Goal: Task Accomplishment & Management: Use online tool/utility

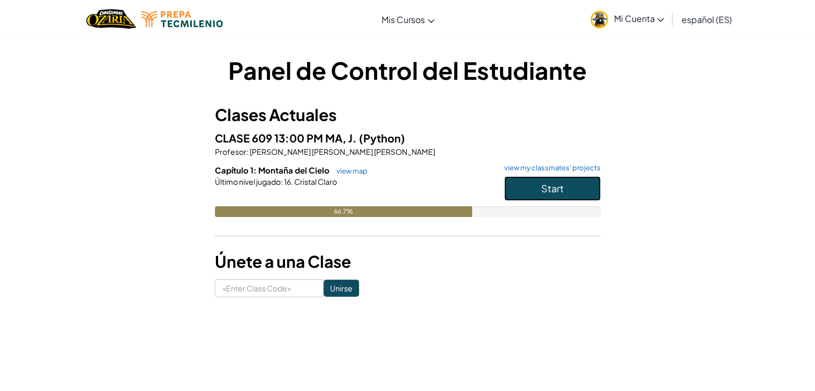
click at [545, 187] on span "Start" at bounding box center [552, 188] width 23 height 12
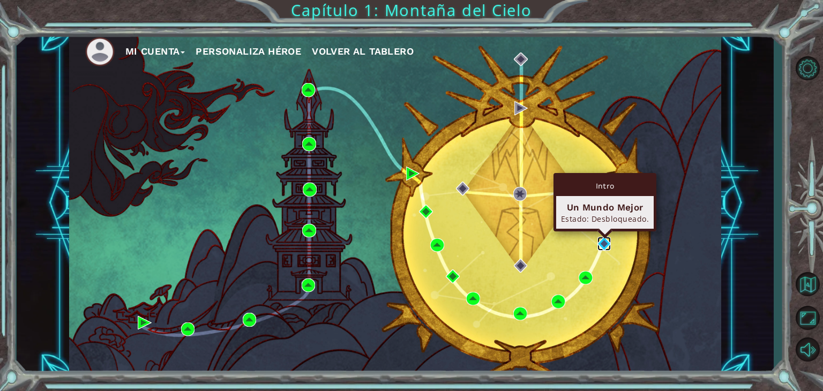
click at [601, 241] on img at bounding box center [605, 244] width 14 height 14
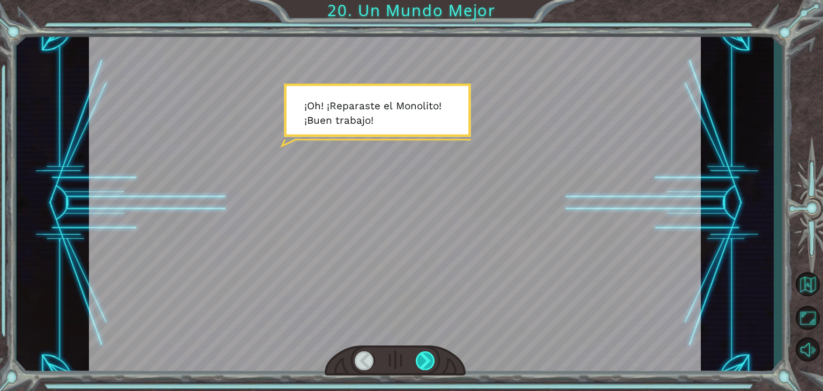
click at [427, 360] on div at bounding box center [425, 361] width 19 height 19
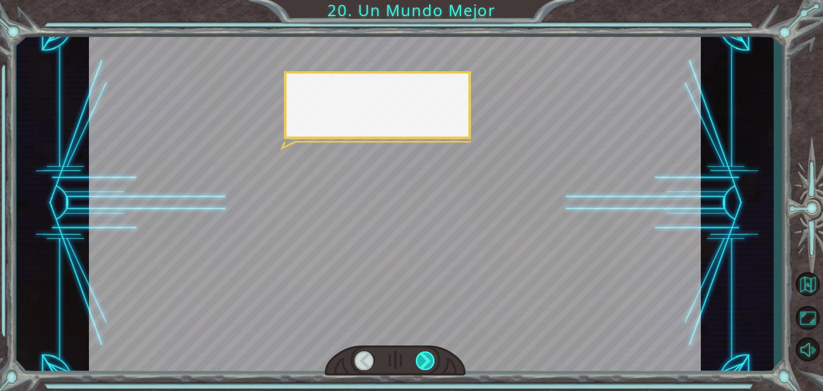
click at [427, 360] on div at bounding box center [425, 361] width 19 height 19
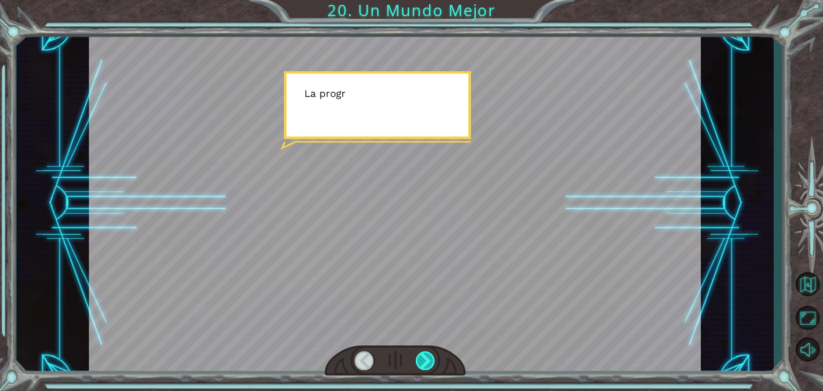
click at [427, 360] on div at bounding box center [425, 361] width 19 height 19
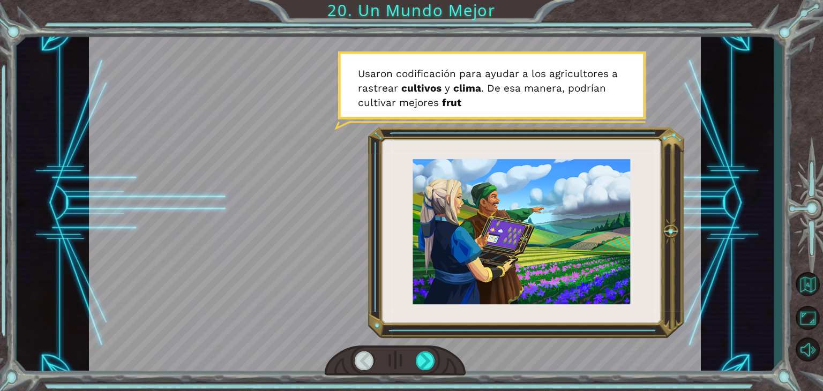
click at [354, 293] on div at bounding box center [395, 204] width 612 height 344
click at [426, 353] on div at bounding box center [425, 361] width 19 height 19
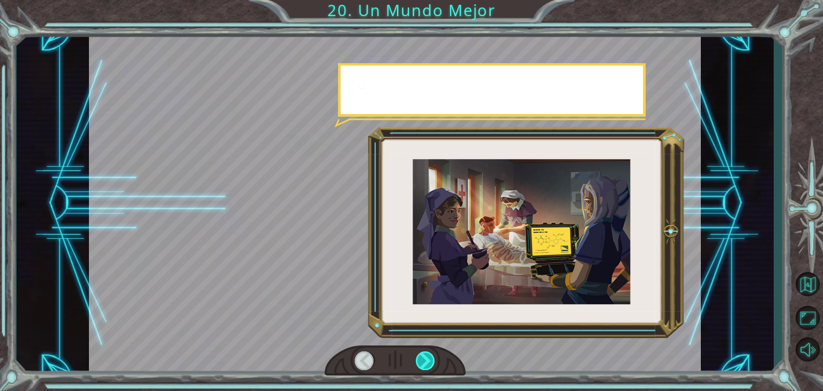
click at [426, 353] on div at bounding box center [425, 361] width 19 height 19
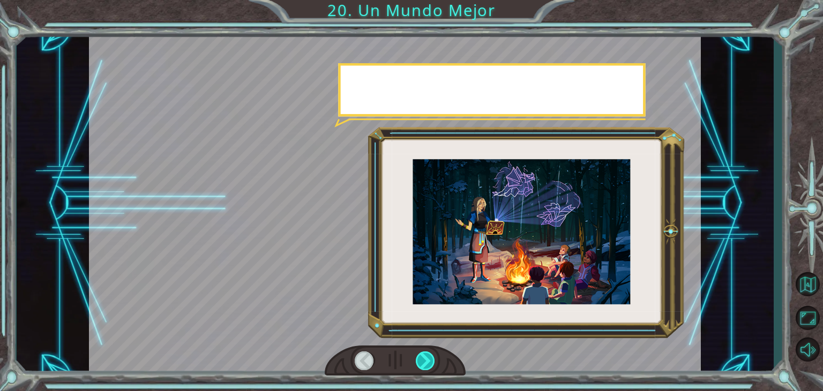
click at [426, 353] on div at bounding box center [425, 361] width 19 height 19
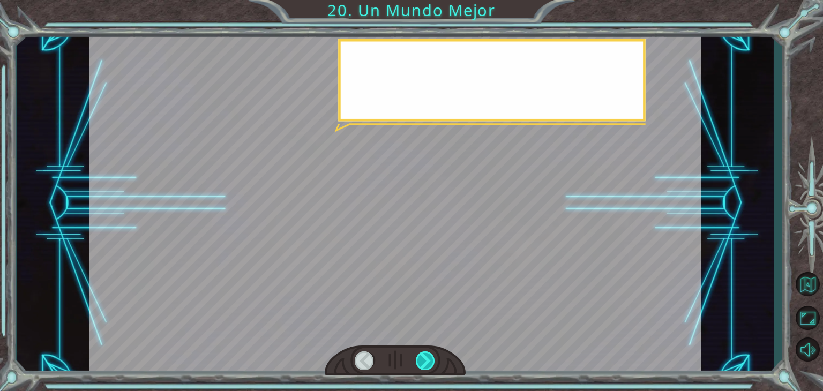
click at [426, 353] on div at bounding box center [425, 361] width 19 height 19
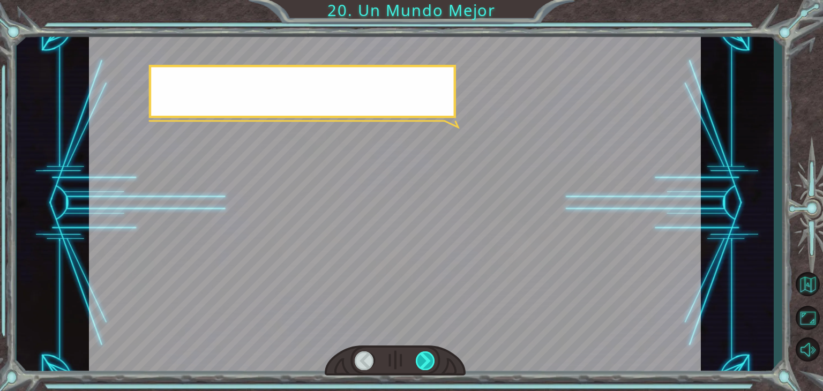
click at [426, 353] on div at bounding box center [425, 361] width 19 height 19
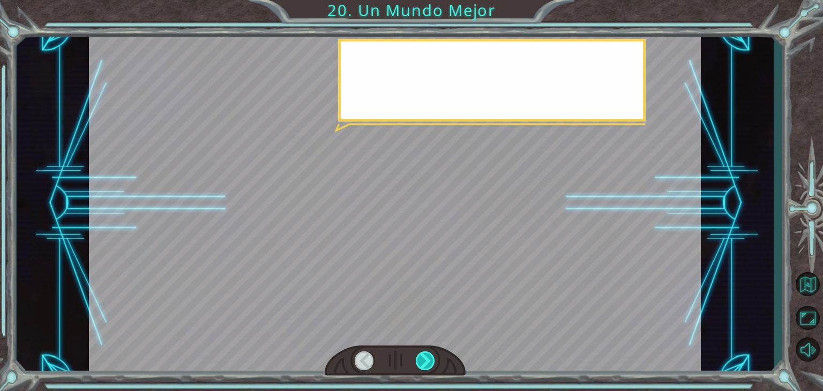
click at [426, 353] on div at bounding box center [425, 361] width 19 height 19
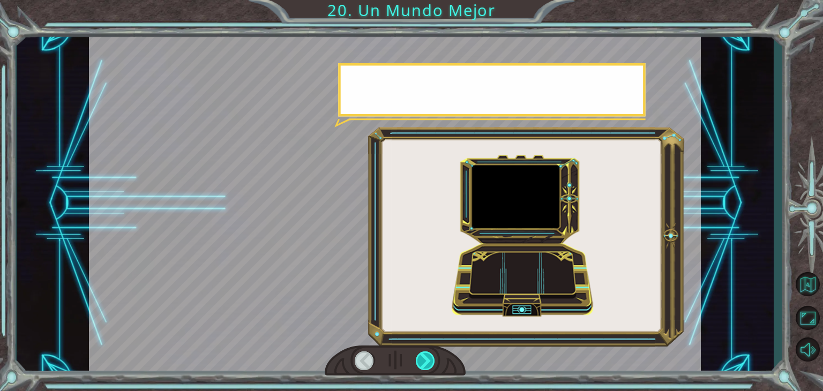
click at [426, 353] on div at bounding box center [425, 361] width 19 height 19
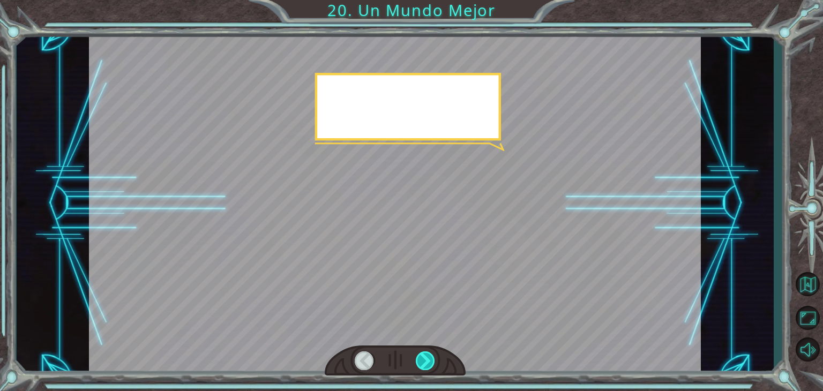
click at [426, 353] on div at bounding box center [425, 361] width 19 height 19
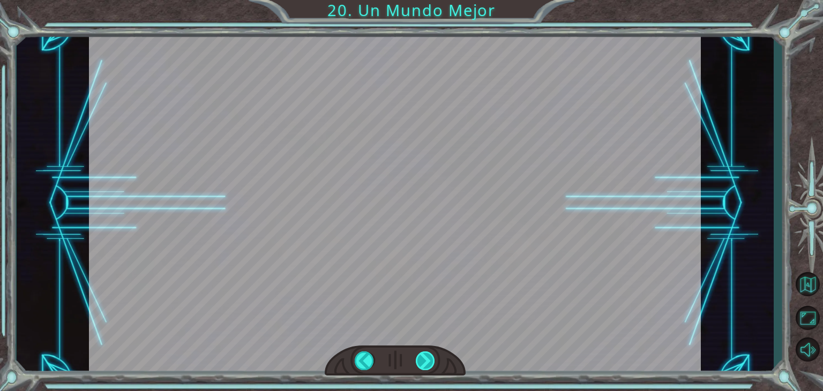
click at [426, 353] on div at bounding box center [425, 361] width 19 height 19
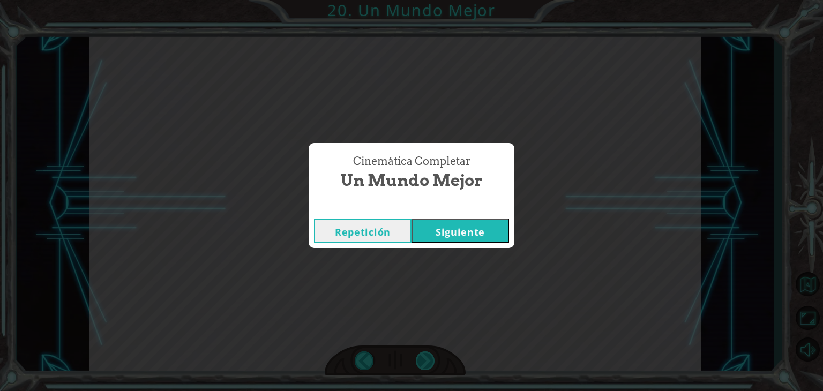
click at [426, 0] on div "¡ O h ! ¡ R e p a r a s t e e l M o n o l i t o ! ¡ B u e n t r a b a j o ! Y t…" at bounding box center [411, 0] width 823 height 0
click at [426, 353] on div "Cinemática Completar Un Mundo Mejor Repetición [GEOGRAPHIC_DATA]" at bounding box center [411, 195] width 823 height 391
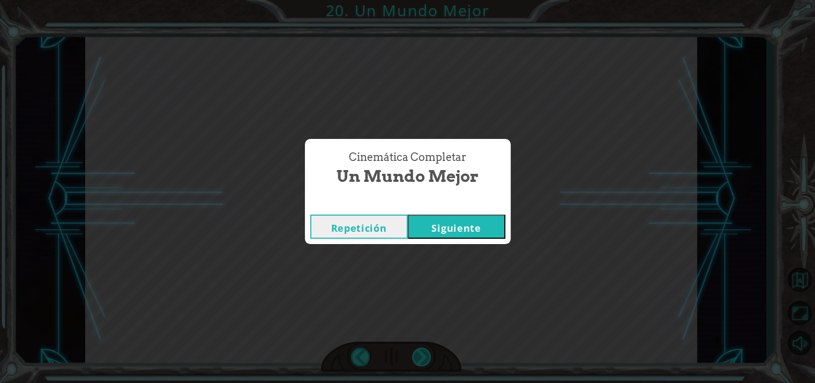
click at [426, 353] on div "Cinemática Completar Un Mundo Mejor Repetición [GEOGRAPHIC_DATA]" at bounding box center [407, 191] width 815 height 383
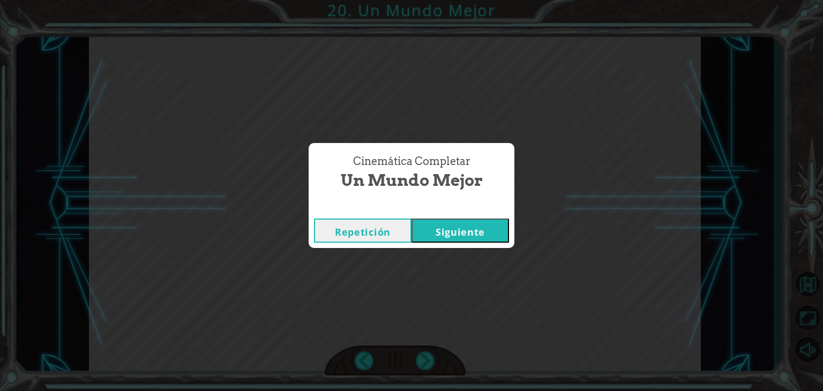
click at [482, 230] on button "Siguiente" at bounding box center [461, 231] width 98 height 24
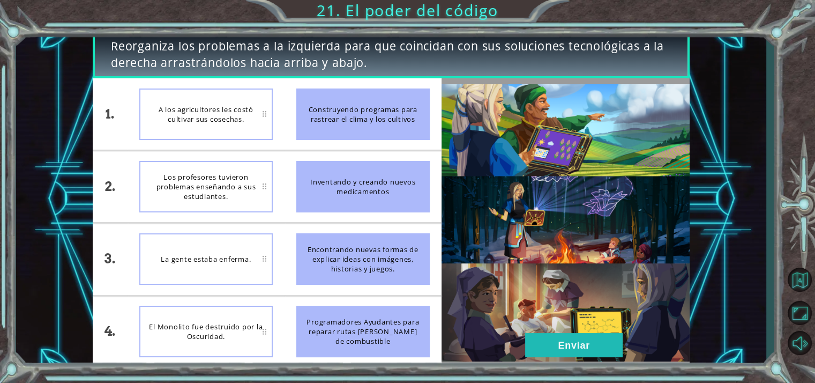
click at [256, 115] on div "A los agricultores les costó cultivar sus cosechas." at bounding box center [205, 113] width 133 height 51
drag, startPoint x: 362, startPoint y: 181, endPoint x: 318, endPoint y: 292, distance: 119.8
click at [318, 292] on ul "Construyendo programas para rastrear el clima y los cultivos Inventando y crean…" at bounding box center [363, 222] width 157 height 288
drag, startPoint x: 334, startPoint y: 181, endPoint x: 380, endPoint y: 117, distance: 78.1
click at [380, 117] on ul "Construyendo programas para rastrear el clima y los cultivos Inventando y crean…" at bounding box center [363, 222] width 157 height 288
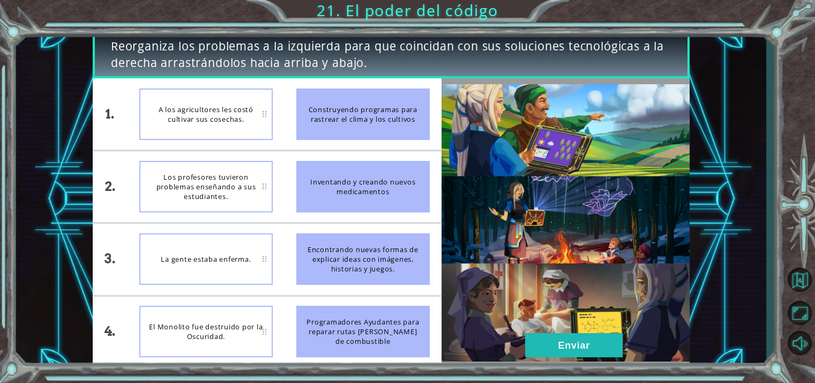
drag, startPoint x: 380, startPoint y: 117, endPoint x: 367, endPoint y: 147, distance: 32.9
click at [367, 147] on li "Construyendo programas para rastrear el clima y los cultivos" at bounding box center [363, 113] width 157 height 71
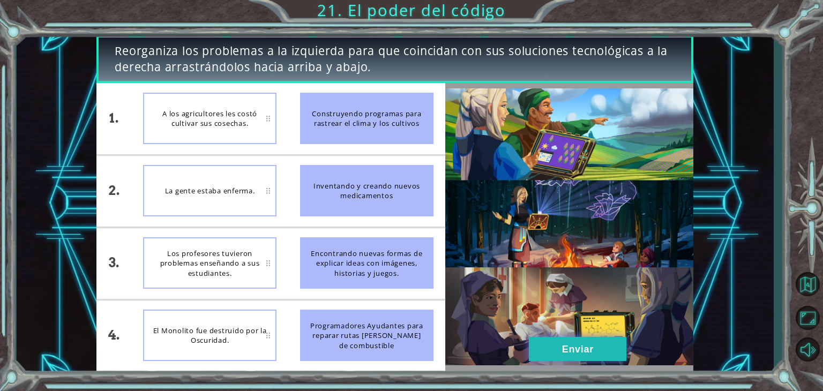
click at [604, 342] on button "Enviar" at bounding box center [578, 349] width 98 height 24
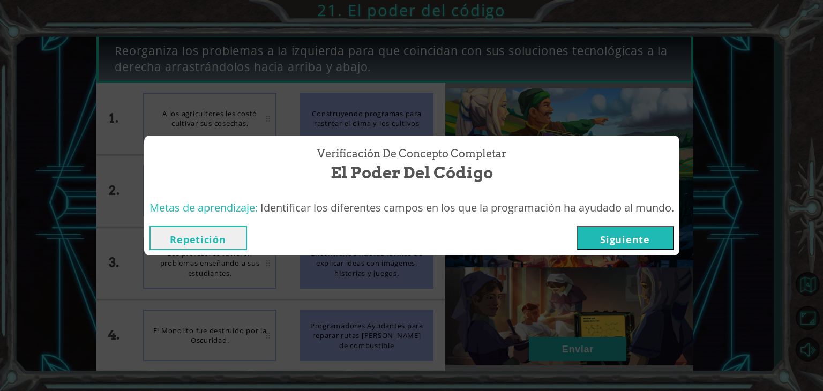
click at [625, 232] on button "Siguiente" at bounding box center [626, 238] width 98 height 24
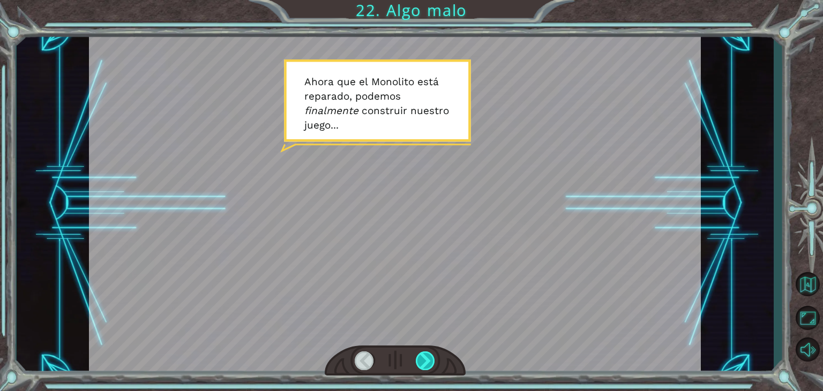
click at [428, 361] on div at bounding box center [425, 361] width 19 height 19
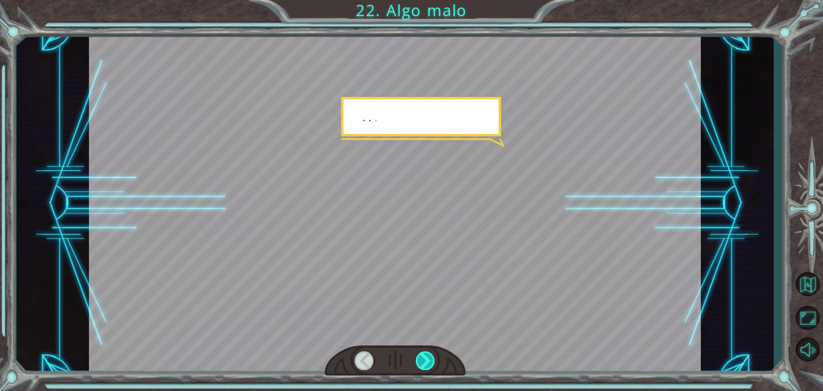
click at [428, 361] on div at bounding box center [425, 361] width 19 height 19
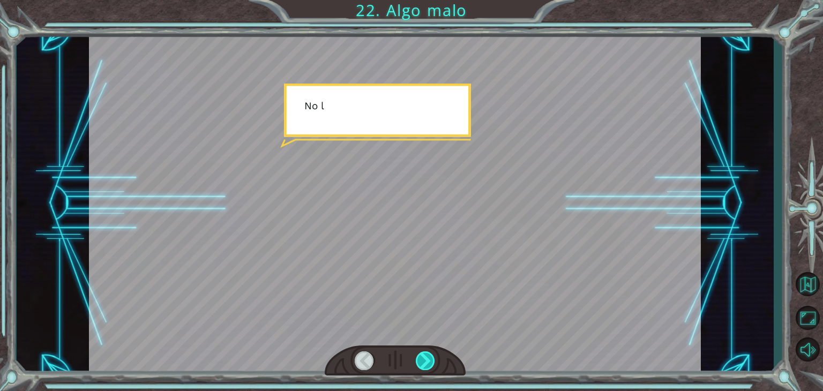
click at [428, 361] on div at bounding box center [425, 361] width 19 height 19
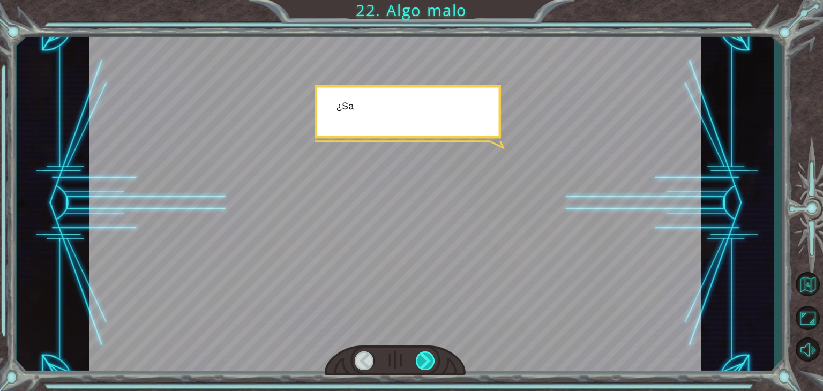
click at [428, 361] on div at bounding box center [425, 361] width 19 height 19
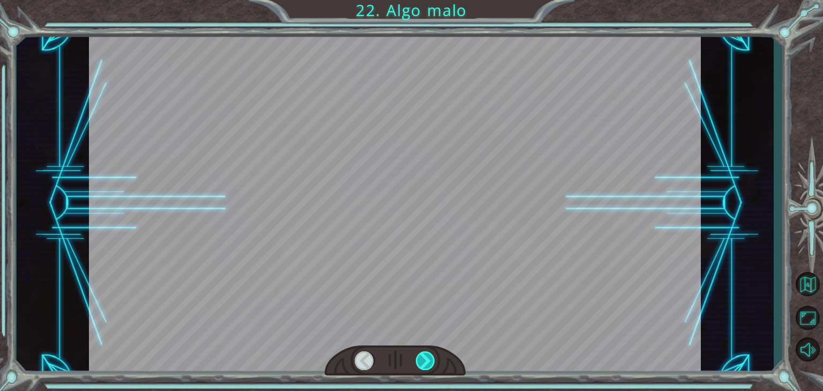
click at [428, 361] on div at bounding box center [425, 361] width 19 height 19
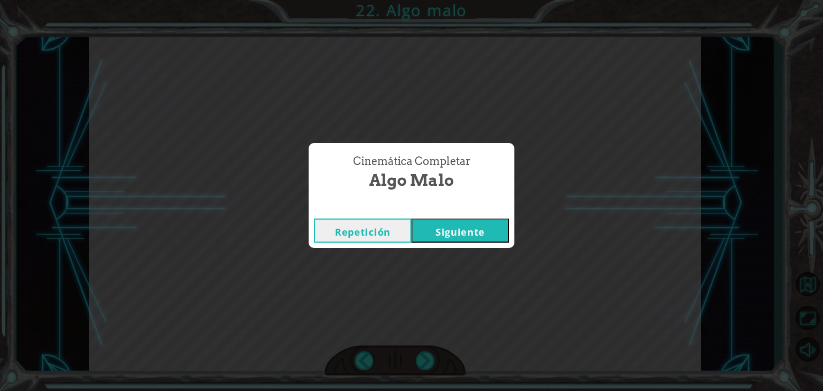
click at [478, 224] on button "Siguiente" at bounding box center [461, 231] width 98 height 24
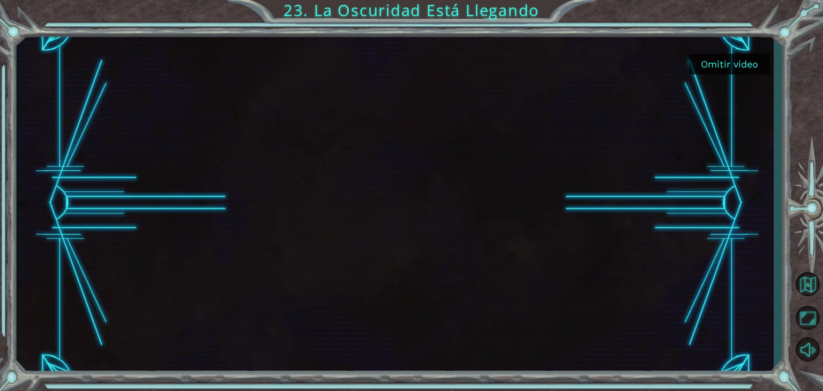
click at [718, 57] on button "Omitir video" at bounding box center [729, 64] width 80 height 21
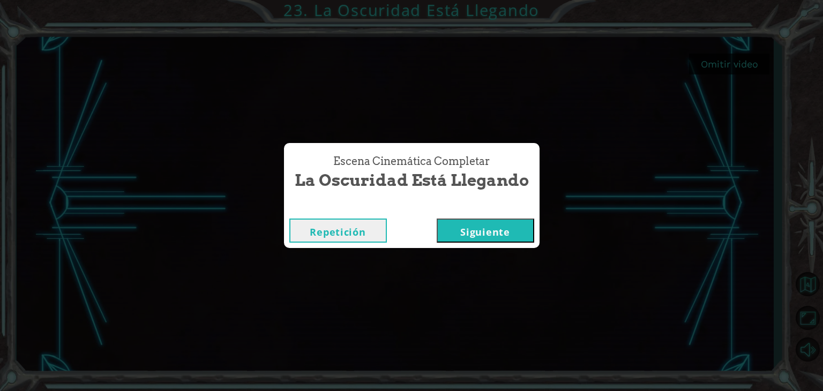
click at [506, 236] on button "Siguiente" at bounding box center [486, 231] width 98 height 24
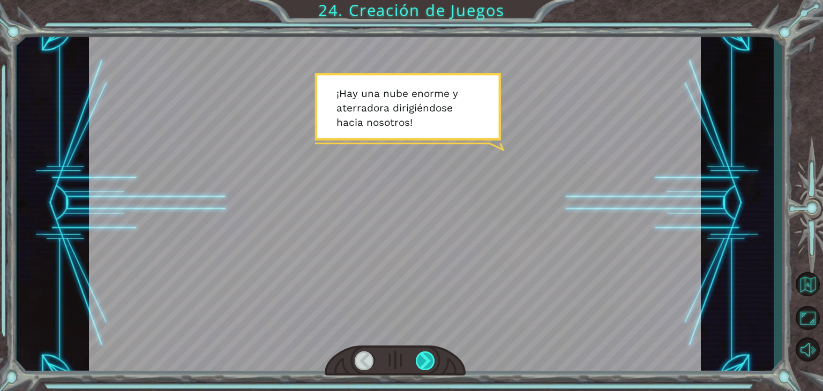
click at [429, 358] on div at bounding box center [425, 361] width 19 height 19
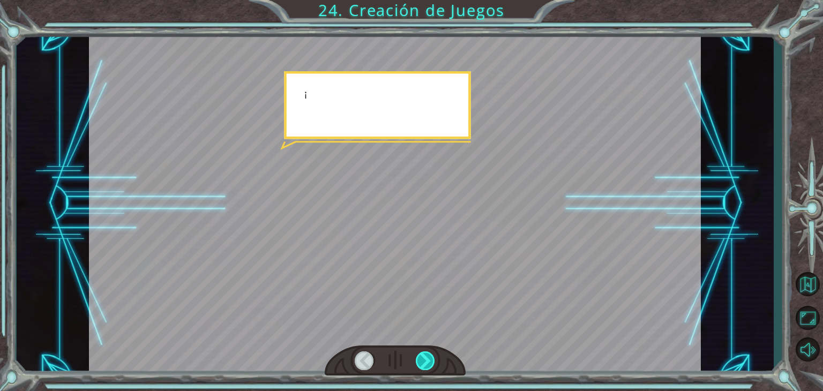
click at [429, 358] on div at bounding box center [425, 361] width 19 height 19
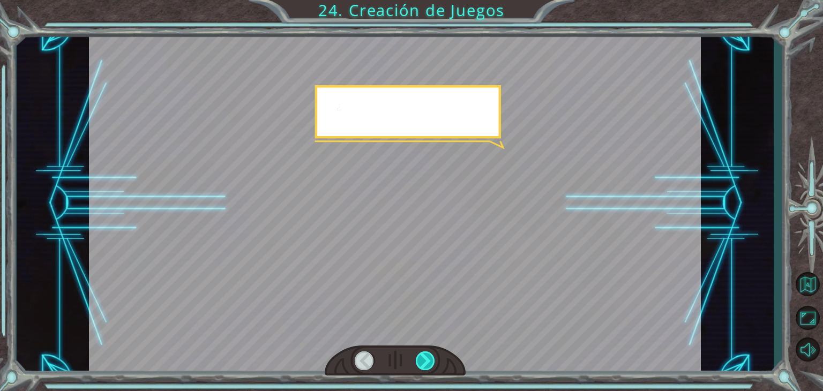
click at [429, 358] on div at bounding box center [425, 361] width 19 height 19
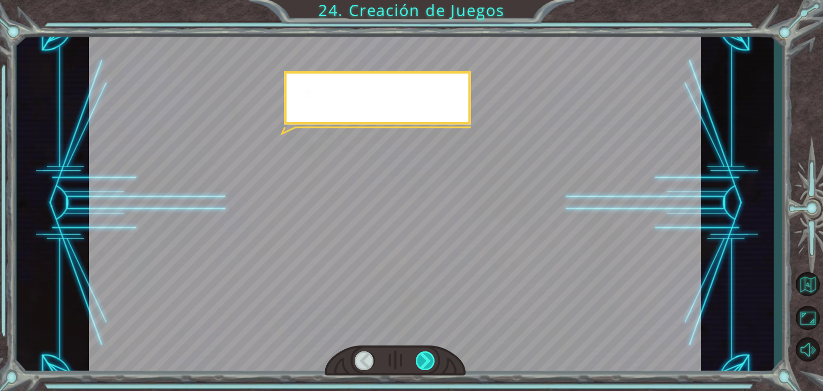
click at [429, 358] on div at bounding box center [425, 361] width 19 height 19
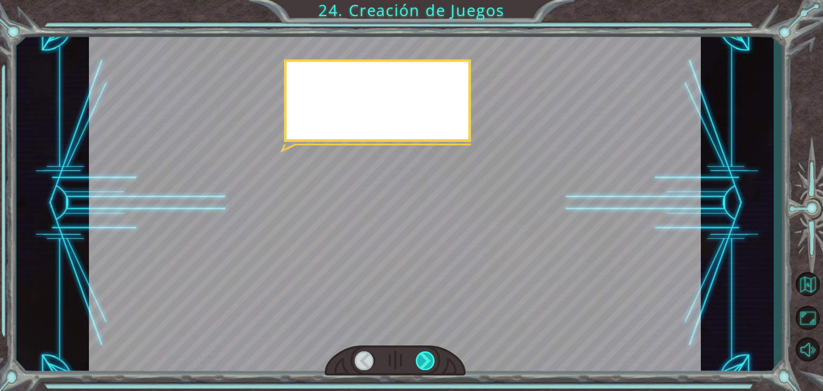
click at [429, 358] on div at bounding box center [425, 361] width 19 height 19
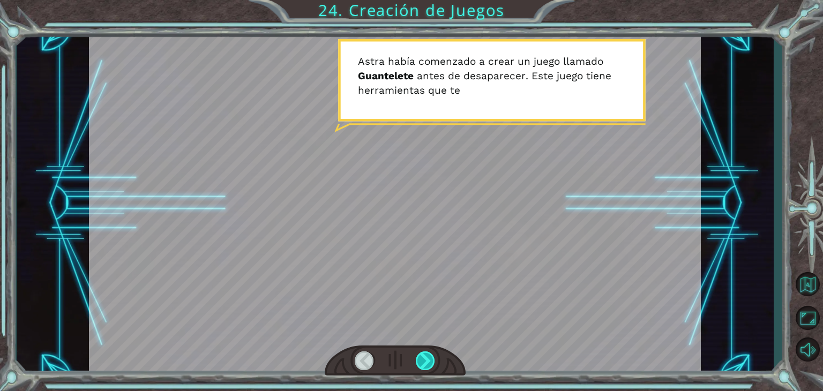
click at [429, 358] on div at bounding box center [425, 361] width 19 height 19
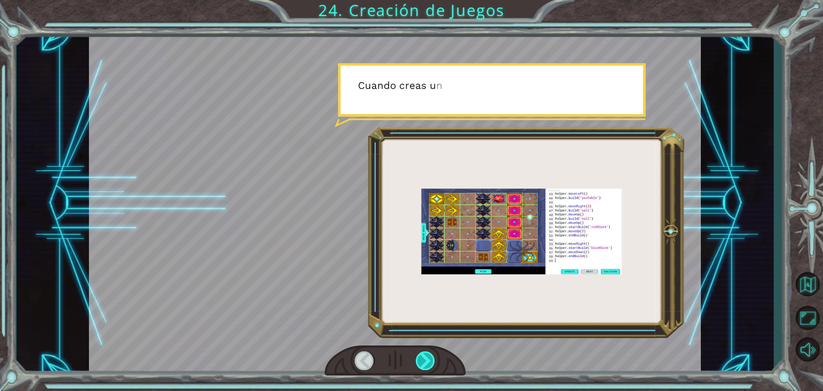
click at [429, 358] on div at bounding box center [425, 361] width 19 height 19
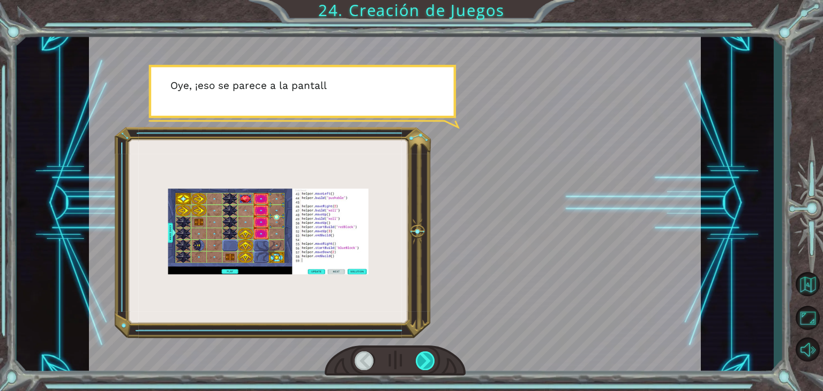
click at [429, 358] on div at bounding box center [425, 361] width 19 height 19
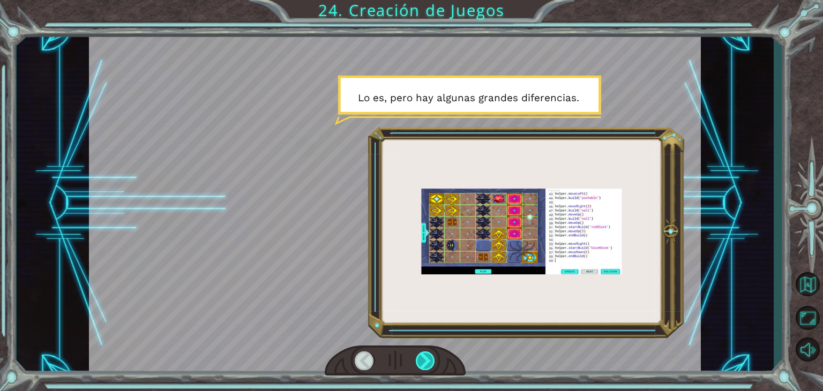
click at [429, 358] on div at bounding box center [425, 361] width 19 height 19
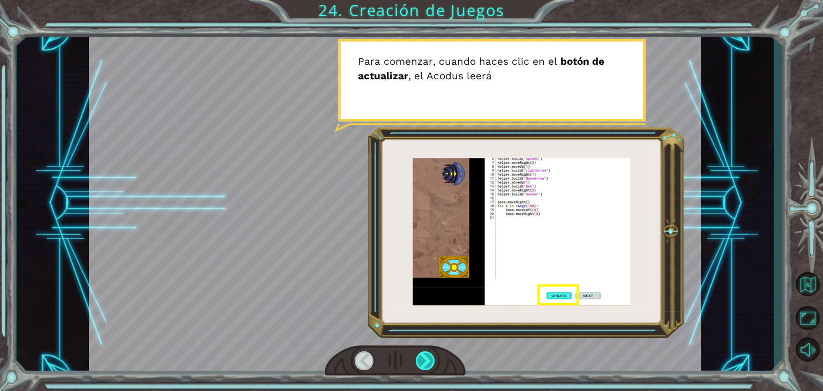
click at [429, 358] on div at bounding box center [425, 361] width 19 height 19
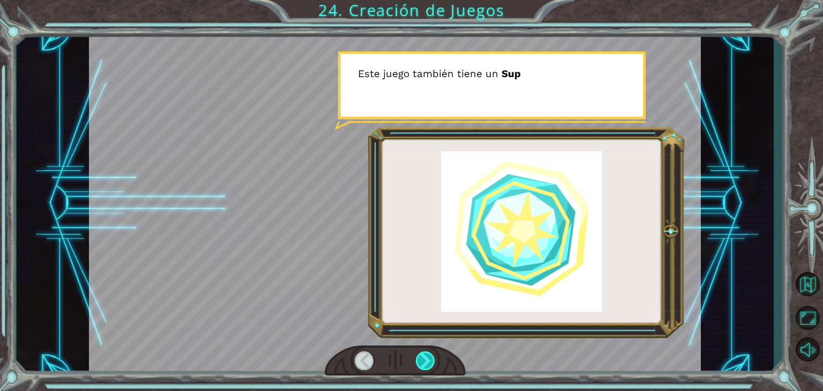
click at [429, 358] on div at bounding box center [425, 361] width 19 height 19
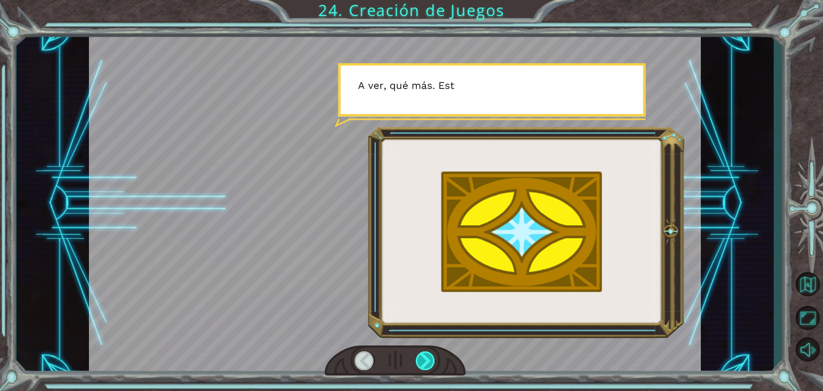
click at [429, 358] on div at bounding box center [425, 361] width 19 height 19
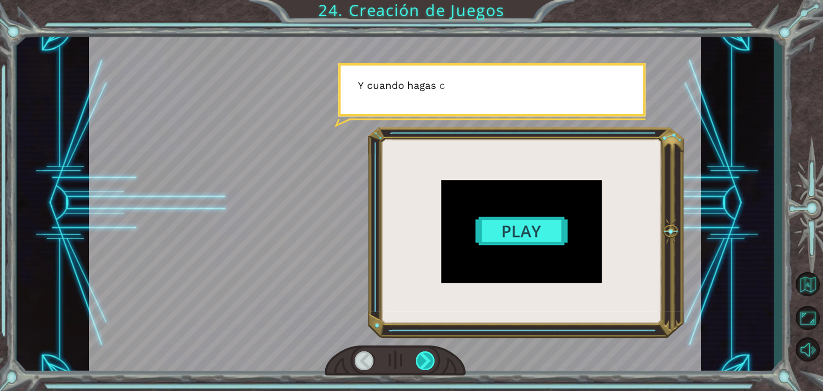
click at [429, 358] on div at bounding box center [425, 361] width 19 height 19
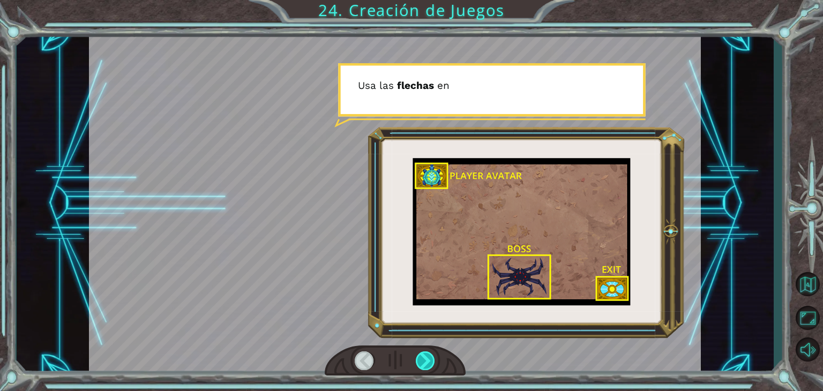
click at [429, 358] on div at bounding box center [425, 361] width 19 height 19
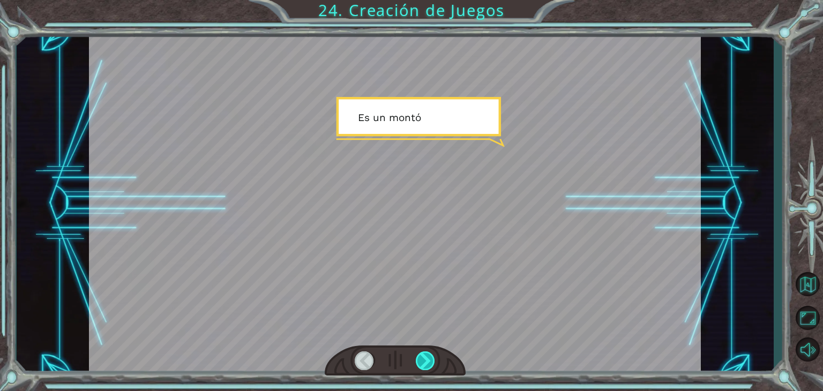
click at [429, 358] on div at bounding box center [425, 361] width 19 height 19
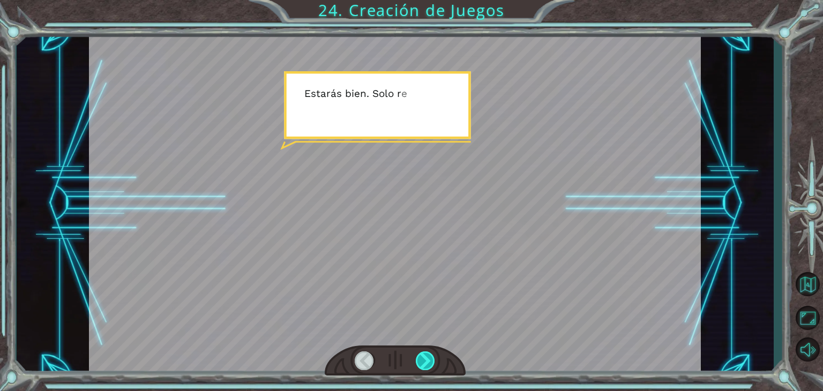
click at [429, 358] on div at bounding box center [425, 361] width 19 height 19
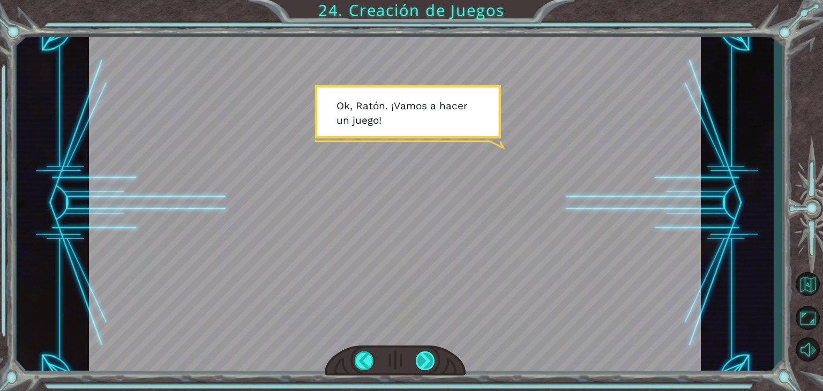
click at [429, 358] on div at bounding box center [425, 361] width 19 height 19
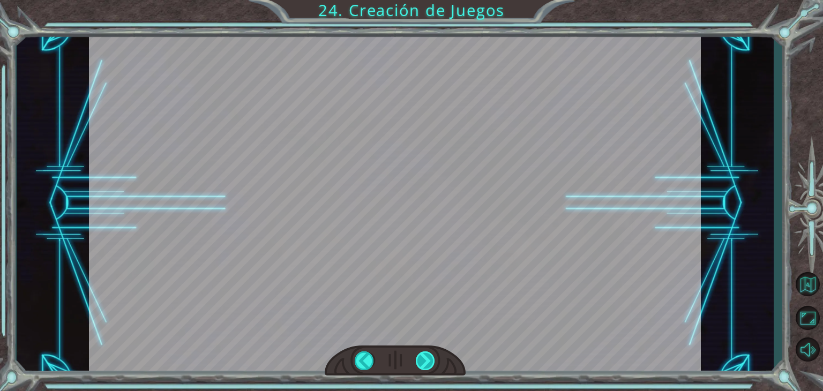
click at [429, 358] on div at bounding box center [425, 361] width 19 height 19
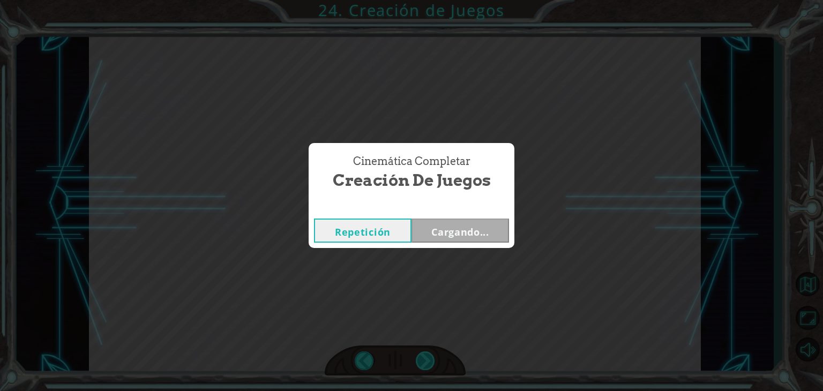
click at [429, 0] on div "¡ H a y u n a n u b e e n o r m e y a t e r r a d o r a d i r i g i é n d o s e…" at bounding box center [411, 0] width 823 height 0
click at [429, 358] on div "Cinemática Completar Creación de Juegos Repetición Cargando..." at bounding box center [411, 195] width 823 height 391
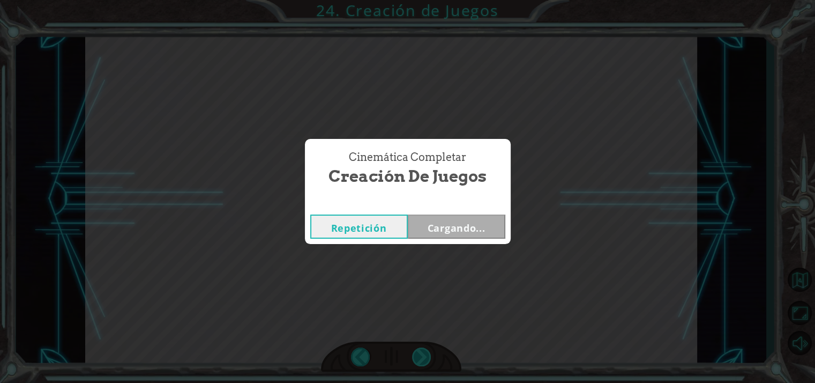
click at [429, 358] on div "Cinemática Completar Creación de Juegos Repetición Cargando..." at bounding box center [407, 191] width 815 height 383
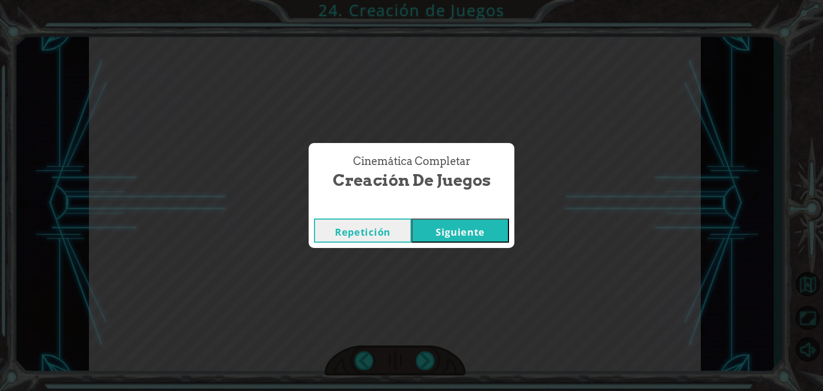
click at [473, 232] on button "Siguiente" at bounding box center [461, 231] width 98 height 24
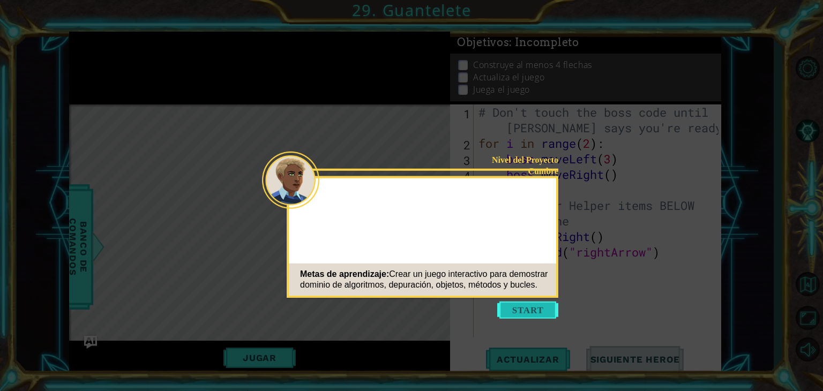
click at [519, 307] on button "Start" at bounding box center [527, 310] width 61 height 17
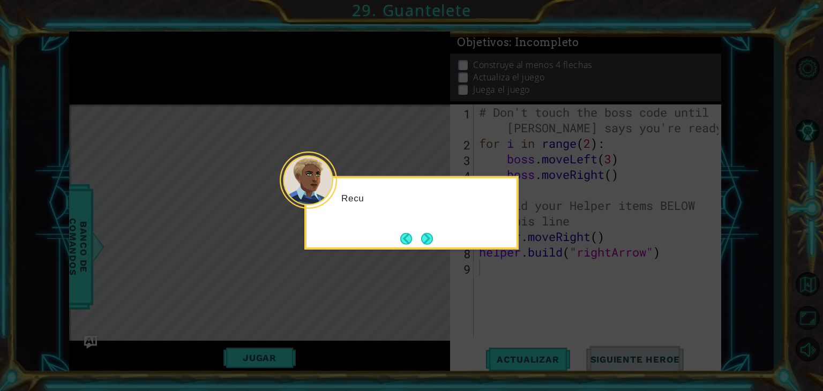
click at [332, 203] on div at bounding box center [308, 180] width 57 height 57
click at [431, 237] on button "Next" at bounding box center [427, 239] width 12 height 12
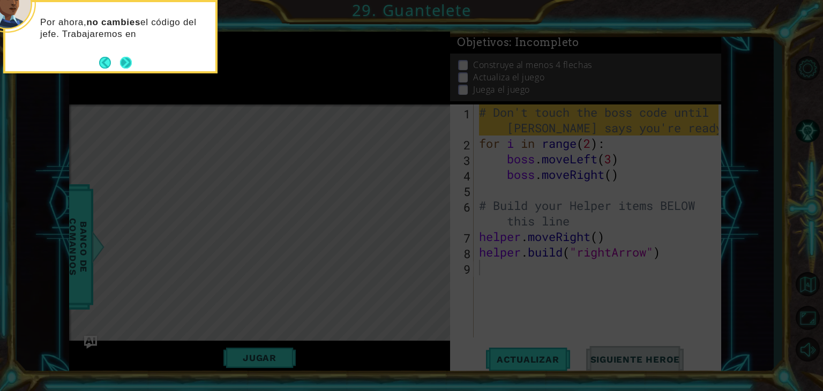
click at [127, 68] on button "Next" at bounding box center [126, 63] width 12 height 12
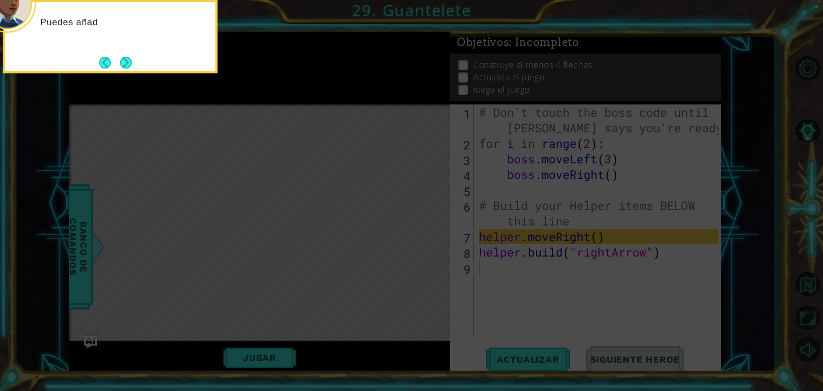
click at [127, 68] on button "Next" at bounding box center [126, 63] width 12 height 12
click at [127, 68] on icon at bounding box center [411, 58] width 823 height 665
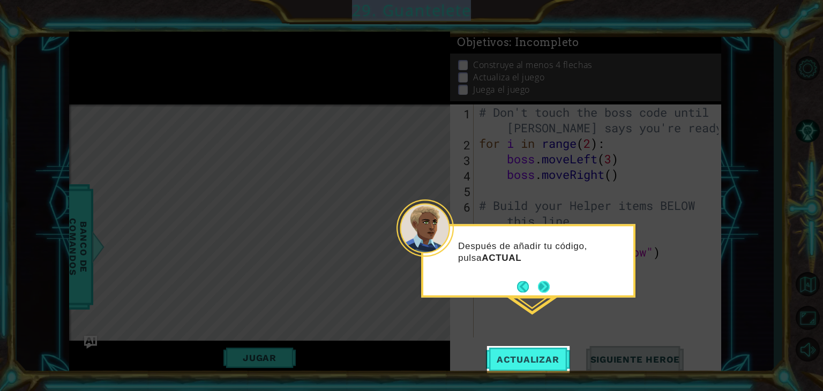
click at [540, 286] on button "Next" at bounding box center [544, 287] width 12 height 12
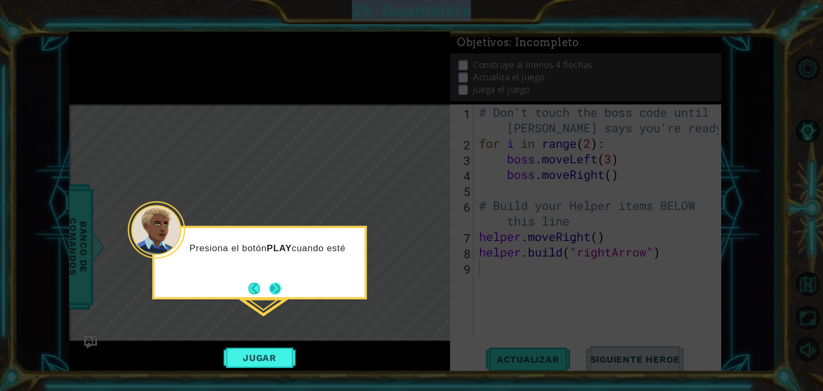
click at [272, 289] on button "Next" at bounding box center [275, 288] width 12 height 12
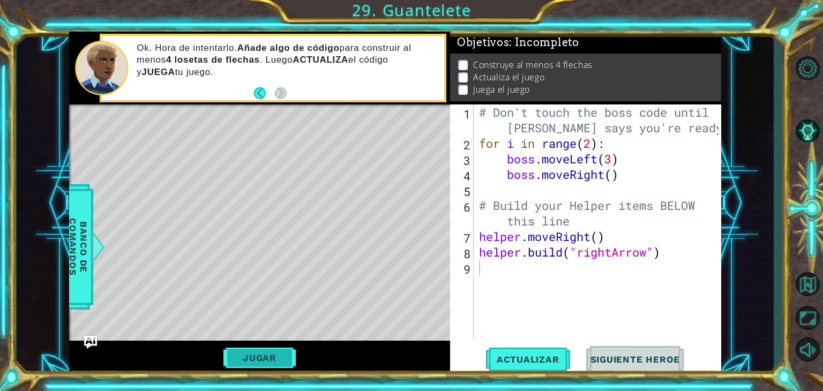
click at [251, 349] on button "Jugar" at bounding box center [260, 358] width 72 height 20
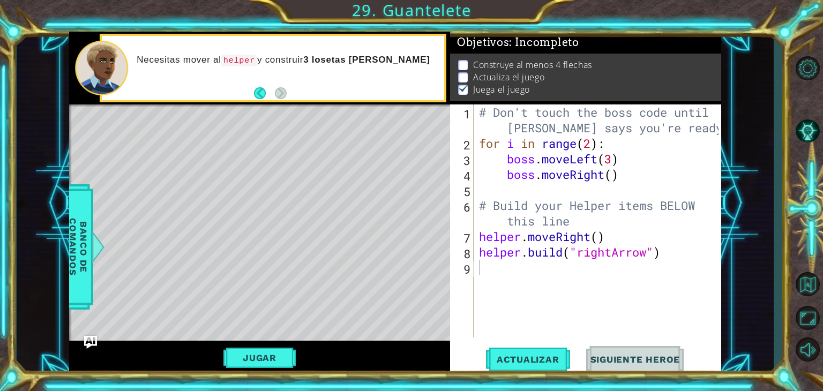
click at [272, 101] on footer at bounding box center [270, 93] width 33 height 16
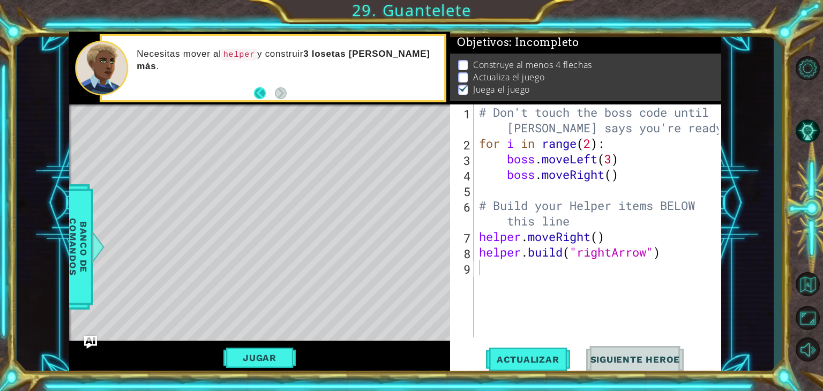
drag, startPoint x: 287, startPoint y: 91, endPoint x: 272, endPoint y: 93, distance: 15.2
click at [272, 93] on div "Necesitas mover al helper y construir 3 losetas [PERSON_NAME] más ." at bounding box center [273, 68] width 343 height 65
click at [272, 93] on button "Back" at bounding box center [264, 93] width 21 height 12
click at [272, 93] on div at bounding box center [259, 68] width 381 height 73
click at [275, 93] on button "Next" at bounding box center [281, 93] width 12 height 12
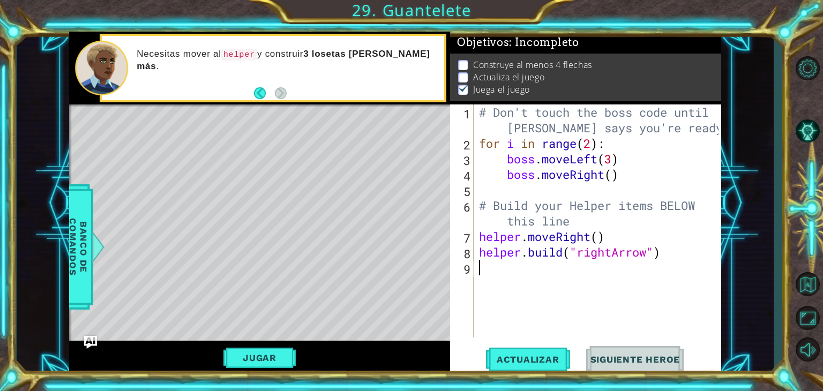
click at [273, 93] on div "Necesitas mover al helper y construir 3 losetas [PERSON_NAME] más ." at bounding box center [259, 68] width 381 height 73
click at [273, 93] on button "Back" at bounding box center [264, 93] width 21 height 12
click at [273, 93] on div "Necesitas mover al helper y construir 3 losetas [PERSON_NAME] más ." at bounding box center [259, 68] width 381 height 73
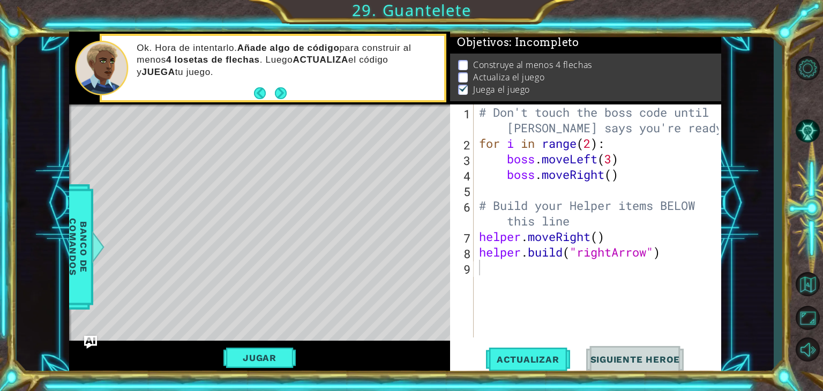
click at [273, 93] on button "Back" at bounding box center [264, 93] width 21 height 12
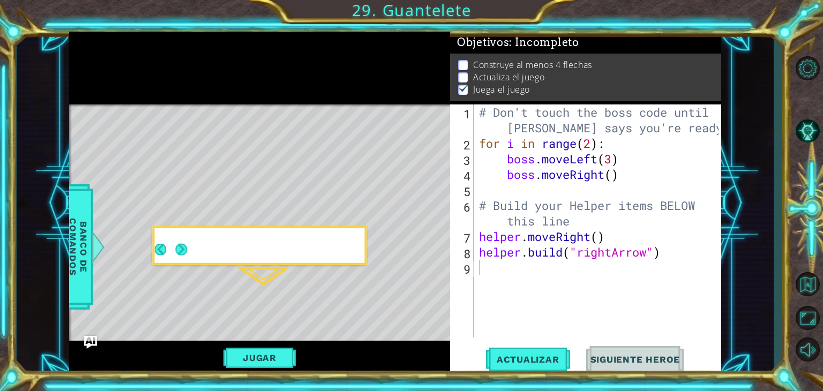
scroll to position [73, 0]
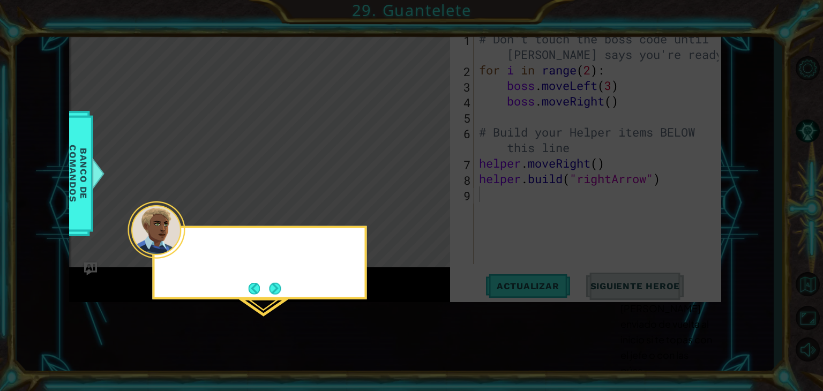
click at [274, 92] on icon at bounding box center [411, 195] width 823 height 391
click at [277, 284] on button "Next" at bounding box center [275, 288] width 12 height 12
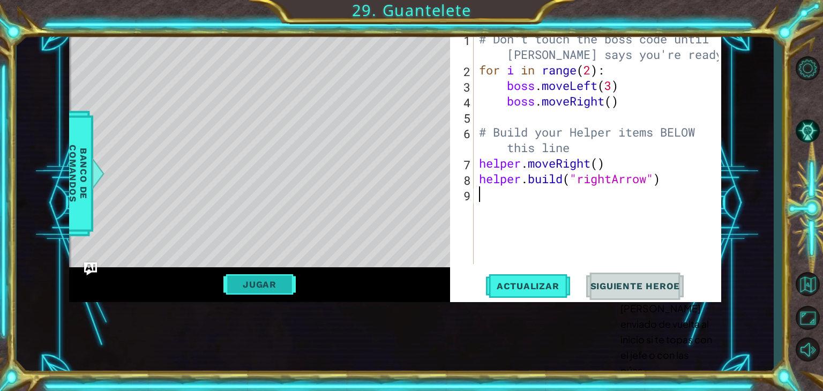
click at [270, 286] on button "Jugar" at bounding box center [260, 284] width 72 height 20
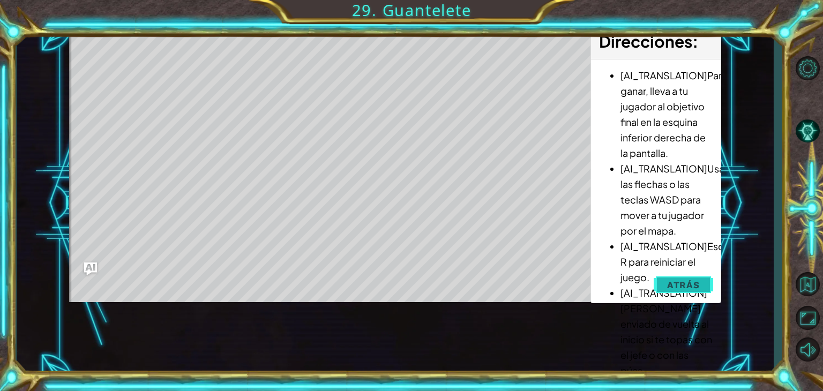
click at [688, 277] on button "Atrás" at bounding box center [683, 284] width 59 height 21
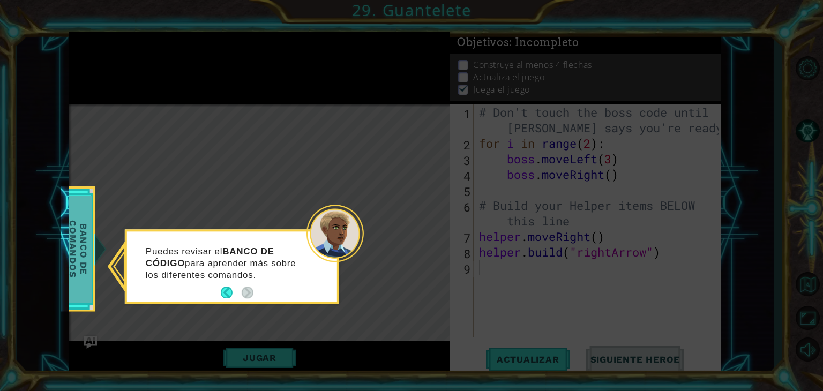
click at [81, 260] on span "Banco de comandos" at bounding box center [78, 249] width 28 height 107
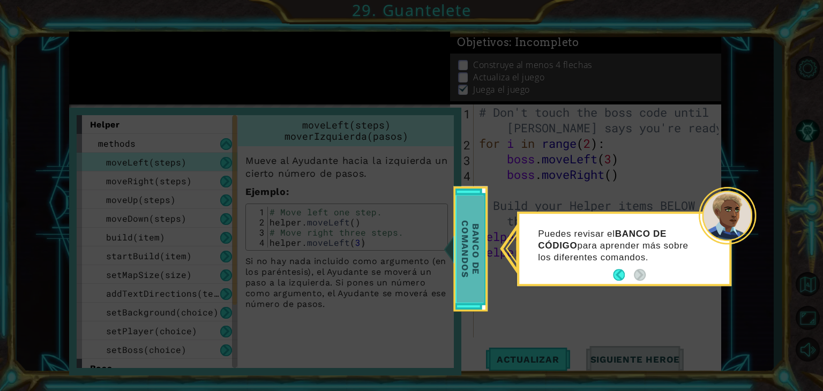
click at [467, 241] on span "Banco de comandos" at bounding box center [471, 249] width 28 height 107
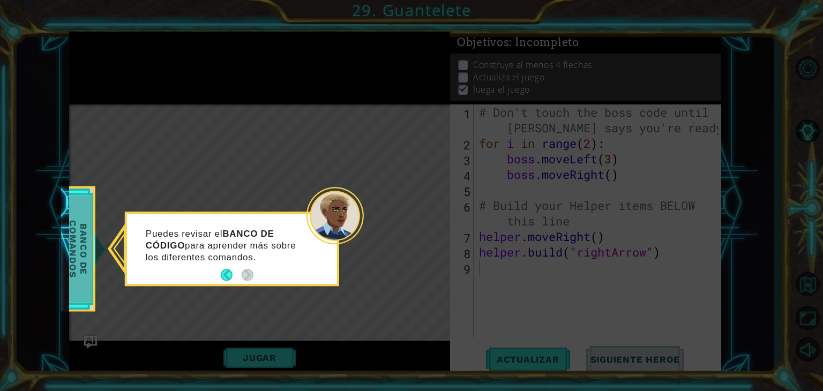
click at [87, 248] on span "Banco de comandos" at bounding box center [78, 249] width 28 height 107
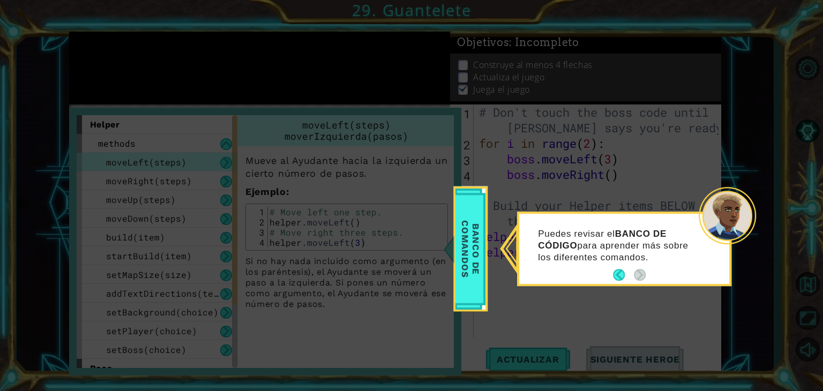
click at [395, 230] on icon at bounding box center [411, 195] width 823 height 391
click at [616, 272] on button "Back" at bounding box center [623, 276] width 21 height 12
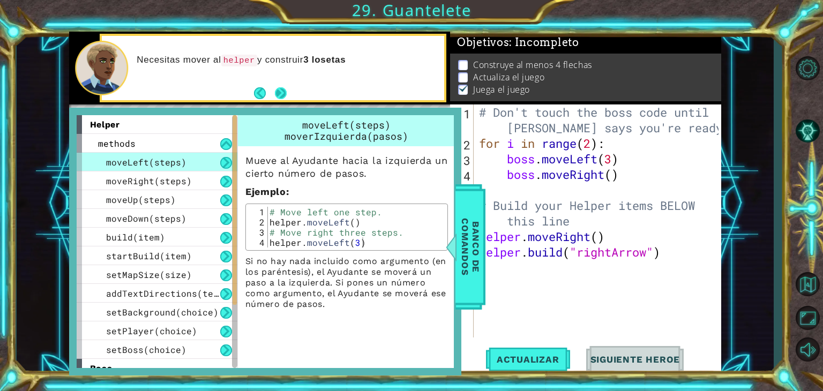
click at [282, 87] on button "Next" at bounding box center [281, 93] width 12 height 12
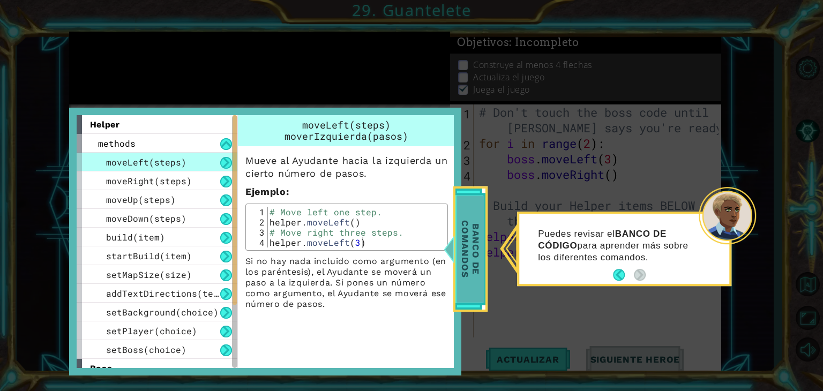
click at [469, 252] on span "Banco de comandos" at bounding box center [471, 249] width 28 height 107
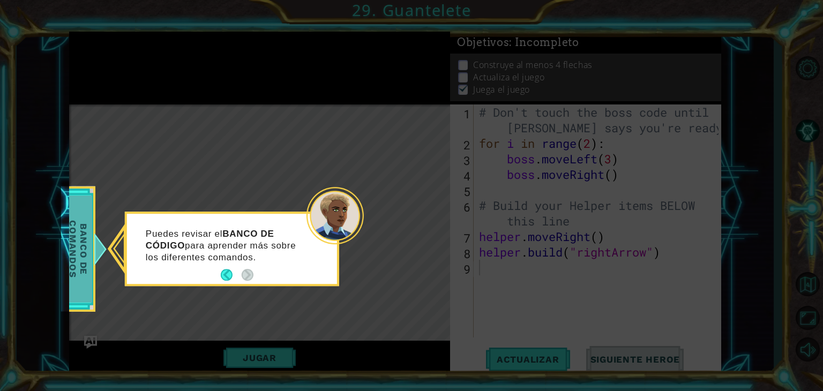
click at [77, 246] on span "Banco de comandos" at bounding box center [78, 249] width 28 height 107
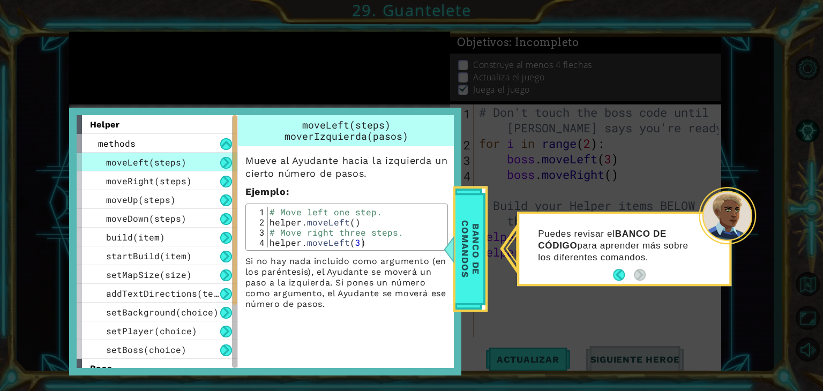
click at [154, 163] on span "moveLeft(steps)" at bounding box center [146, 162] width 80 height 11
click at [226, 162] on button at bounding box center [226, 163] width 12 height 12
click at [450, 249] on div at bounding box center [448, 249] width 13 height 32
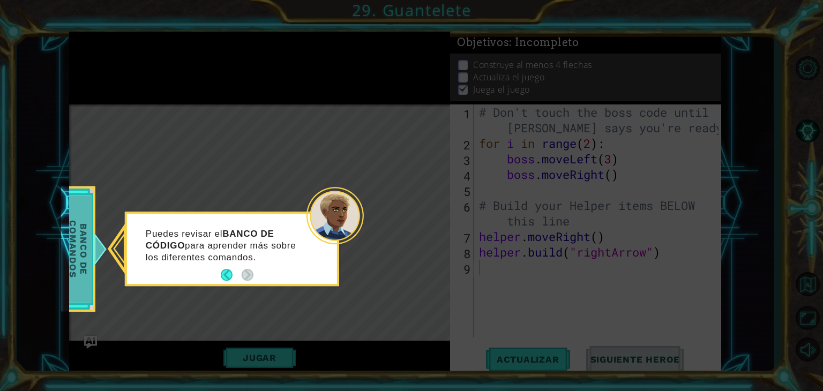
click at [84, 228] on span "Banco de comandos" at bounding box center [78, 249] width 28 height 107
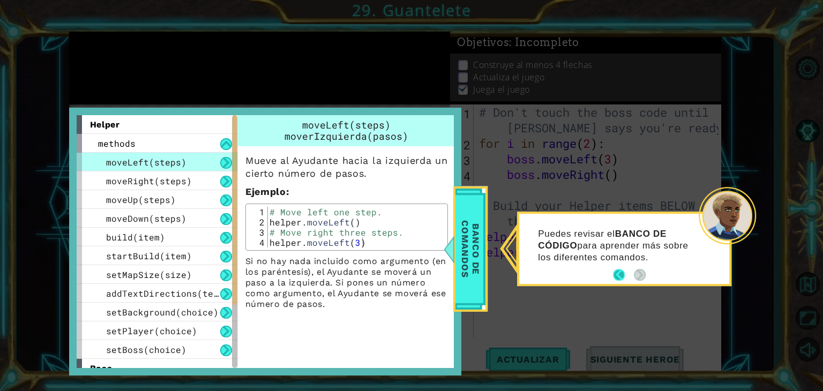
click at [617, 271] on button "Back" at bounding box center [623, 276] width 21 height 12
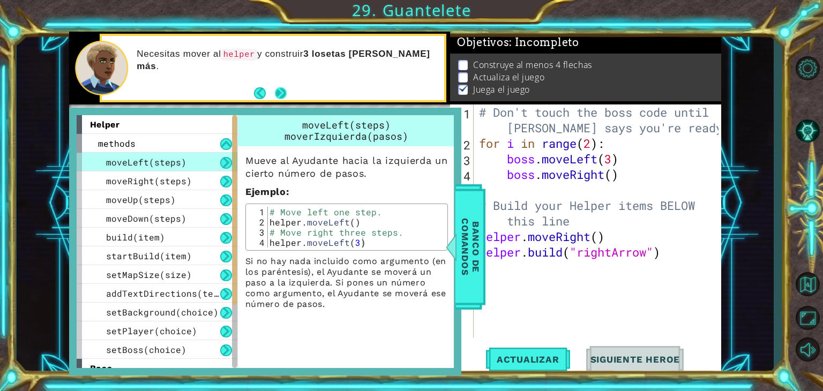
click at [281, 92] on button "Next" at bounding box center [280, 92] width 13 height 13
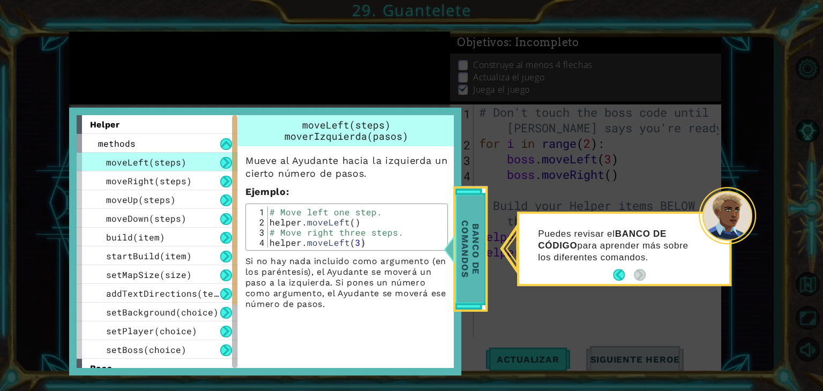
click at [473, 250] on span "Banco de comandos" at bounding box center [471, 249] width 28 height 107
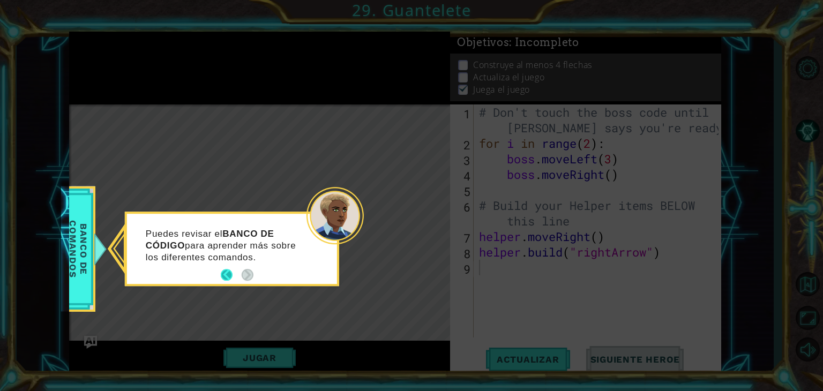
click at [225, 271] on button "Back" at bounding box center [231, 276] width 21 height 12
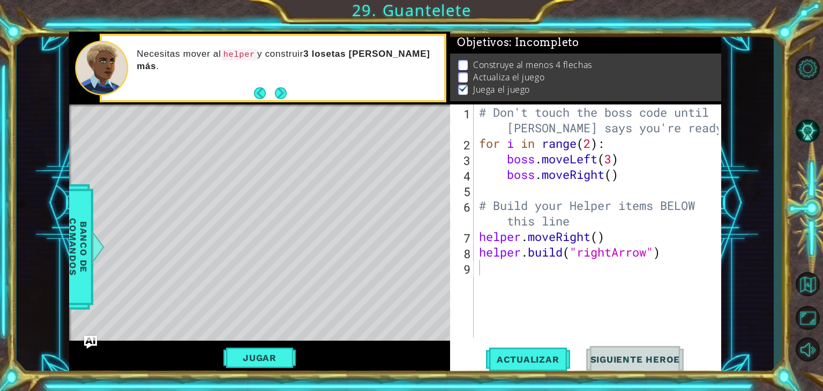
click at [615, 354] on button "Siguiente Heroe" at bounding box center [635, 359] width 111 height 27
click at [532, 359] on span "Actualizar" at bounding box center [528, 359] width 84 height 11
click at [279, 91] on button "Next" at bounding box center [281, 93] width 12 height 12
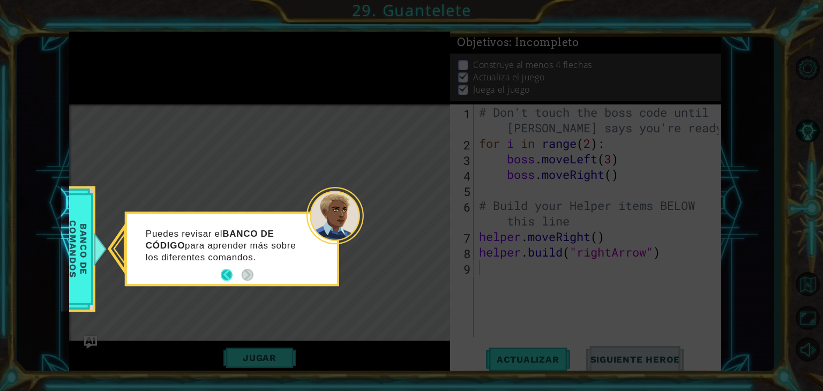
click at [225, 271] on button "Back" at bounding box center [231, 276] width 21 height 12
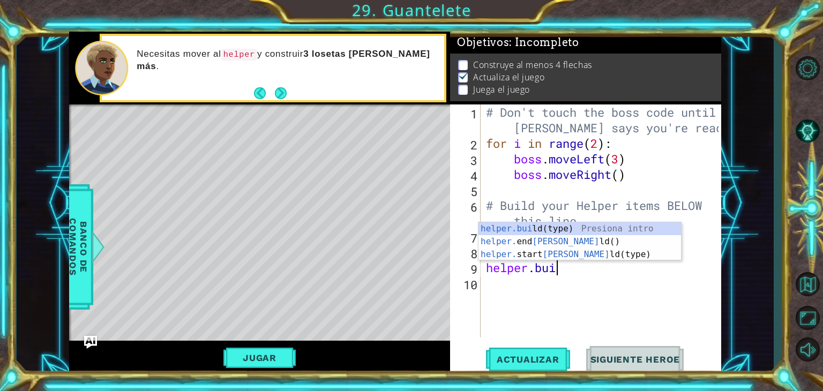
scroll to position [0, 3]
click at [581, 225] on div "[DOMAIN_NAME] (type) Presiona intro helper. end Build () Presiona intro helper.…" at bounding box center [580, 254] width 203 height 64
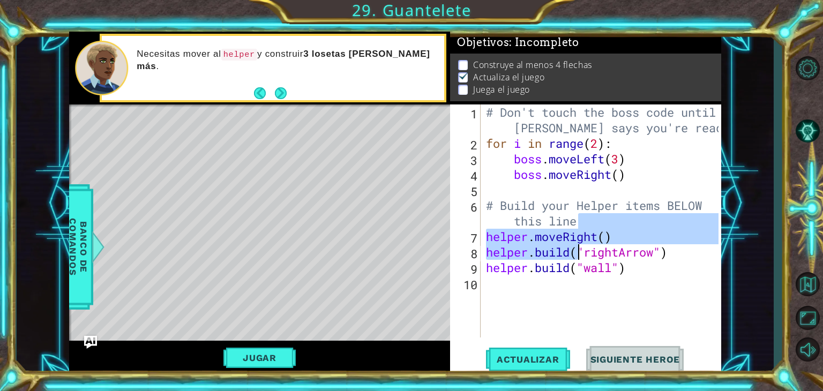
click at [581, 225] on div "# Don't touch the boss code until [PERSON_NAME] says you're ready! for i in ran…" at bounding box center [604, 245] width 241 height 280
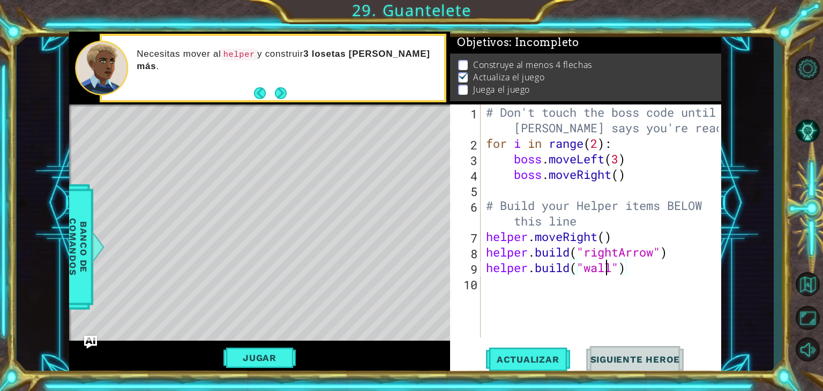
click at [607, 268] on div "# Don't touch the boss code until [PERSON_NAME] says you're ready! for i in ran…" at bounding box center [604, 245] width 241 height 280
click at [616, 271] on div "# Don't touch the boss code until [PERSON_NAME] says you're ready! for i in ran…" at bounding box center [604, 245] width 241 height 280
click at [75, 239] on span "Banco de comandos" at bounding box center [78, 246] width 28 height 111
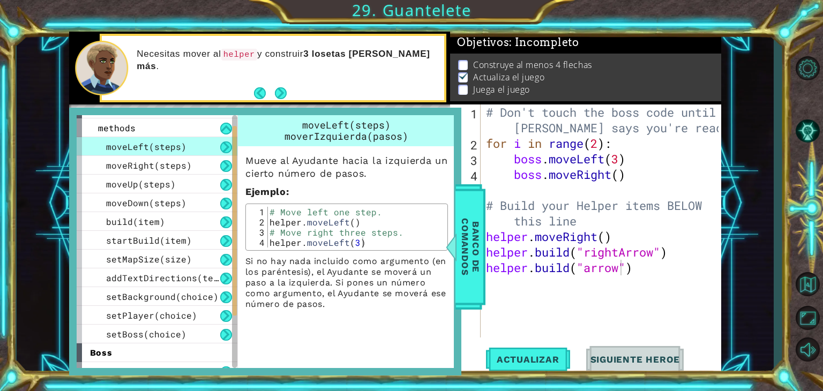
scroll to position [0, 0]
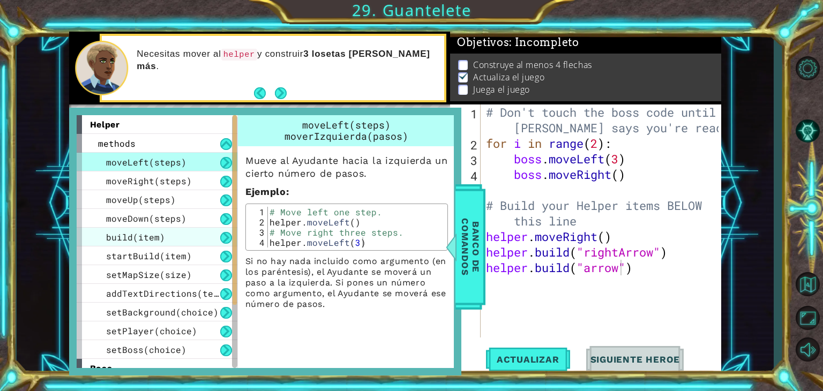
click at [152, 236] on span "build(item)" at bounding box center [135, 237] width 59 height 11
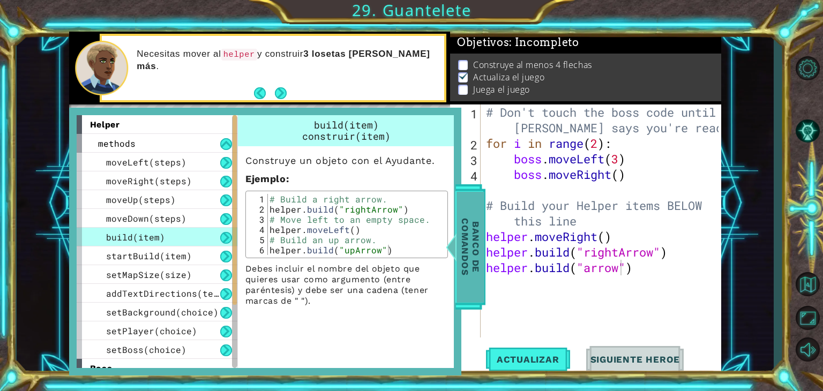
click at [475, 251] on span "Banco de comandos" at bounding box center [471, 246] width 28 height 111
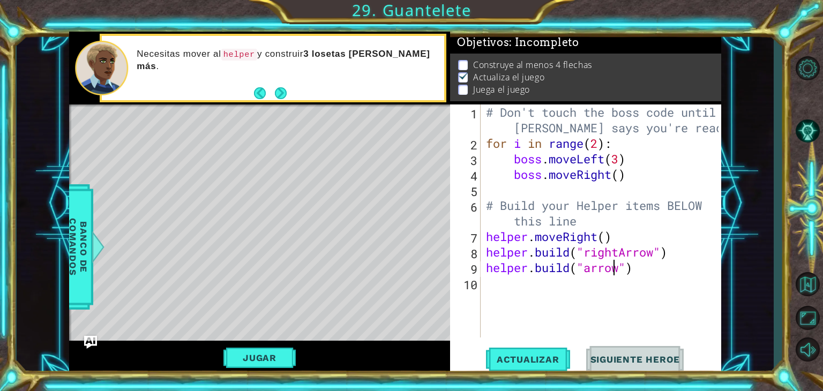
click at [614, 271] on div "# Don't touch the boss code until [PERSON_NAME] says you're ready! for i in ran…" at bounding box center [604, 245] width 241 height 280
click at [616, 270] on div "# Don't touch the boss code until [PERSON_NAME] says you're ready! for i in ran…" at bounding box center [604, 245] width 241 height 280
click at [626, 270] on div "# Don't touch the boss code until [PERSON_NAME] says you're ready! for i in ran…" at bounding box center [604, 245] width 241 height 280
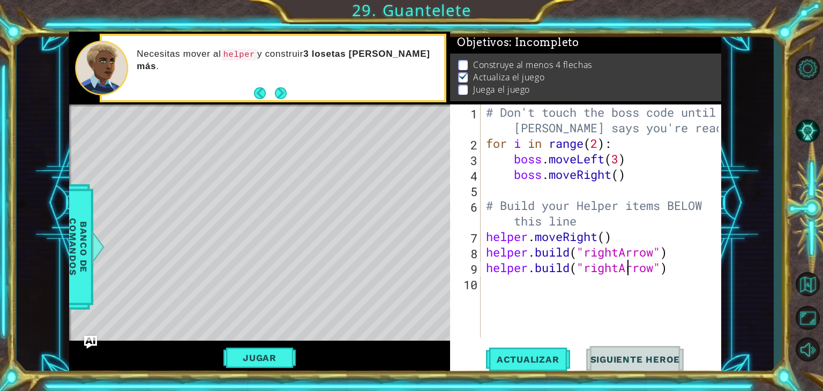
scroll to position [0, 6]
type textarea "[DOMAIN_NAME]("rightArrow")"
click at [540, 364] on span "Actualizar" at bounding box center [528, 359] width 84 height 11
click at [283, 94] on button "Next" at bounding box center [281, 93] width 12 height 12
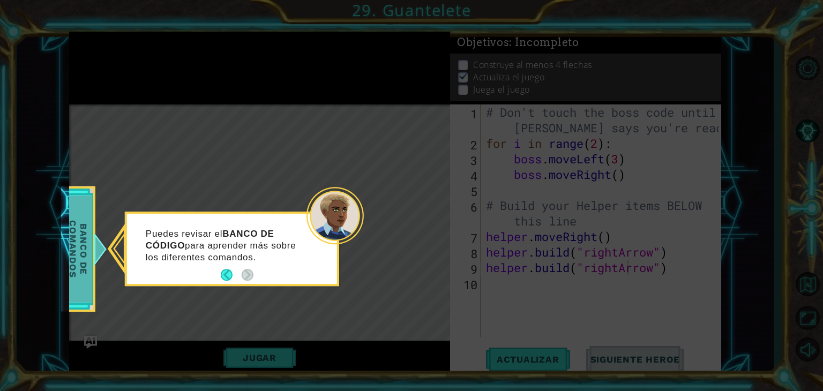
click at [85, 256] on span "Banco de comandos" at bounding box center [78, 249] width 28 height 107
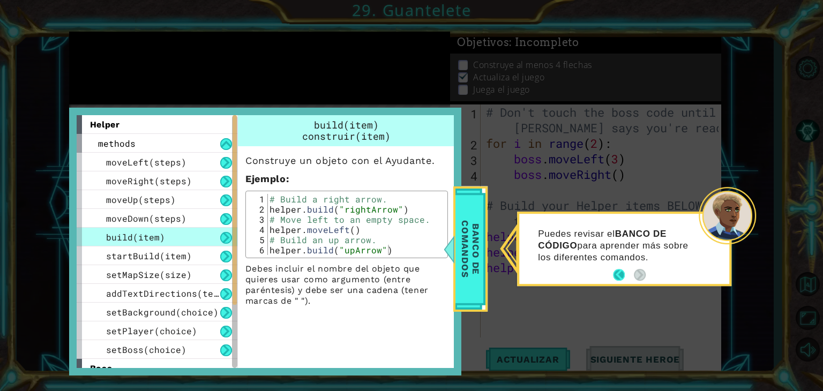
click at [624, 277] on button "Back" at bounding box center [623, 276] width 21 height 12
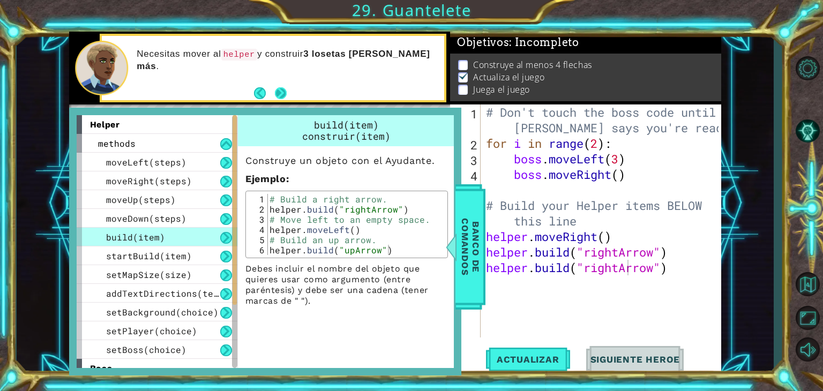
click at [285, 87] on button "Next" at bounding box center [281, 93] width 12 height 12
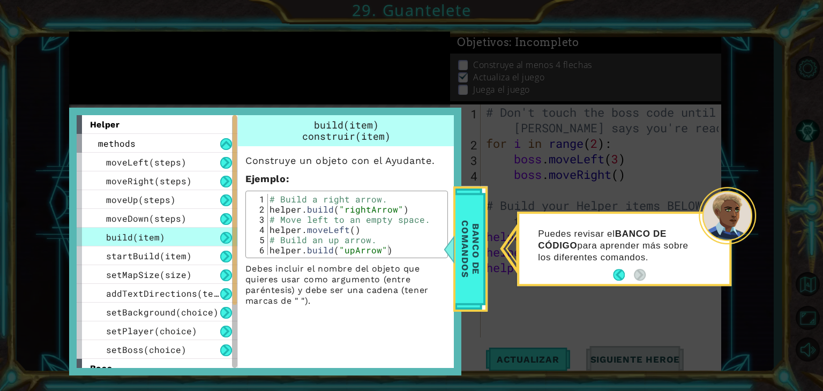
click at [203, 234] on div "build(item)" at bounding box center [157, 237] width 161 height 19
click at [202, 221] on div "moveDown(steps)" at bounding box center [157, 218] width 161 height 19
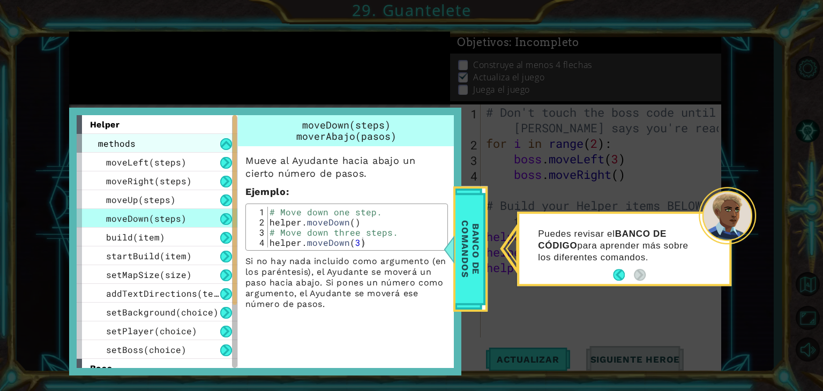
click at [202, 138] on div "methods" at bounding box center [157, 143] width 161 height 19
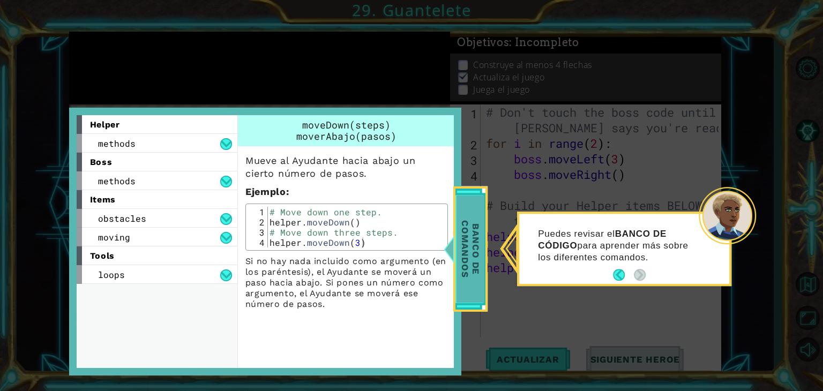
click at [479, 240] on span "Banco de comandos" at bounding box center [471, 249] width 28 height 107
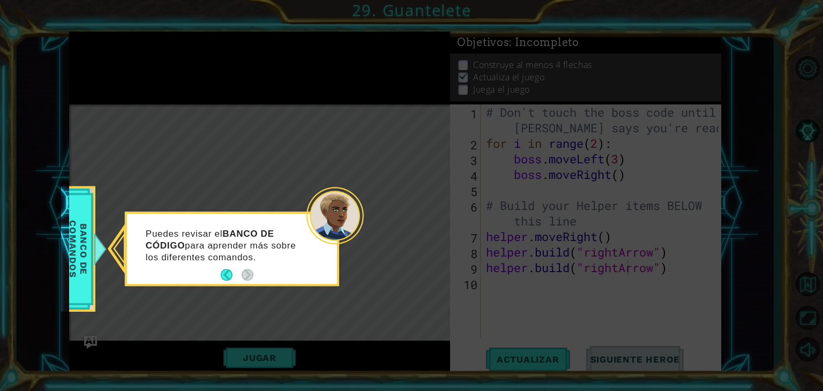
click at [322, 300] on icon at bounding box center [411, 195] width 823 height 391
drag, startPoint x: 220, startPoint y: 271, endPoint x: 226, endPoint y: 273, distance: 6.5
click at [226, 273] on footer at bounding box center [237, 275] width 33 height 16
click at [226, 273] on button "Back" at bounding box center [231, 276] width 21 height 12
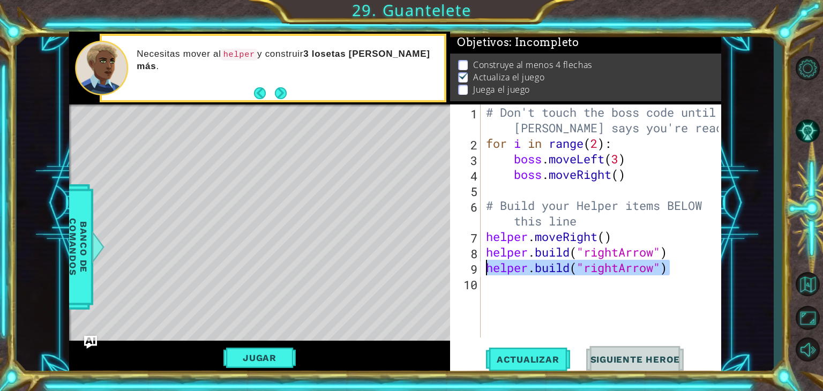
drag, startPoint x: 674, startPoint y: 274, endPoint x: 489, endPoint y: 272, distance: 184.9
click at [489, 272] on div "# Don't touch the boss code until [PERSON_NAME] says you're ready! for i in ran…" at bounding box center [604, 245] width 241 height 280
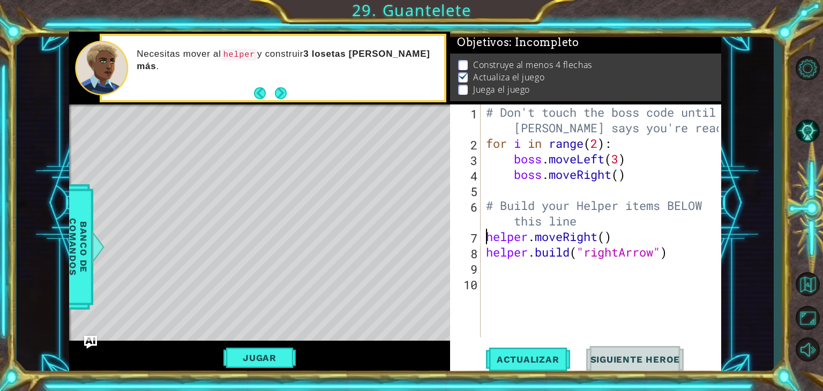
click at [487, 235] on div "# Don't touch the boss code until [PERSON_NAME] says you're ready! for i in ran…" at bounding box center [604, 245] width 241 height 280
type textarea "helper.moveRight()"
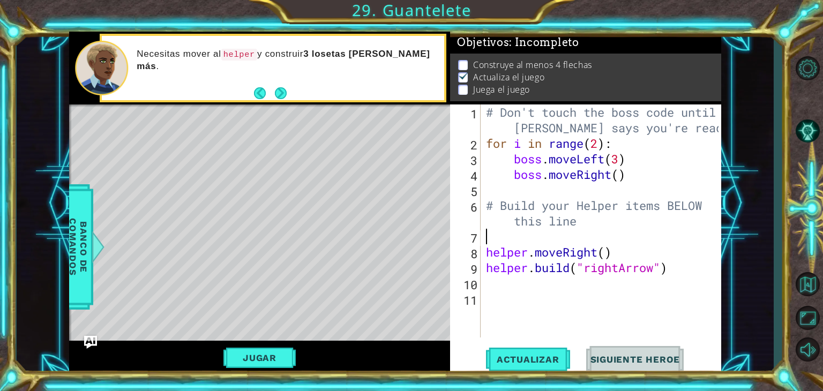
click at [487, 235] on div "# Don't touch the boss code until [PERSON_NAME] says you're ready! for i in ran…" at bounding box center [604, 245] width 241 height 280
type textarea "F"
type textarea "for i in range(4):"
click at [280, 358] on button "Jugar" at bounding box center [260, 358] width 72 height 20
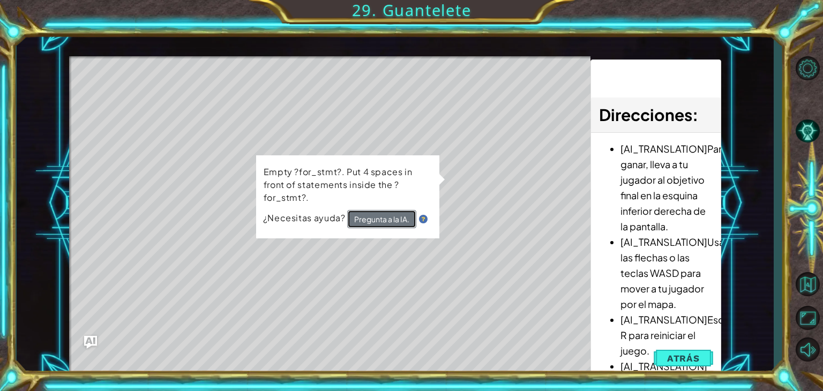
click at [381, 215] on button "Pregunta a la IA." at bounding box center [381, 219] width 69 height 18
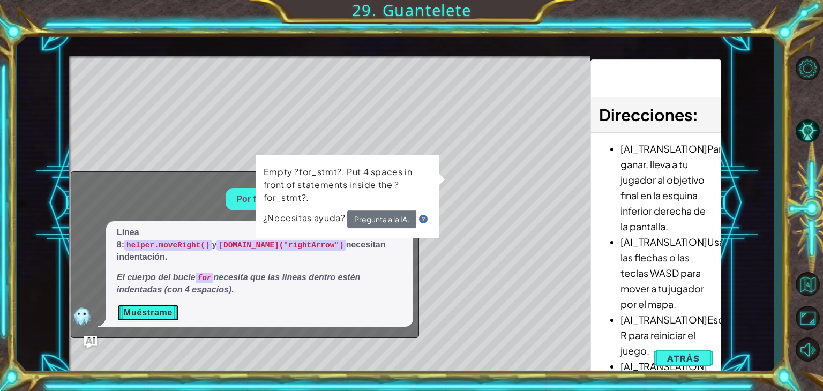
click at [146, 318] on button "Muéstrame" at bounding box center [148, 312] width 63 height 17
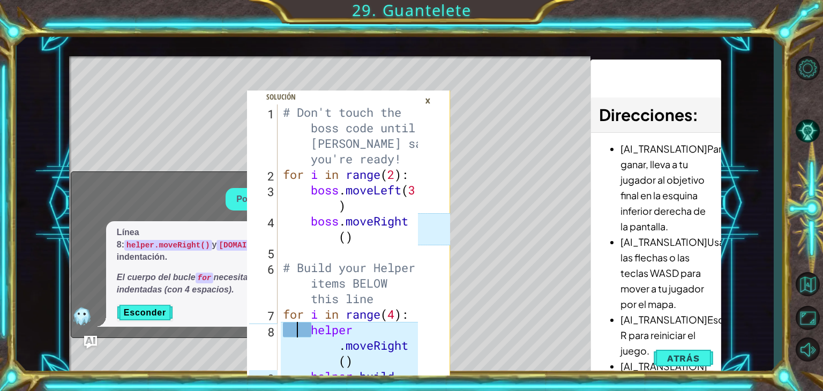
click at [295, 330] on div "# Don't touch the boss code until [PERSON_NAME] says you're ready! for i in ran…" at bounding box center [352, 307] width 143 height 404
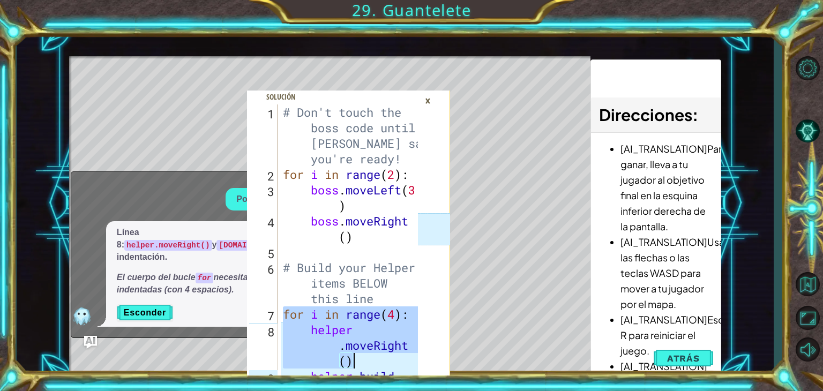
drag, startPoint x: 282, startPoint y: 314, endPoint x: 373, endPoint y: 361, distance: 102.1
click at [373, 361] on div "# Don't touch the boss code until [PERSON_NAME] says you're ready! for i in ran…" at bounding box center [352, 307] width 143 height 404
type textarea "for i in range(4): helper.moveRight()"
click at [428, 100] on div "×" at bounding box center [428, 101] width 17 height 18
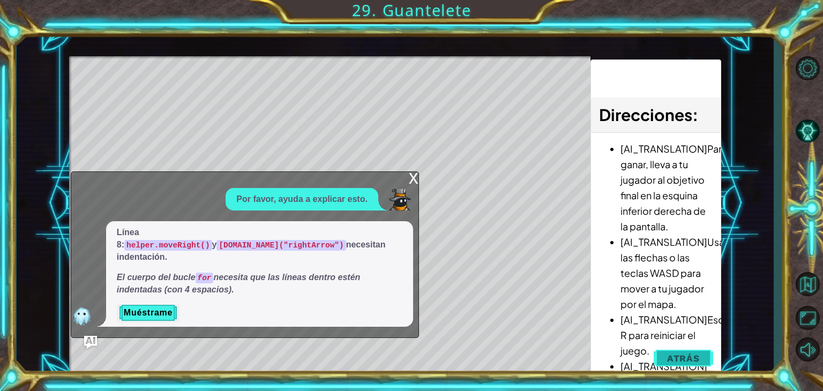
click at [660, 354] on button "Atrás" at bounding box center [683, 358] width 59 height 21
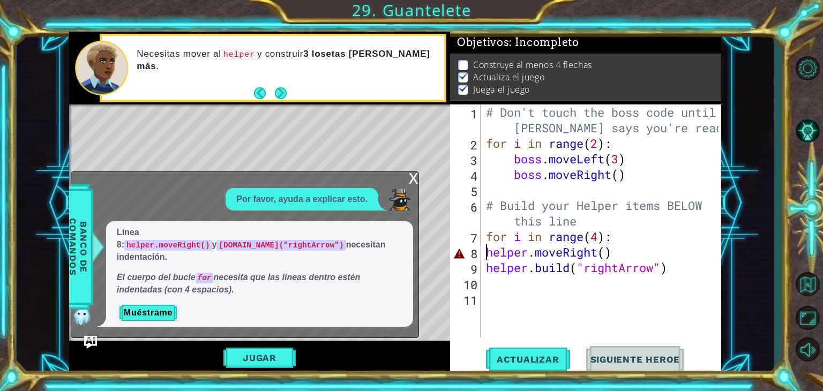
click at [484, 252] on div "# Don't touch the boss code until [PERSON_NAME] says you're ready! for i in ran…" at bounding box center [601, 221] width 235 height 233
click at [485, 266] on div "# Don't touch the boss code until [PERSON_NAME] says you're ready! for i in ran…" at bounding box center [604, 245] width 240 height 280
click at [488, 249] on div "# Don't touch the boss code until [PERSON_NAME] says you're ready! for i in ran…" at bounding box center [604, 245] width 240 height 280
click at [490, 266] on div "# Don't touch the boss code until [PERSON_NAME] says you're ready! for i in ran…" at bounding box center [604, 245] width 240 height 280
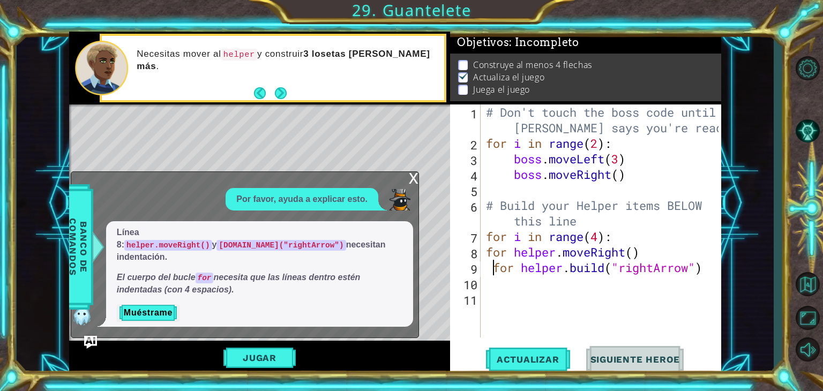
click at [492, 269] on div "# Don't touch the boss code until [PERSON_NAME] says you're ready! for i in ran…" at bounding box center [604, 245] width 240 height 280
click at [290, 352] on button "Jugar" at bounding box center [260, 358] width 72 height 20
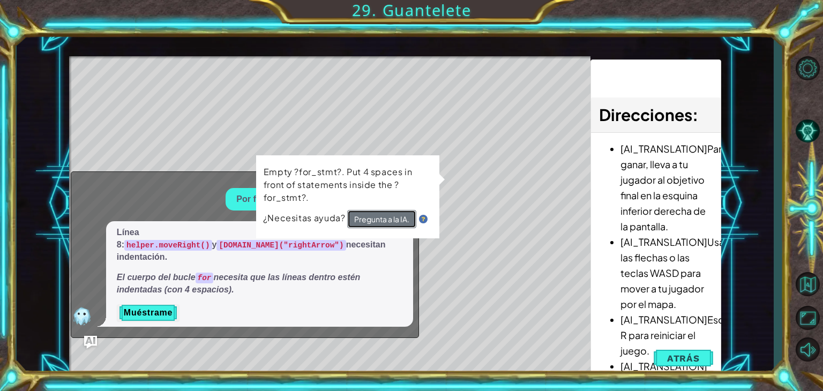
click at [369, 215] on button "Pregunta a la IA." at bounding box center [381, 219] width 69 height 18
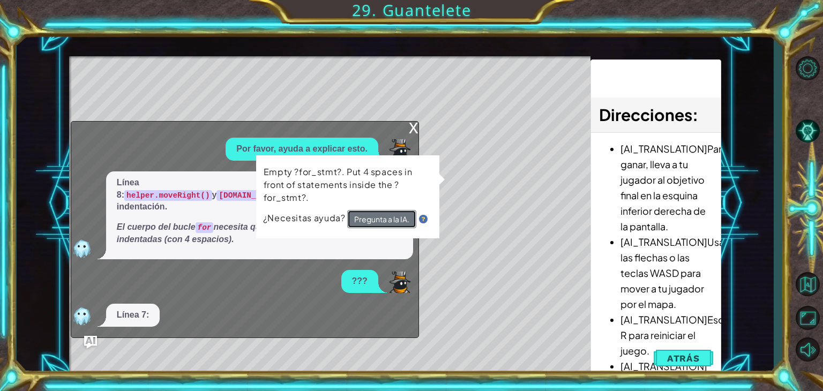
click at [378, 217] on button "Pregunta a la IA." at bounding box center [381, 219] width 69 height 18
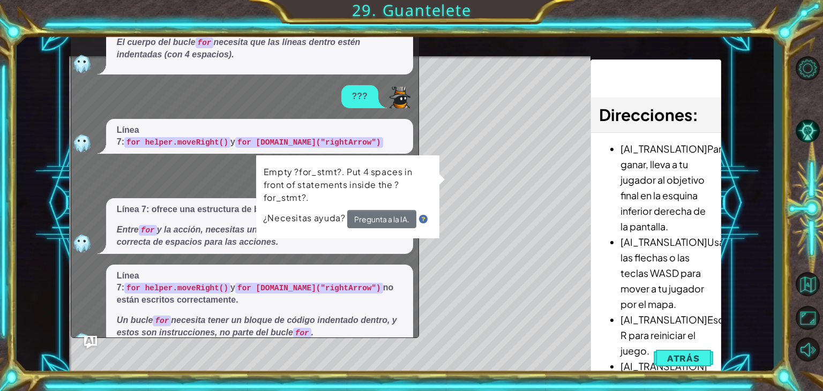
scroll to position [157, 0]
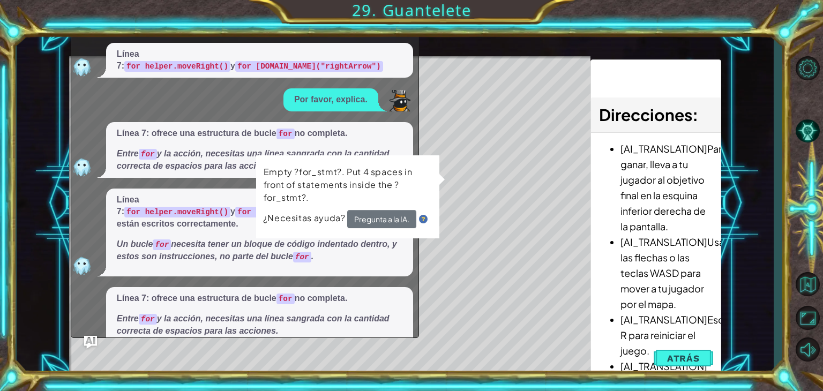
click at [203, 240] on em "Un bucle for necesita tener un bloque de código indentado dentro, y estos son i…" at bounding box center [257, 250] width 280 height 21
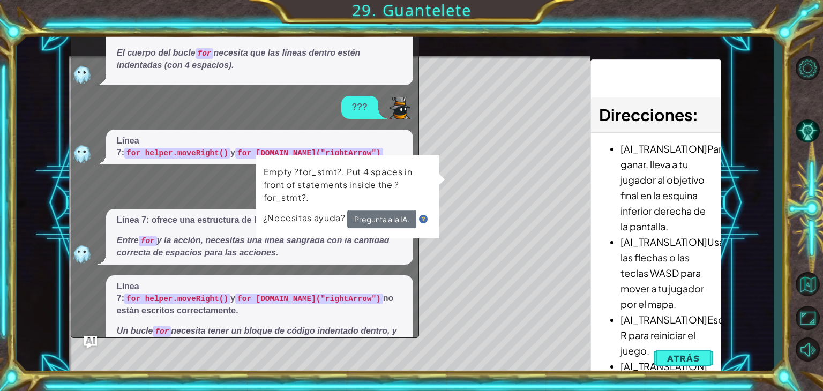
scroll to position [161, 0]
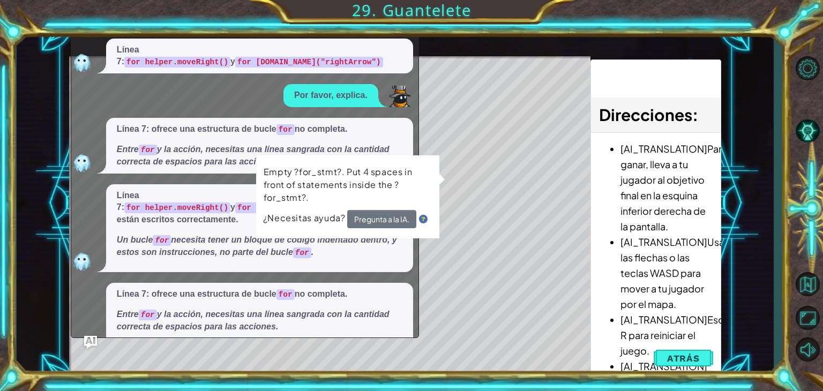
click at [154, 341] on button "Muéstrame" at bounding box center [148, 349] width 63 height 17
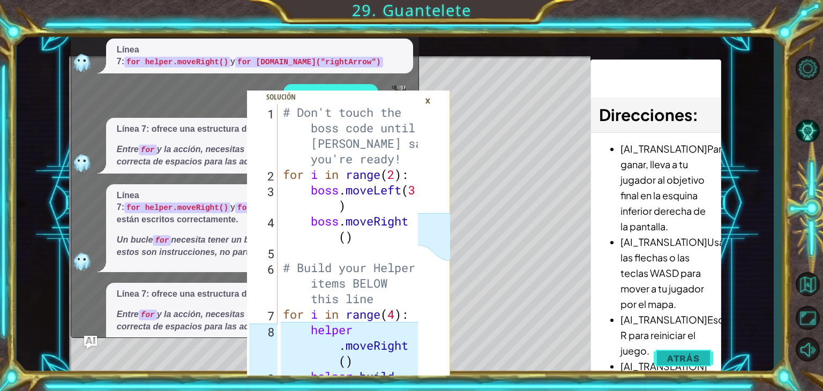
click at [665, 355] on button "Atrás" at bounding box center [683, 358] width 59 height 21
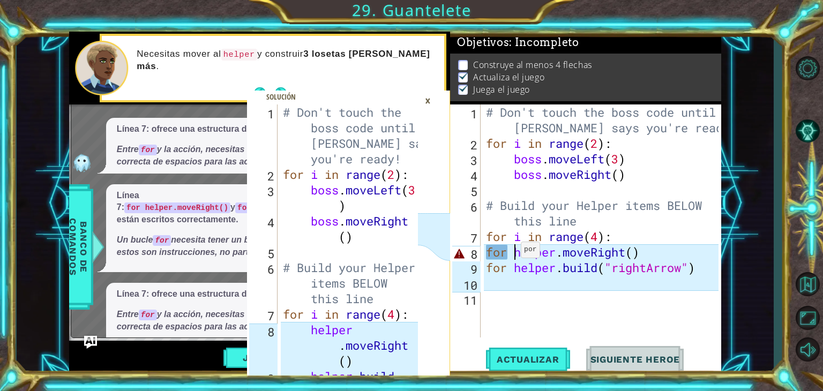
click at [512, 252] on div "# Don't touch the boss code until [PERSON_NAME] says you're ready! for i in ran…" at bounding box center [604, 245] width 240 height 280
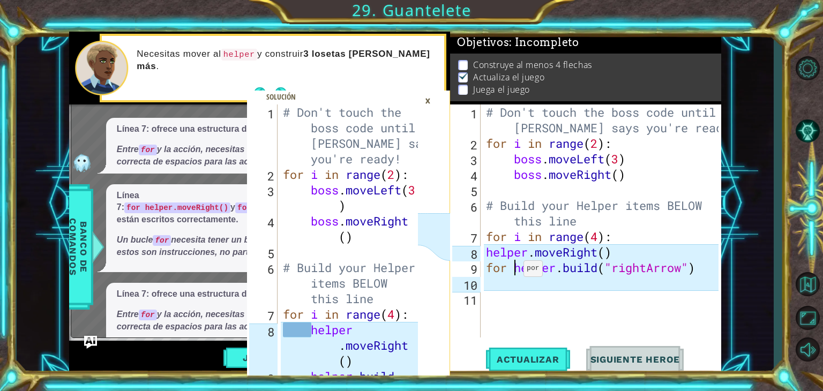
click at [515, 271] on div "# Don't touch the boss code until [PERSON_NAME] says you're ready! for i in ran…" at bounding box center [604, 245] width 240 height 280
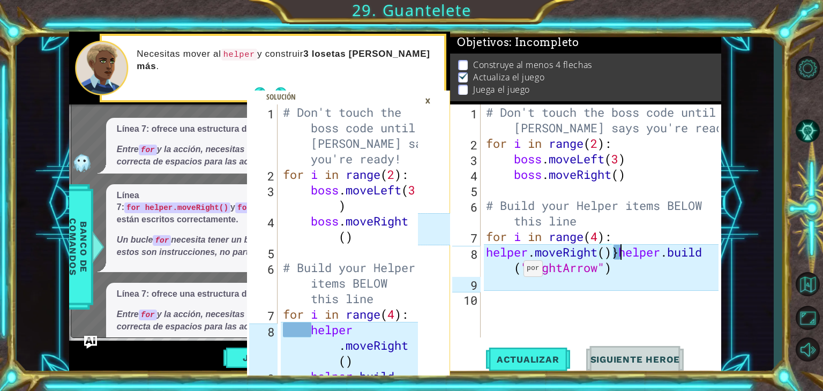
scroll to position [0, 6]
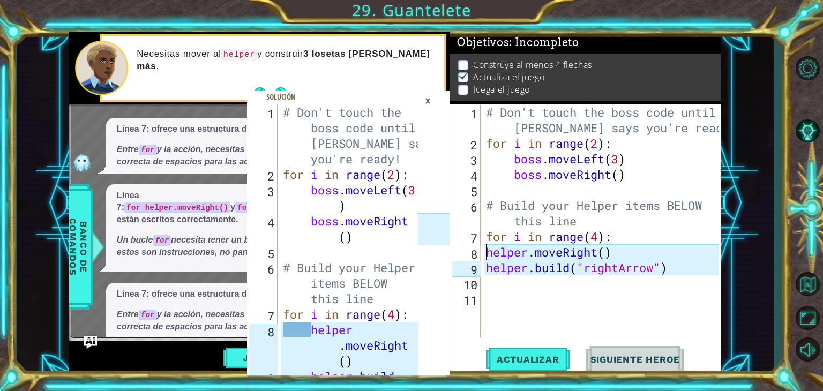
click at [488, 253] on div "# Don't touch the boss code until [PERSON_NAME] says you're ready! for i in ran…" at bounding box center [604, 245] width 240 height 280
type textarea "helper.moveRight()"
click at [559, 309] on div "# Don't touch the boss code until [PERSON_NAME] says you're ready! for i in ran…" at bounding box center [604, 245] width 240 height 280
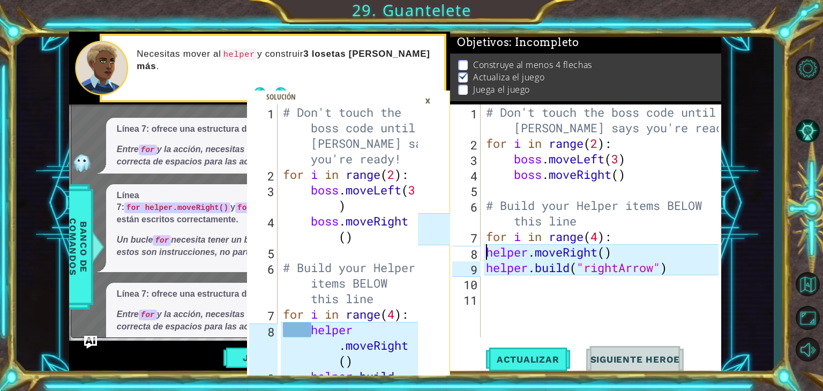
click at [487, 252] on div "# Don't touch the boss code until [PERSON_NAME] says you're ready! for i in ran…" at bounding box center [604, 245] width 240 height 280
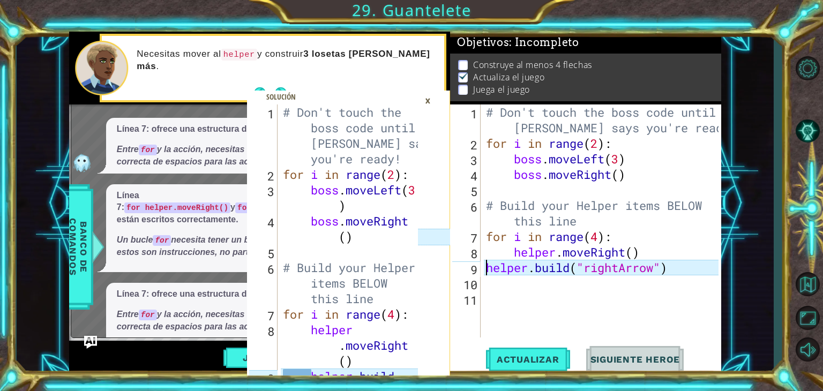
click at [486, 264] on div "# Don't touch the boss code until [PERSON_NAME] says you're ready! for i in ran…" at bounding box center [604, 245] width 240 height 280
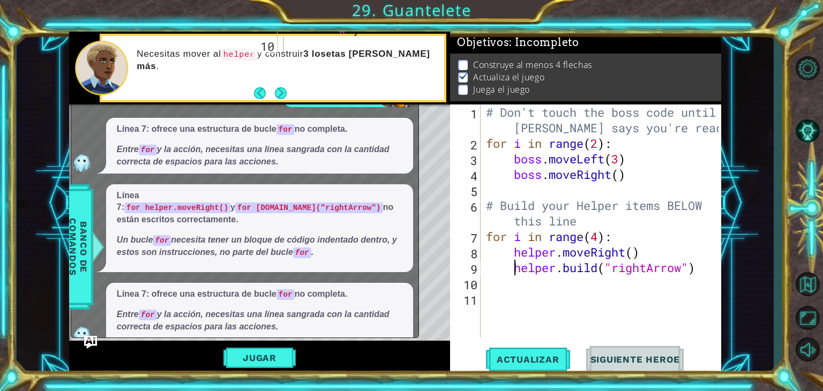
scroll to position [144, 0]
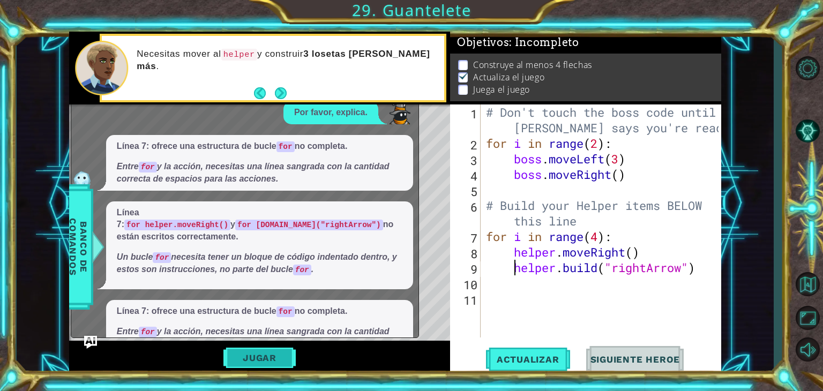
click at [273, 361] on button "Jugar" at bounding box center [260, 358] width 72 height 20
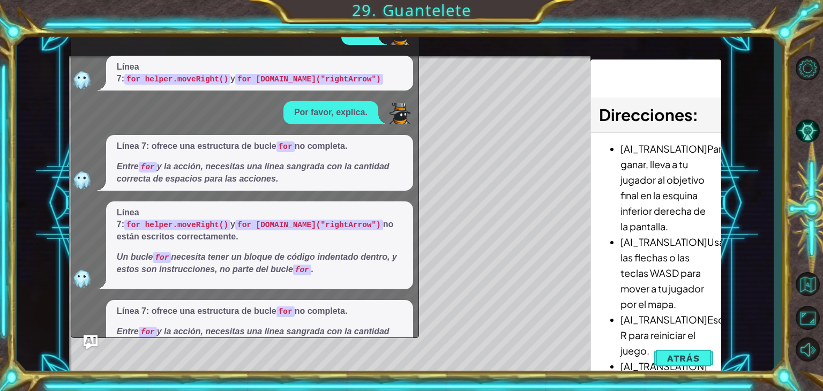
click at [92, 342] on img "Ask AI" at bounding box center [91, 342] width 14 height 14
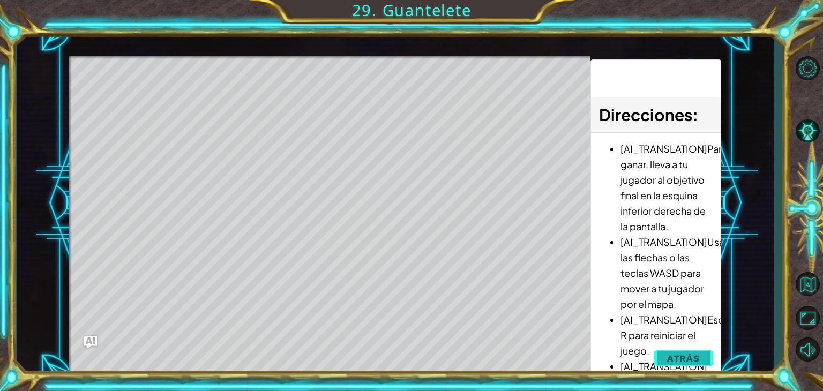
click at [680, 356] on span "Atrás" at bounding box center [683, 358] width 33 height 11
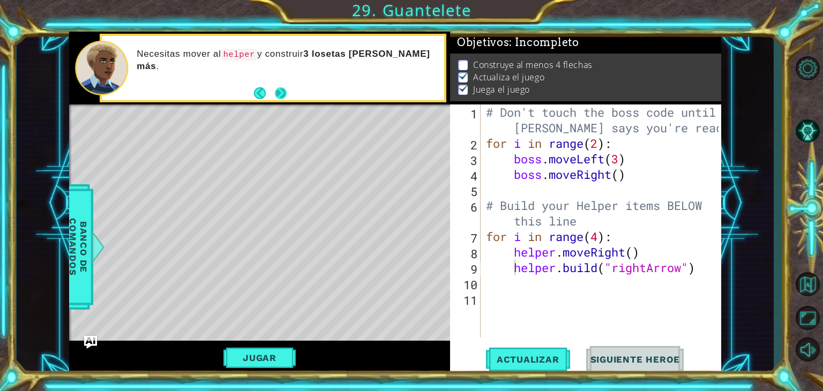
click at [281, 91] on button "Next" at bounding box center [281, 93] width 12 height 12
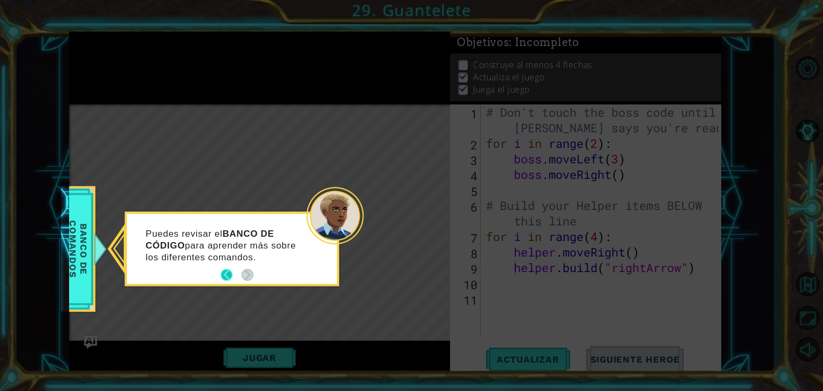
click at [235, 270] on button "Back" at bounding box center [231, 276] width 21 height 12
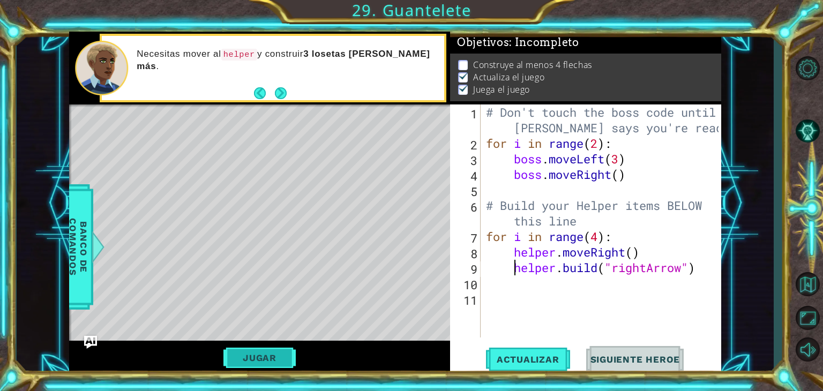
click at [249, 353] on button "Jugar" at bounding box center [260, 358] width 72 height 20
click at [112, 130] on div "Level Map" at bounding box center [316, 263] width 495 height 316
click at [270, 354] on button "Jugar" at bounding box center [260, 358] width 72 height 20
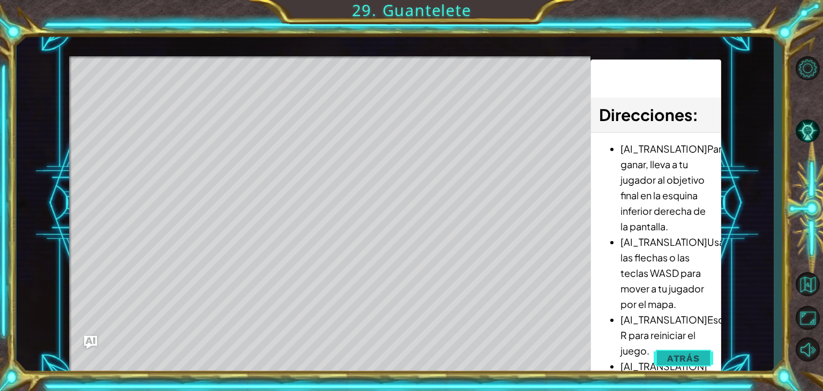
click at [683, 354] on span "Atrás" at bounding box center [683, 358] width 33 height 11
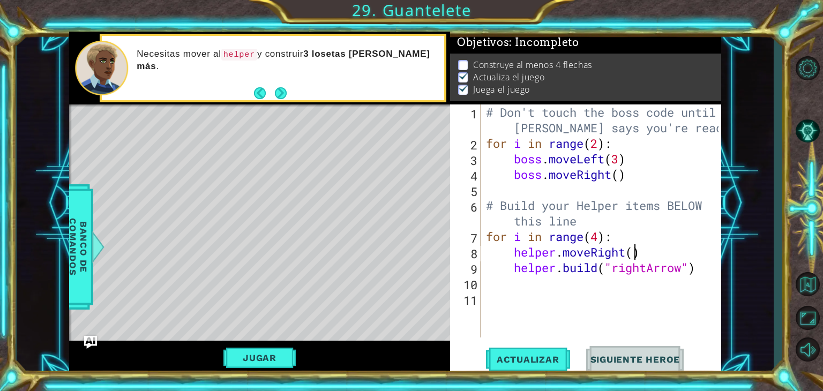
click at [636, 254] on div "# Don't touch the boss code until [PERSON_NAME] says you're ready! for i in ran…" at bounding box center [604, 245] width 240 height 280
click at [286, 356] on button "Jugar" at bounding box center [260, 358] width 72 height 20
click at [618, 176] on div "# Don't touch the boss code until [PERSON_NAME] says you're ready! for i in ran…" at bounding box center [604, 245] width 240 height 280
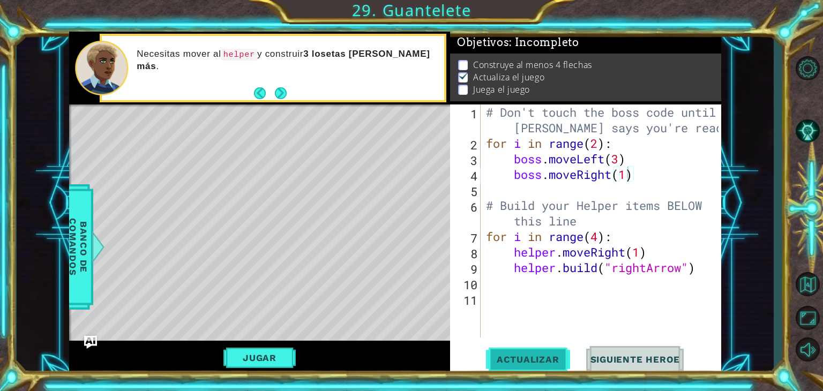
click at [530, 359] on span "Actualizar" at bounding box center [528, 359] width 84 height 11
click at [281, 93] on button "Next" at bounding box center [281, 93] width 12 height 12
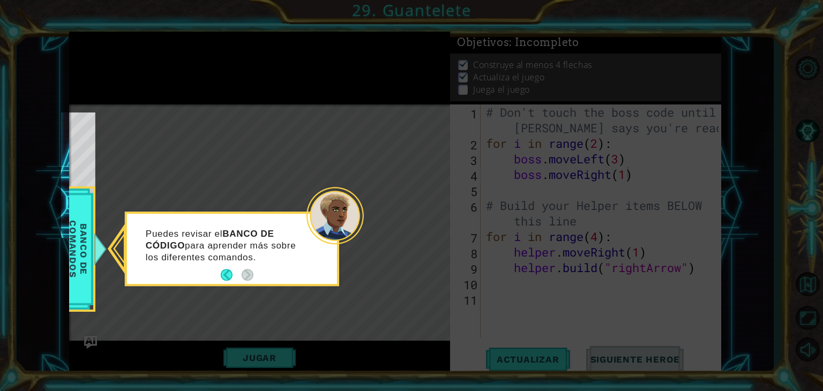
scroll to position [73, 0]
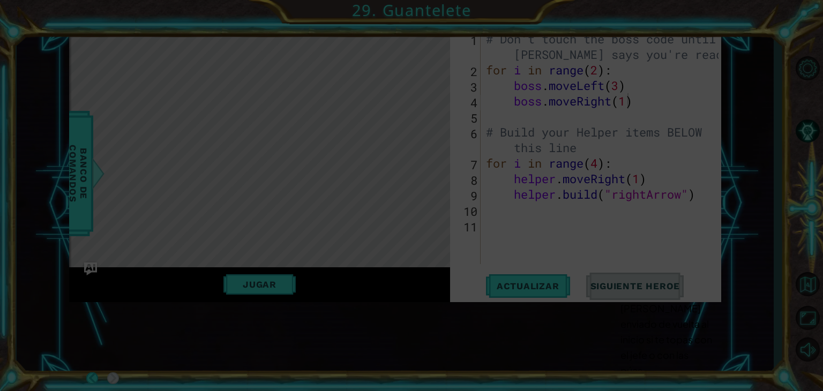
click at [79, 181] on icon at bounding box center [411, 195] width 823 height 391
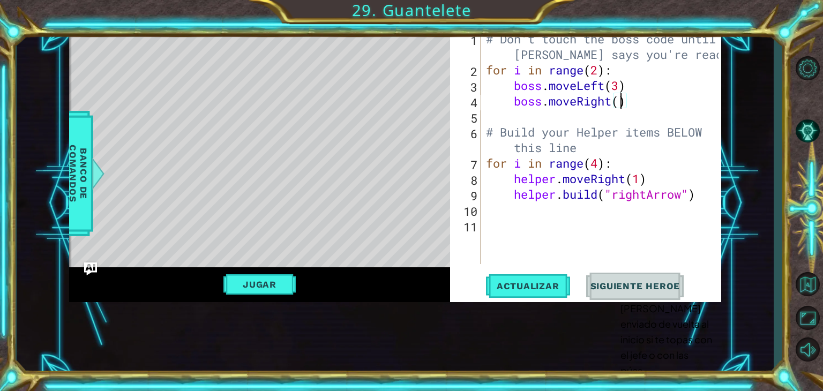
scroll to position [0, 5]
click at [640, 184] on div "# Don't touch the boss code until [PERSON_NAME] says you're ready! for i in ran…" at bounding box center [604, 171] width 240 height 280
click at [277, 289] on button "Jugar" at bounding box center [260, 284] width 72 height 20
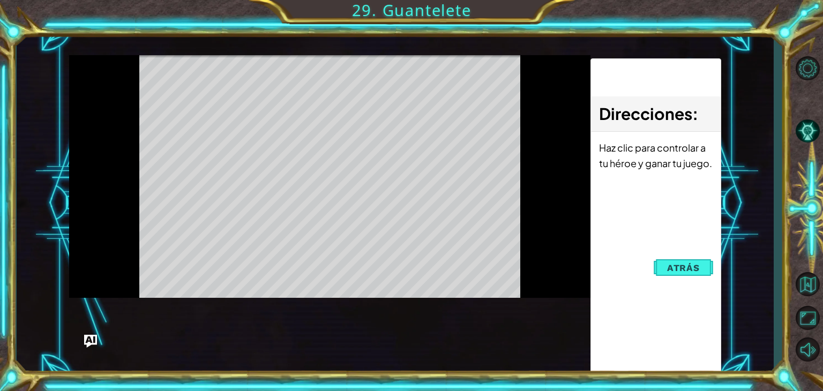
scroll to position [1, 0]
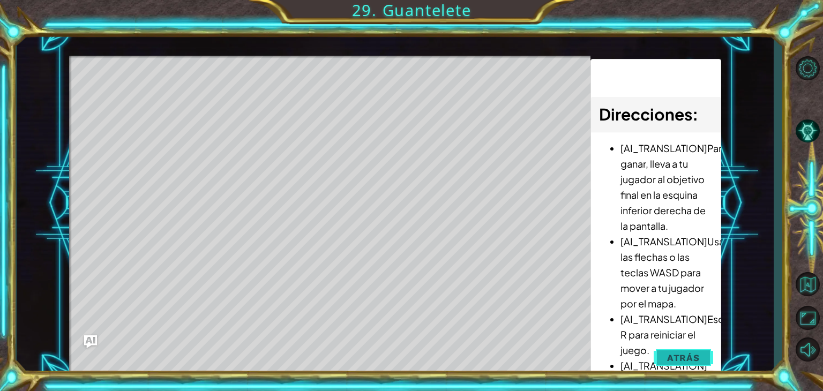
click at [682, 357] on span "Atrás" at bounding box center [683, 358] width 33 height 11
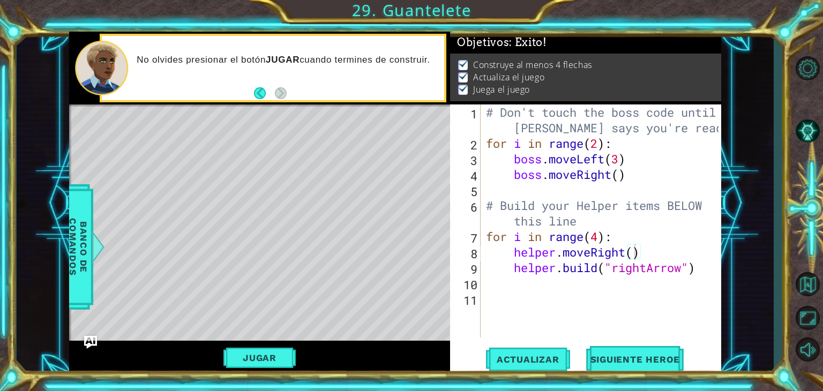
scroll to position [0, 0]
type textarea "# Build your Helper items BELOW this line"
click at [589, 218] on div "# Don't touch the boss code until [PERSON_NAME] says you're ready! for i in ran…" at bounding box center [604, 245] width 240 height 280
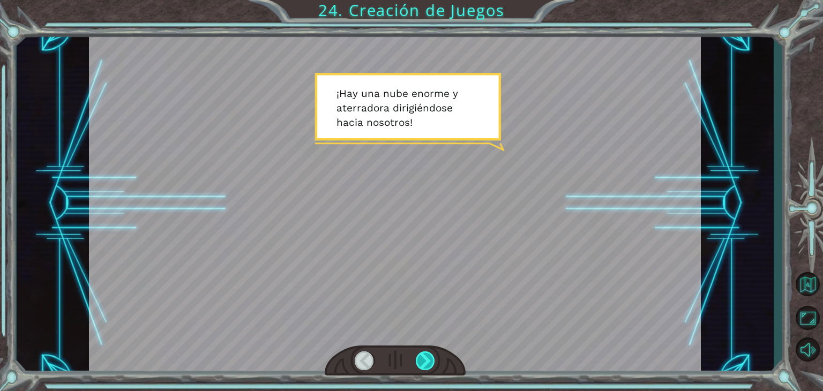
click at [425, 362] on div at bounding box center [425, 361] width 19 height 19
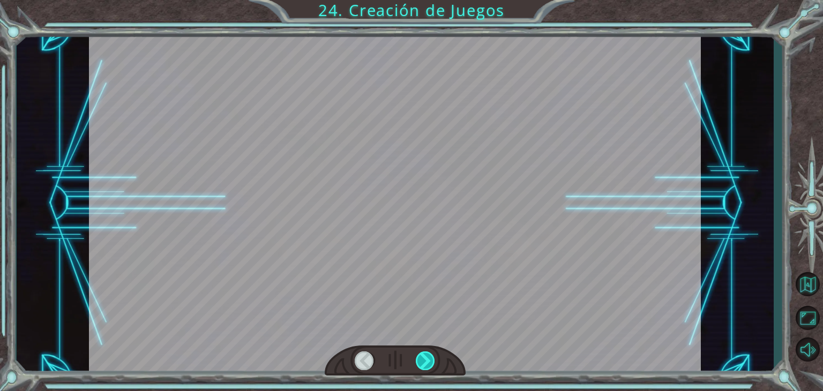
click at [425, 362] on div at bounding box center [425, 361] width 19 height 19
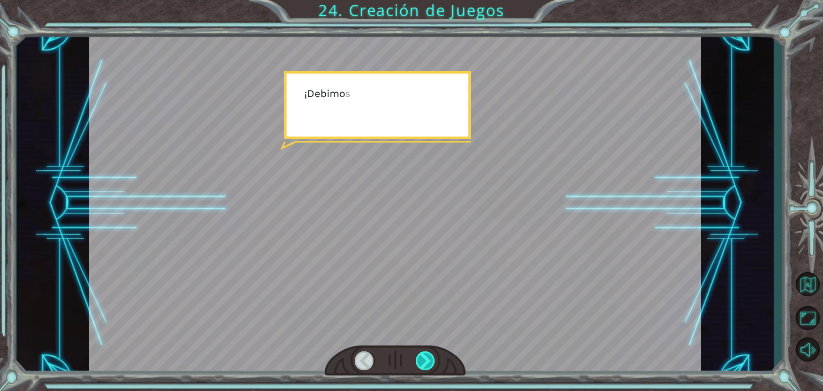
click at [425, 362] on div at bounding box center [425, 361] width 19 height 19
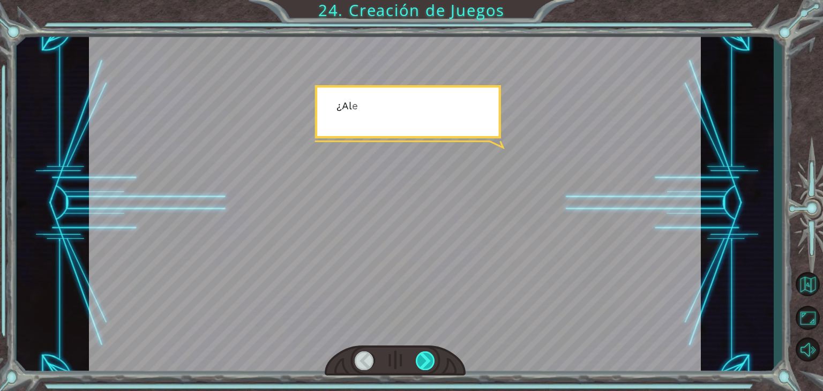
click at [425, 362] on div at bounding box center [425, 361] width 19 height 19
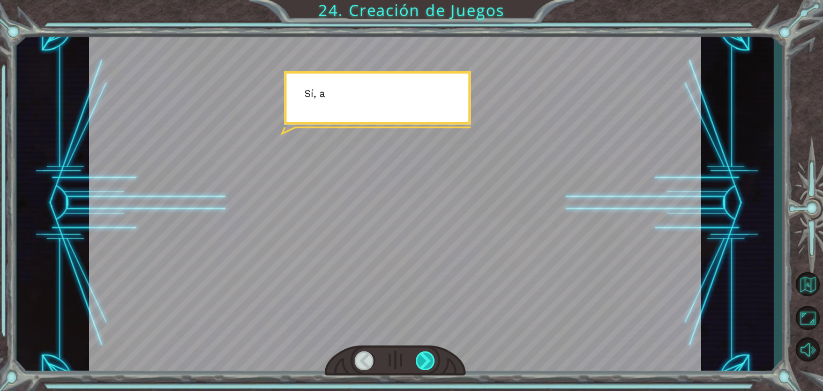
click at [425, 362] on div at bounding box center [425, 361] width 19 height 19
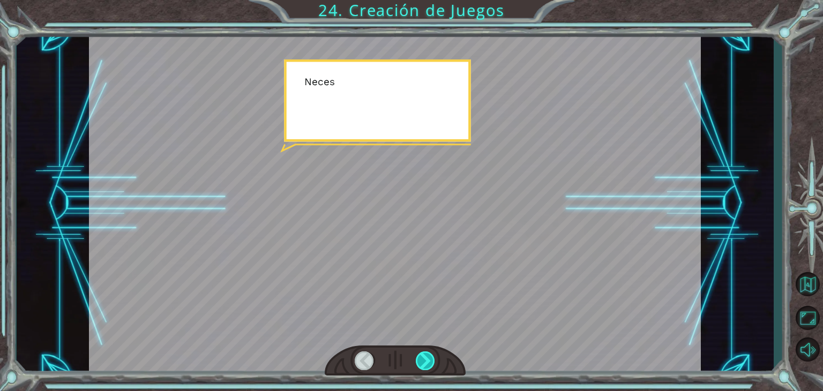
click at [425, 362] on div at bounding box center [425, 361] width 19 height 19
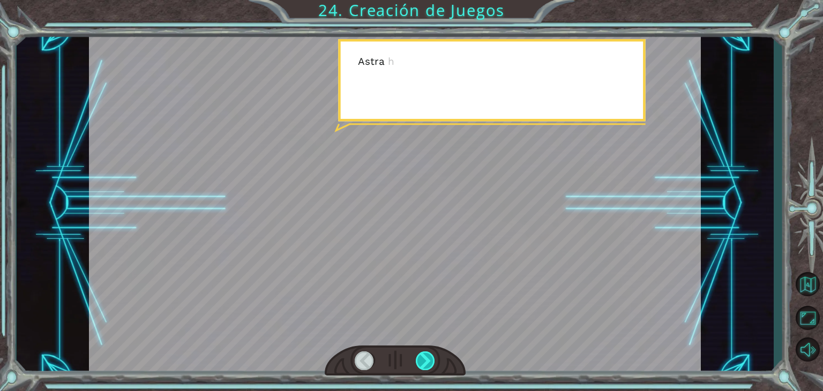
click at [425, 362] on div at bounding box center [425, 361] width 19 height 19
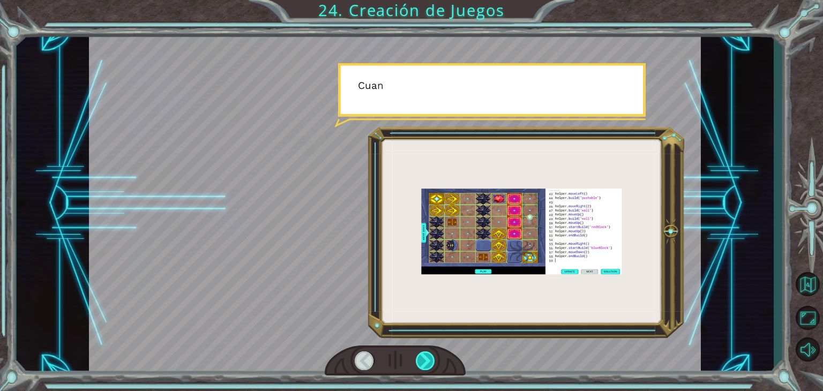
click at [425, 362] on div at bounding box center [425, 361] width 19 height 19
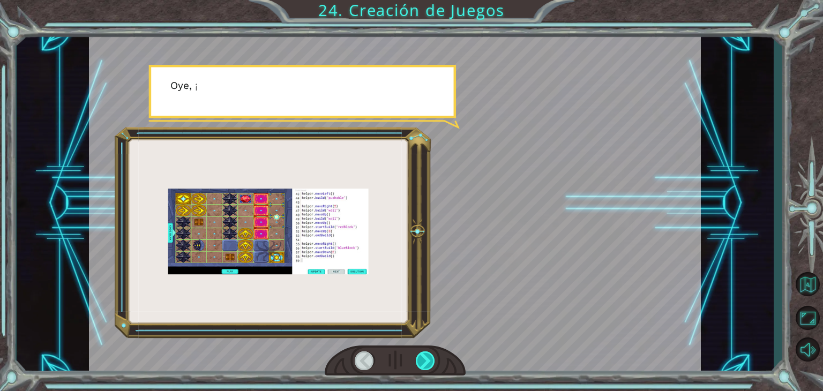
click at [425, 362] on div at bounding box center [425, 361] width 19 height 19
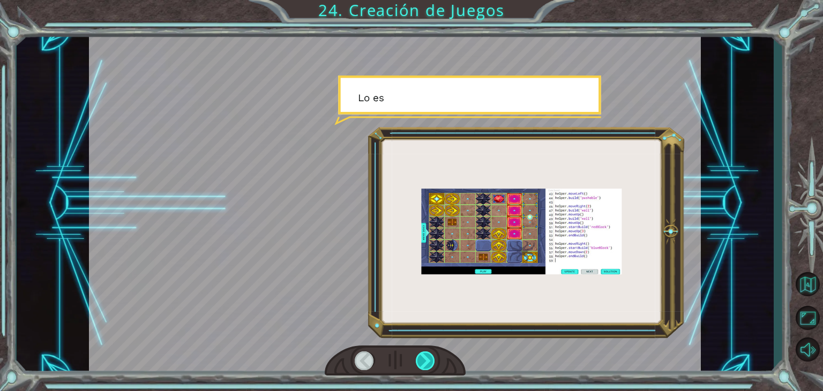
click at [425, 362] on div at bounding box center [425, 361] width 19 height 19
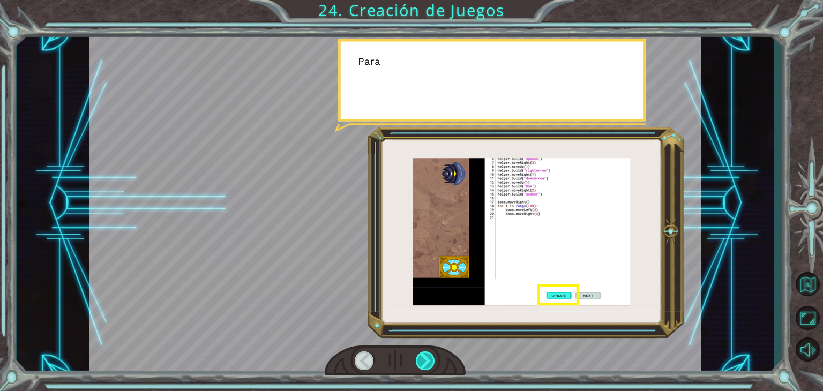
click at [425, 362] on div at bounding box center [425, 361] width 19 height 19
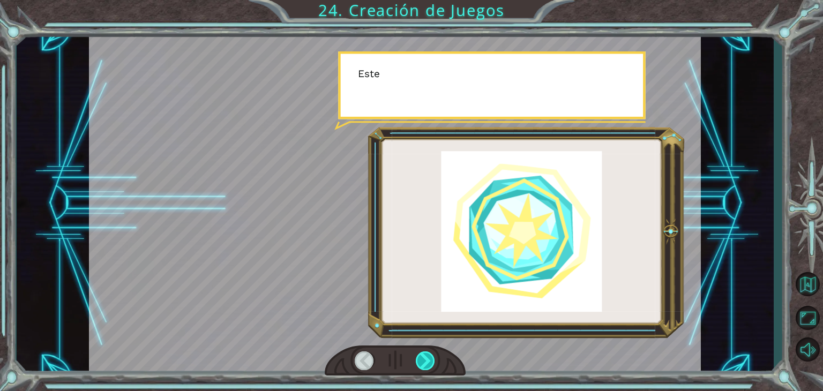
click at [425, 362] on div at bounding box center [425, 361] width 19 height 19
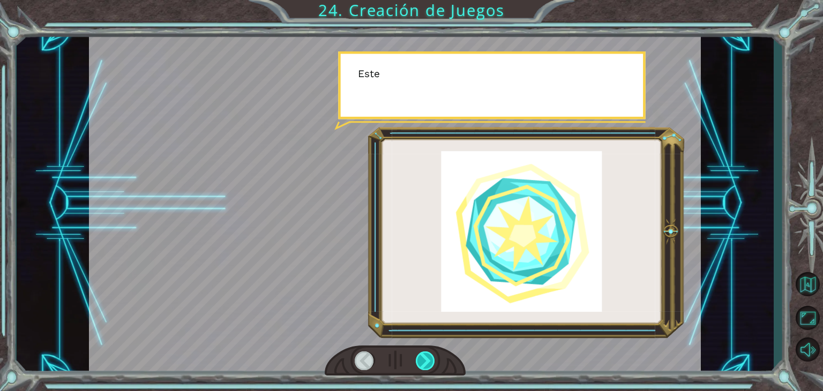
click at [425, 362] on div at bounding box center [425, 361] width 19 height 19
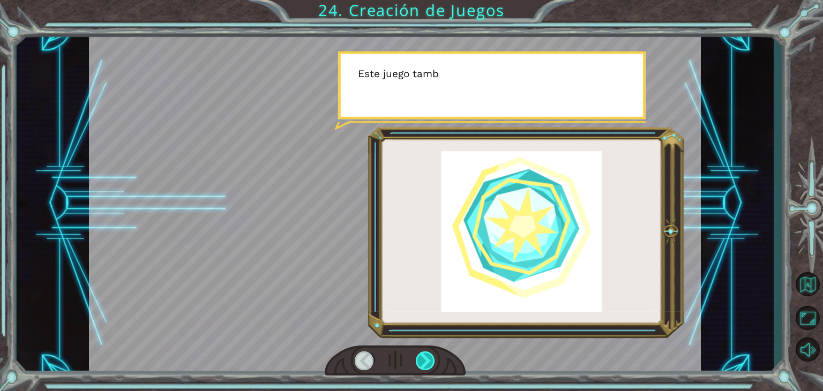
click at [425, 362] on div at bounding box center [425, 361] width 19 height 19
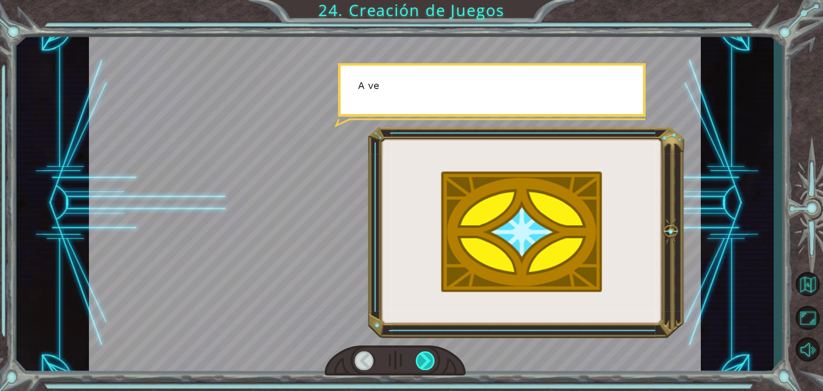
click at [425, 362] on div at bounding box center [425, 361] width 19 height 19
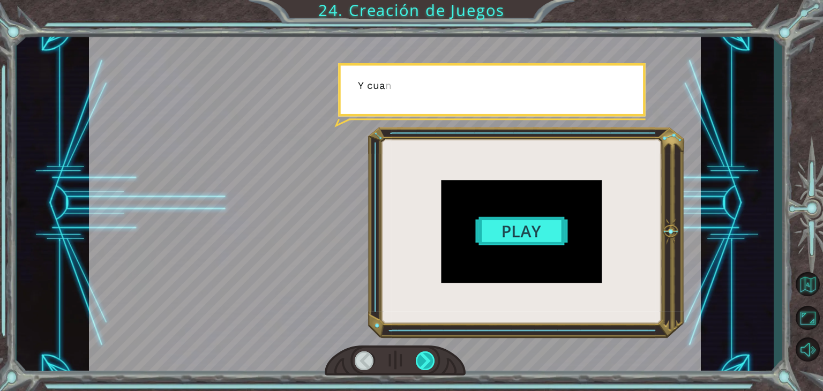
click at [425, 362] on div at bounding box center [425, 361] width 19 height 19
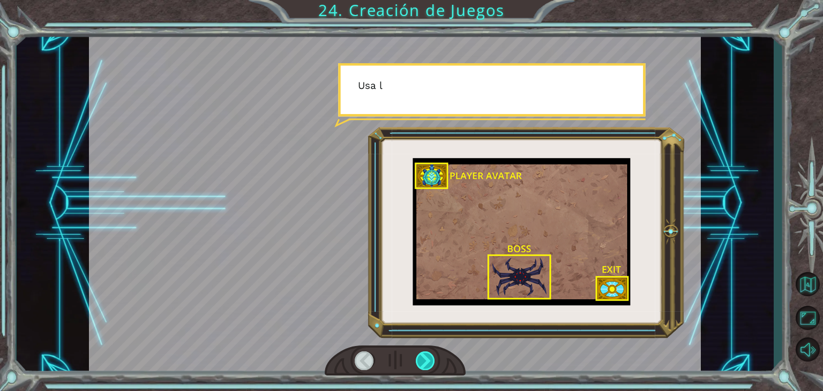
click at [425, 362] on div at bounding box center [425, 361] width 19 height 19
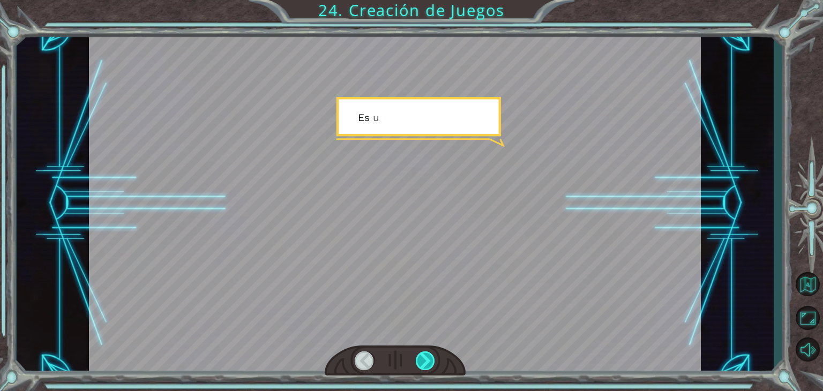
click at [425, 362] on div at bounding box center [425, 361] width 19 height 19
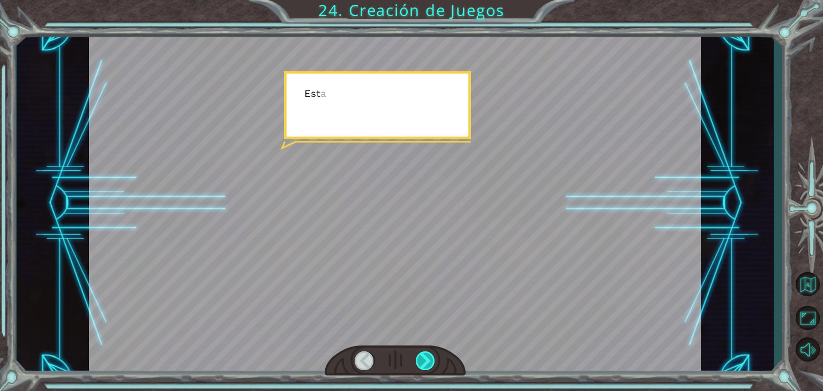
click at [425, 362] on div at bounding box center [425, 361] width 19 height 19
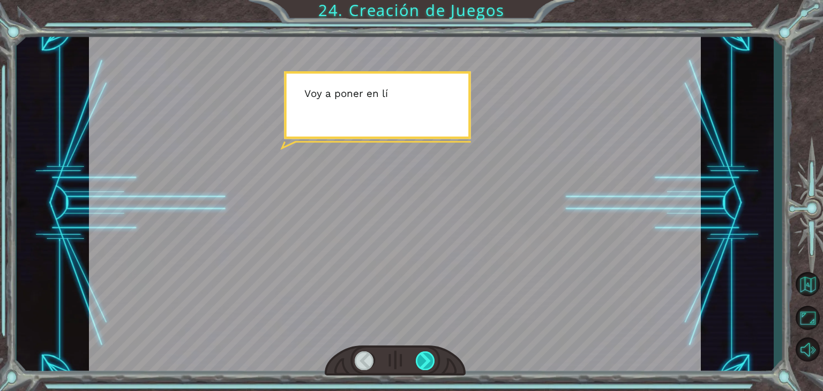
click at [425, 362] on div at bounding box center [425, 361] width 19 height 19
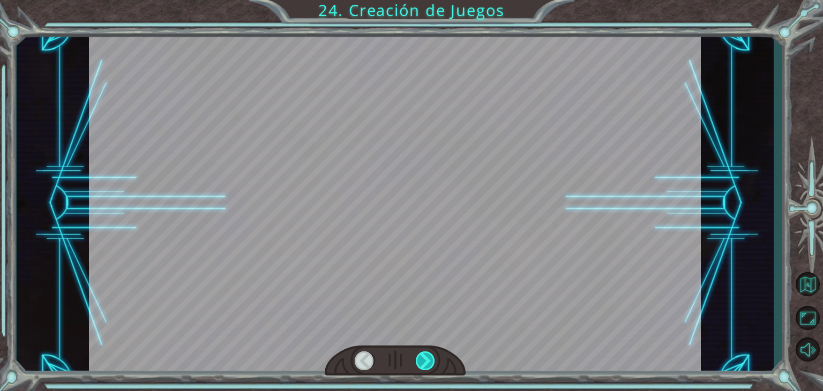
click at [425, 362] on div at bounding box center [425, 361] width 19 height 19
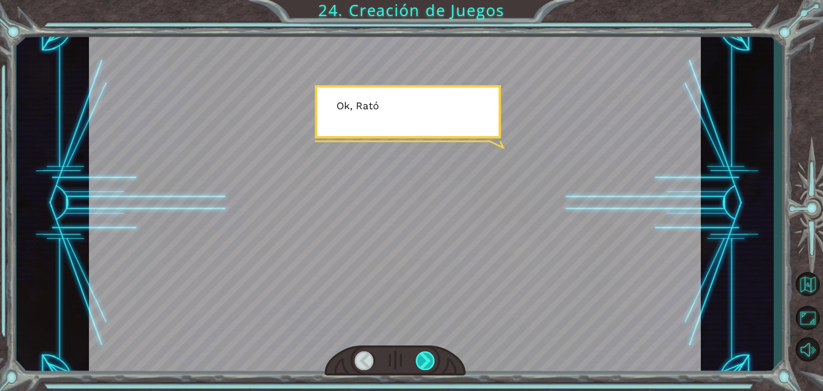
click at [425, 362] on div at bounding box center [425, 361] width 19 height 19
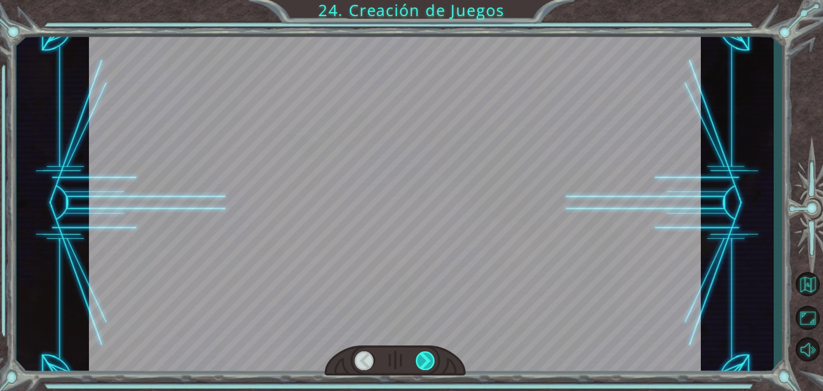
click at [425, 362] on div at bounding box center [425, 361] width 19 height 19
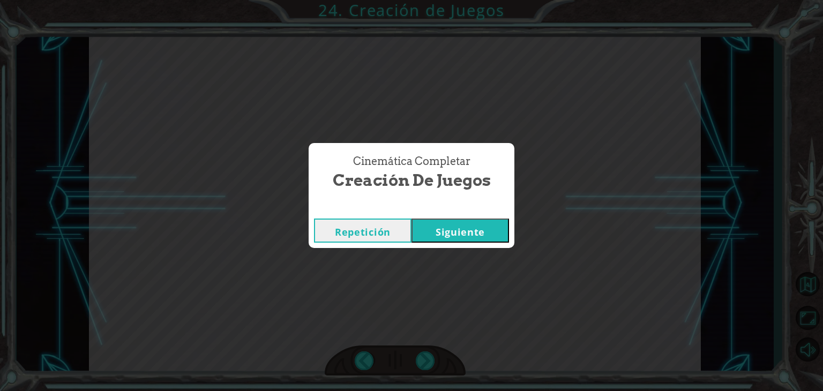
click at [471, 232] on button "Siguiente" at bounding box center [461, 231] width 98 height 24
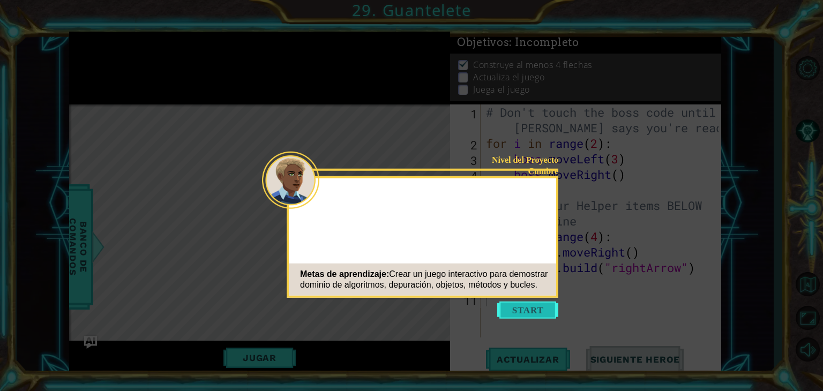
click at [524, 305] on button "Start" at bounding box center [527, 310] width 61 height 17
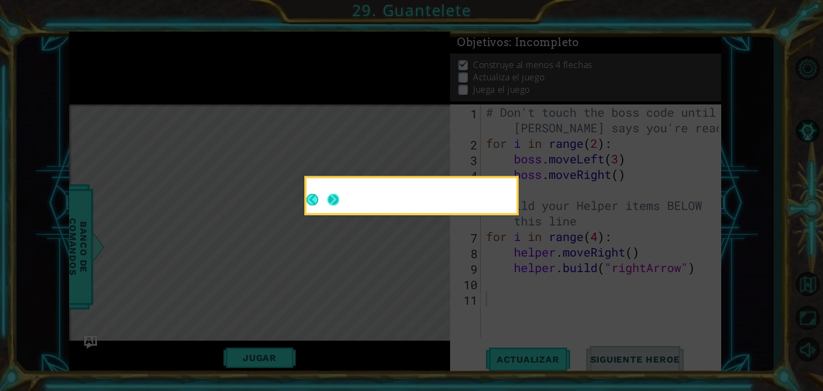
click at [335, 195] on button "Next" at bounding box center [334, 200] width 12 height 12
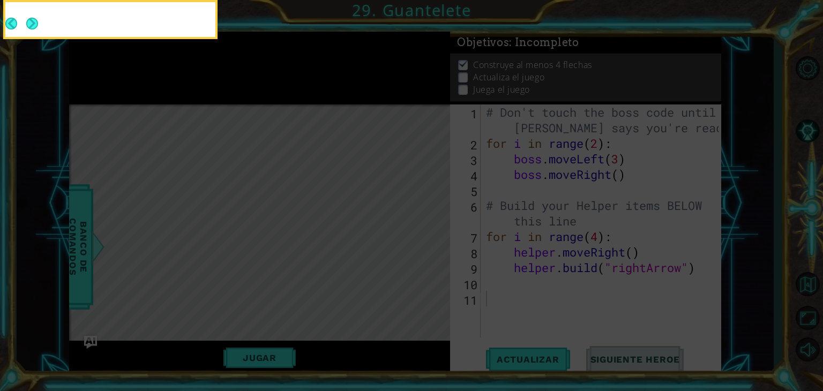
click at [39, 24] on div at bounding box center [110, 21] width 210 height 31
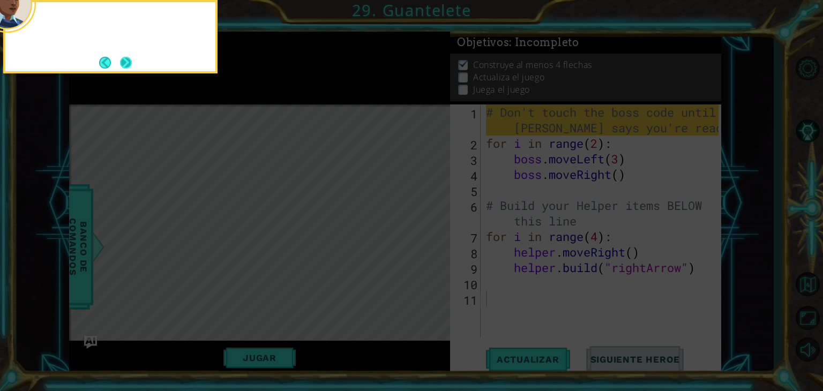
click at [130, 63] on button "Next" at bounding box center [126, 63] width 18 height 18
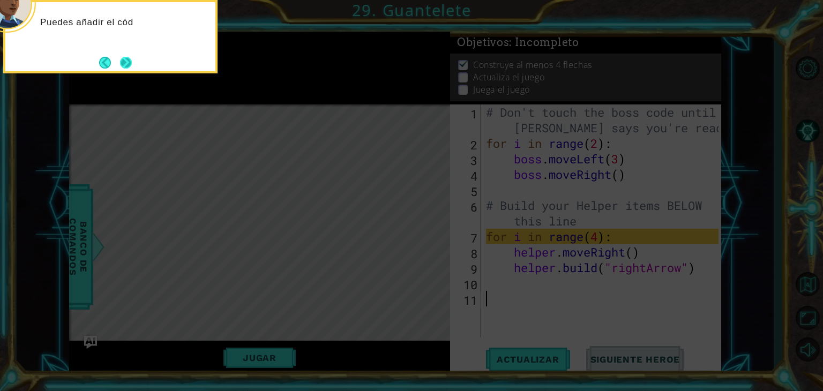
click at [128, 59] on button "Next" at bounding box center [126, 63] width 14 height 14
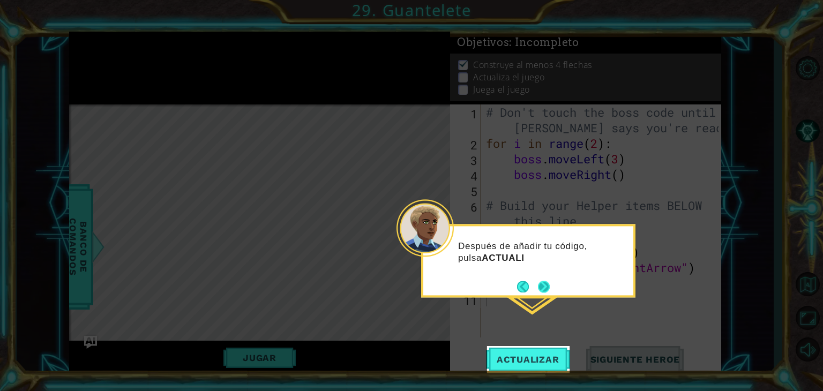
click at [536, 286] on footer at bounding box center [533, 287] width 33 height 16
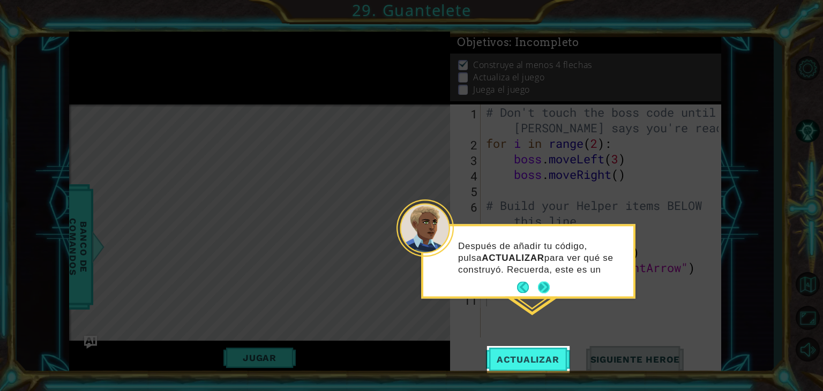
click at [541, 288] on button "Next" at bounding box center [544, 288] width 12 height 12
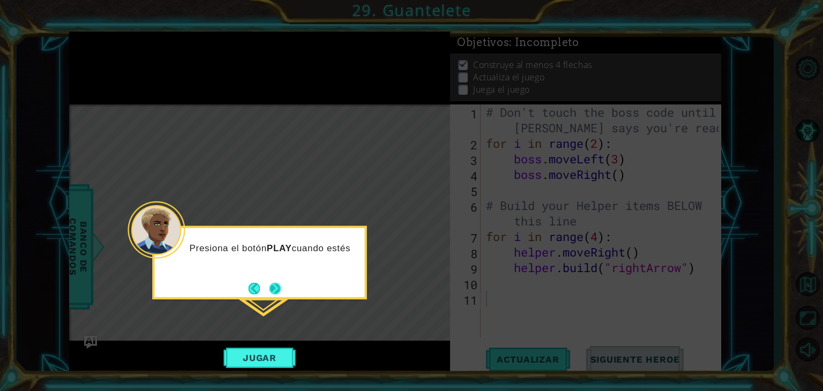
click at [274, 286] on button "Next" at bounding box center [275, 288] width 12 height 12
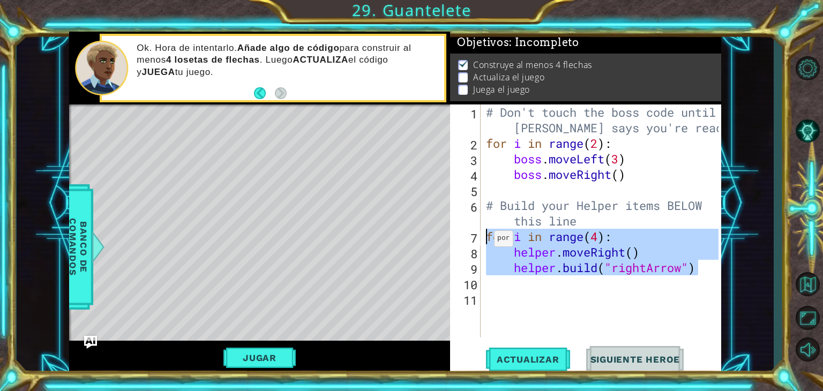
drag, startPoint x: 704, startPoint y: 271, endPoint x: 452, endPoint y: 243, distance: 252.9
click at [452, 243] on div "1 2 3 4 5 6 7 8 9 10 11 # Don't touch the boss code until [PERSON_NAME] says yo…" at bounding box center [584, 221] width 269 height 233
type textarea "for i in range(4): helper.moveRight()"
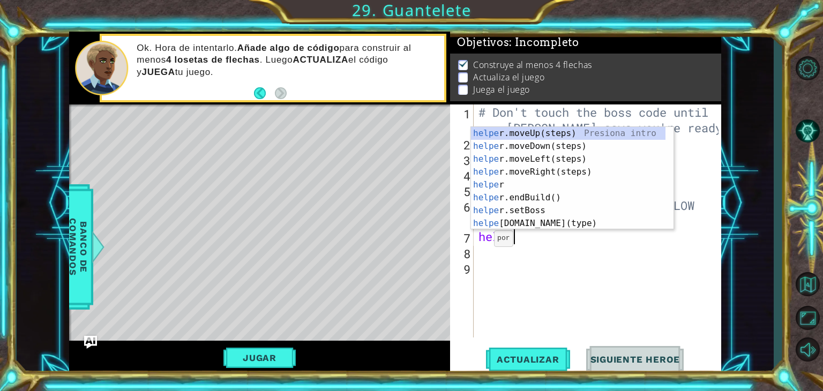
type textarea "helper"
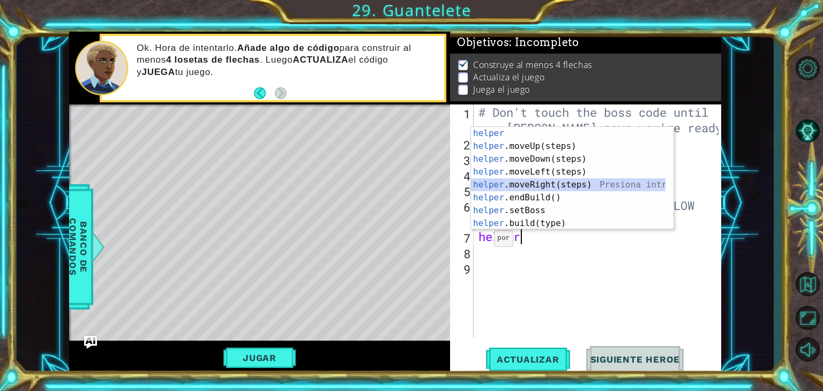
click at [549, 185] on div "helper Presiona intro helper .moveUp(steps) Presiona intro helper .moveDown(ste…" at bounding box center [568, 191] width 195 height 129
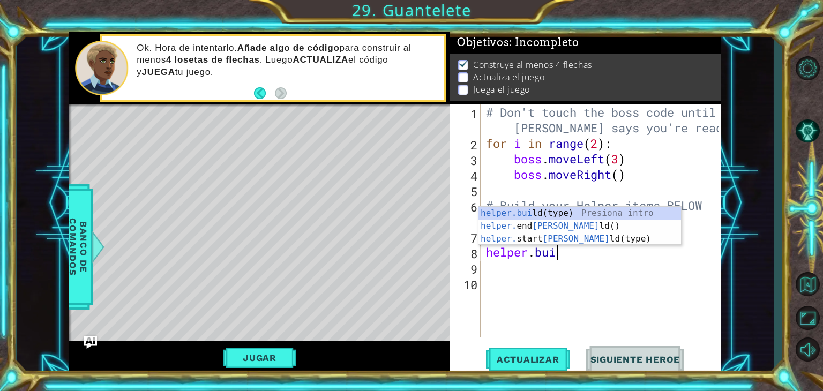
scroll to position [0, 3]
click at [530, 212] on div "[DOMAIN_NAME] (type) Presiona intro helper. end Build () Presiona intro helper.…" at bounding box center [580, 239] width 203 height 64
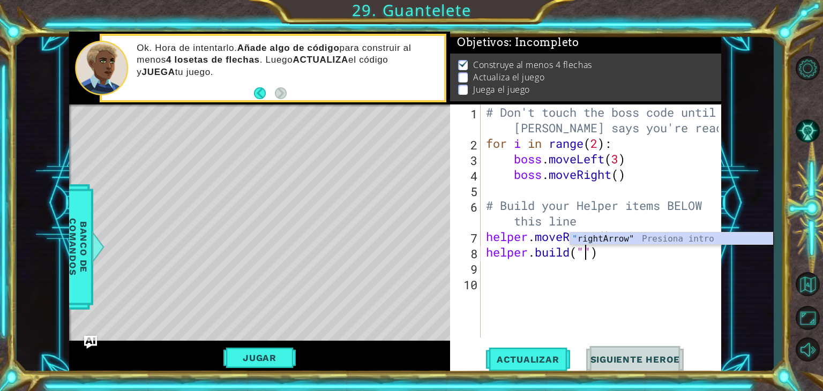
click at [580, 239] on div "" rightArrow" Presiona intro" at bounding box center [671, 252] width 203 height 39
type textarea "[DOMAIN_NAME]("rightArrow")"
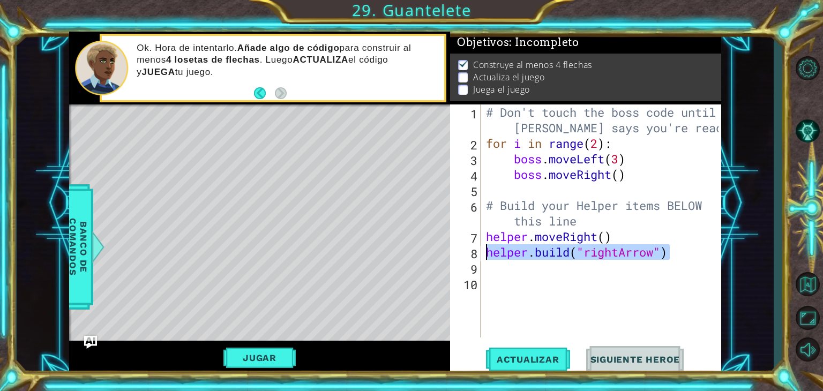
drag, startPoint x: 664, startPoint y: 254, endPoint x: 486, endPoint y: 257, distance: 178.0
click at [486, 257] on div "# Don't touch the boss code until [PERSON_NAME] says you're ready! for i in ran…" at bounding box center [604, 245] width 241 height 280
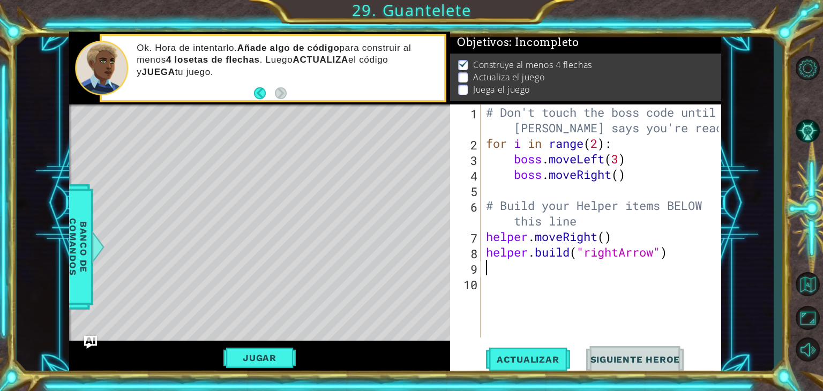
click at [490, 269] on div "# Don't touch the boss code until [PERSON_NAME] says you're ready! for i in ran…" at bounding box center [604, 245] width 241 height 280
paste textarea "[DOMAIN_NAME]("rightArrow")"
type textarea "[DOMAIN_NAME]("rightArrow")"
click at [499, 286] on div "# Don't touch the boss code until [PERSON_NAME] says you're ready! for i in ran…" at bounding box center [604, 245] width 241 height 280
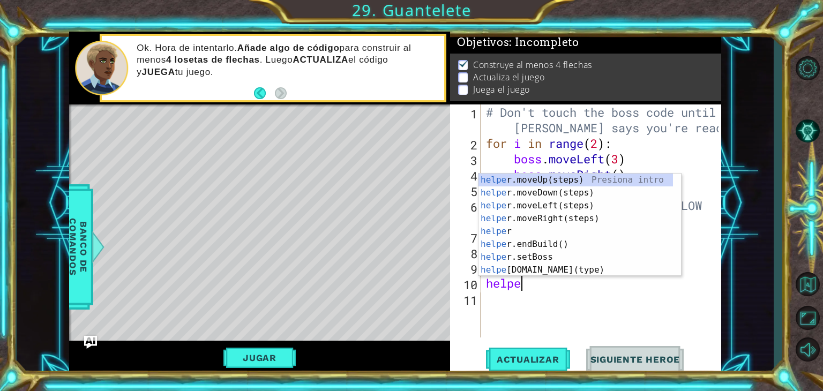
scroll to position [0, 1]
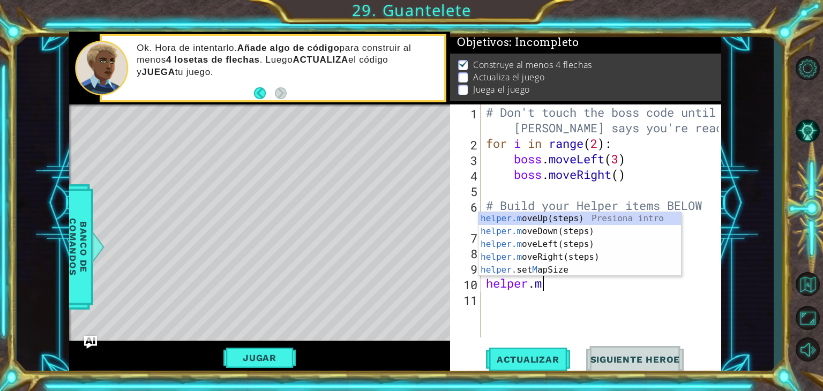
type textarea "[DOMAIN_NAME]"
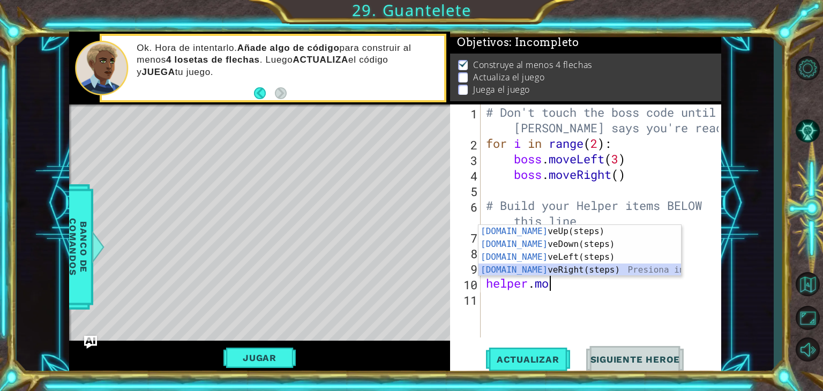
click at [532, 270] on div "[DOMAIN_NAME] veUp(steps) Presiona intro [DOMAIN_NAME] veDown(steps) Presiona i…" at bounding box center [580, 263] width 203 height 77
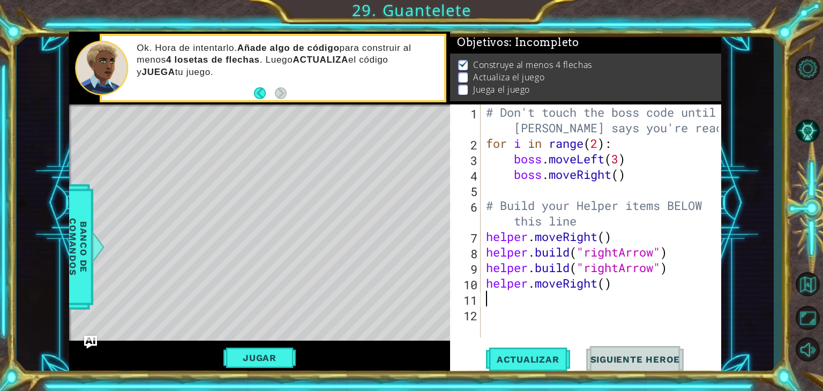
scroll to position [0, 0]
click at [606, 281] on div "# Don't touch the boss code until [PERSON_NAME] says you're ready! for i in ran…" at bounding box center [604, 245] width 241 height 280
type textarea "helper.moveRight(4)"
click at [484, 301] on div "# Don't touch the boss code until [PERSON_NAME] says you're ready! for i in ran…" at bounding box center [604, 245] width 241 height 280
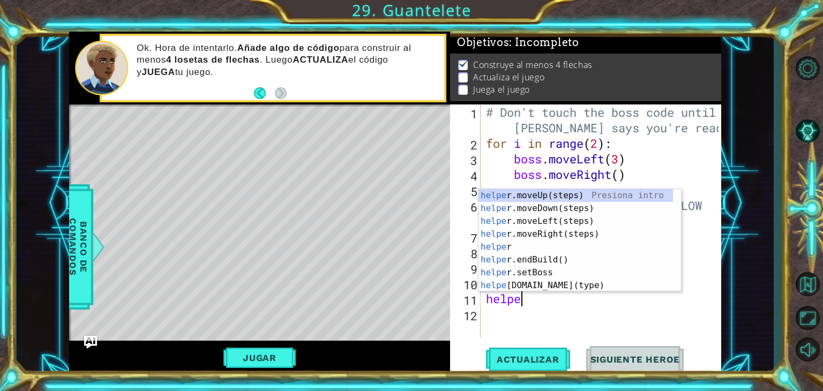
scroll to position [0, 1]
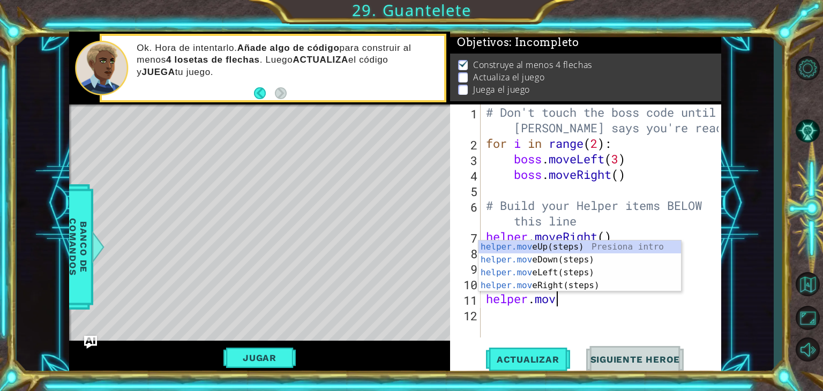
type textarea "helper.move"
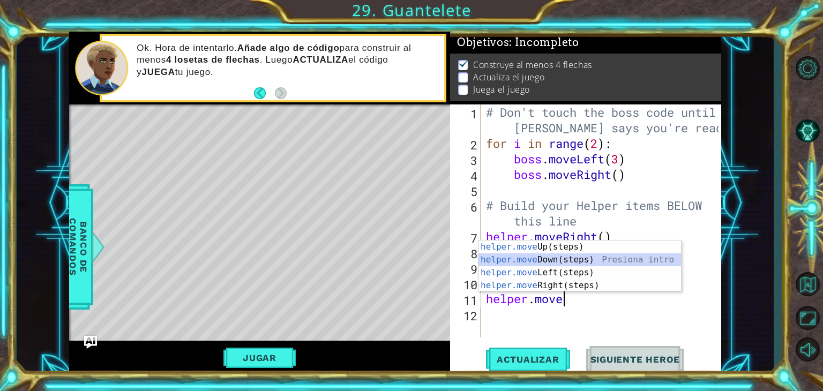
click at [522, 262] on div "helper.move Up(steps) Presiona intro helper.move Down(steps) Presiona intro hel…" at bounding box center [580, 279] width 203 height 77
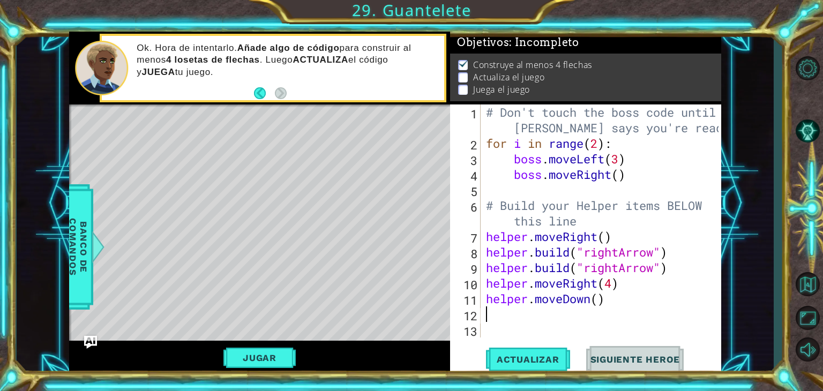
click at [600, 299] on div "# Don't touch the boss code until [PERSON_NAME] says you're ready! for i in ran…" at bounding box center [604, 245] width 241 height 280
type textarea "helper.moveDown(5)"
click at [500, 328] on div "# Don't touch the boss code until [PERSON_NAME] says you're ready! for i in ran…" at bounding box center [604, 245] width 241 height 280
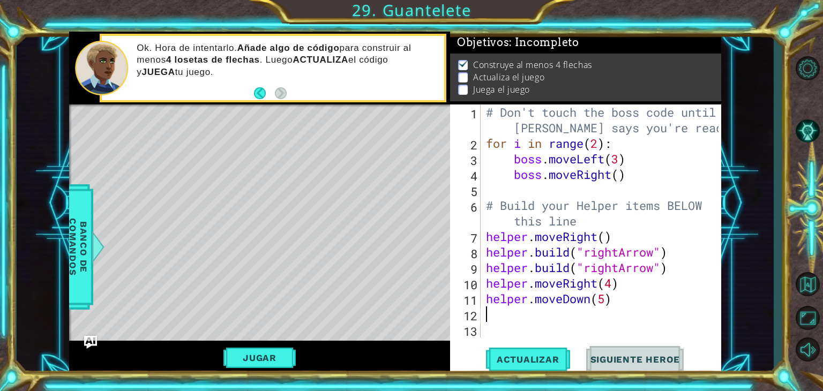
click at [497, 321] on div "# Don't touch the boss code until [PERSON_NAME] says you're ready! for i in ran…" at bounding box center [604, 245] width 241 height 280
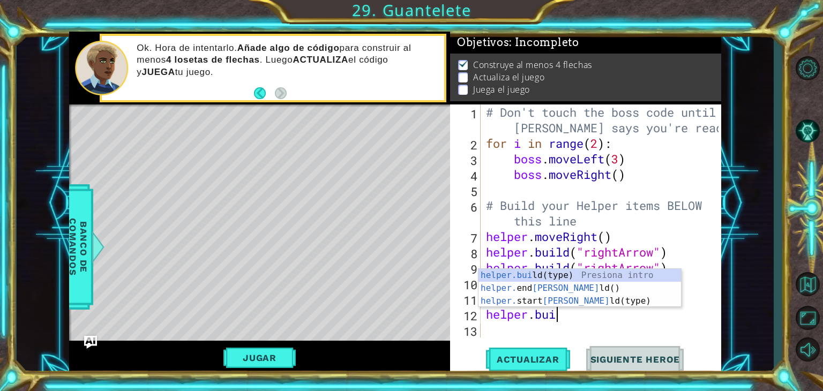
scroll to position [0, 3]
click at [538, 274] on div "[DOMAIN_NAME] (type) Presiona intro helper. end Build () Presiona intro helper.…" at bounding box center [580, 301] width 203 height 64
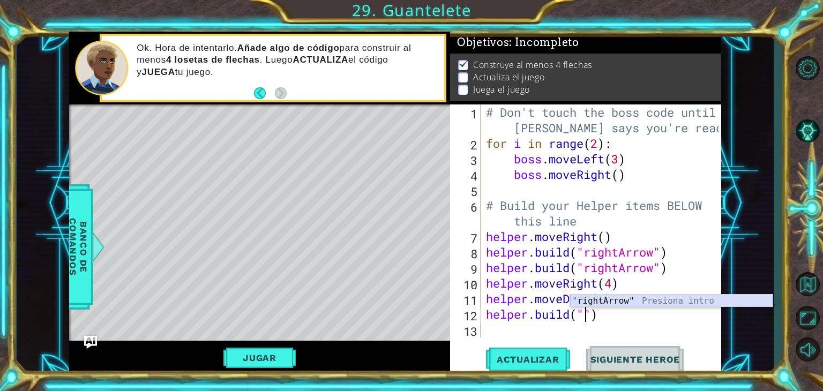
click at [609, 300] on div "" rightArrow" Presiona intro" at bounding box center [671, 314] width 203 height 39
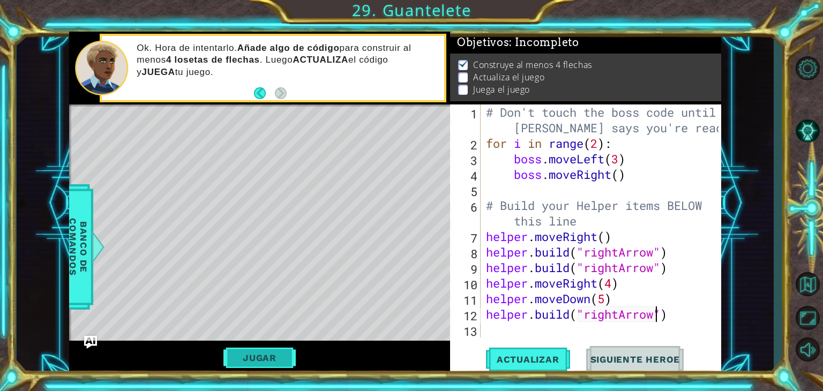
type textarea "[DOMAIN_NAME]("rightArrow")"
click at [257, 354] on button "Jugar" at bounding box center [260, 358] width 72 height 20
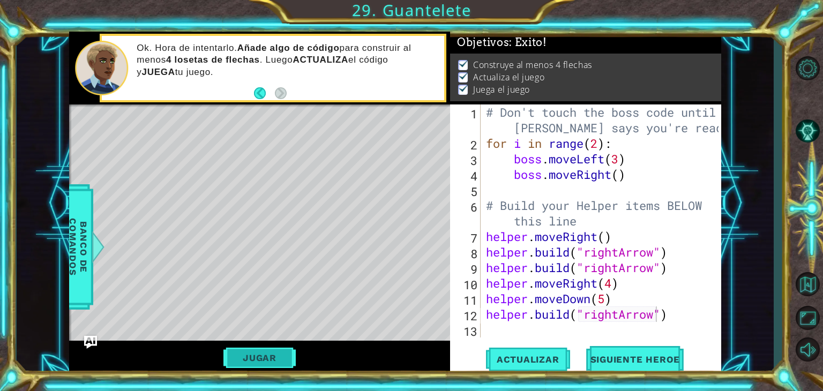
click at [257, 354] on button "Jugar" at bounding box center [260, 358] width 72 height 20
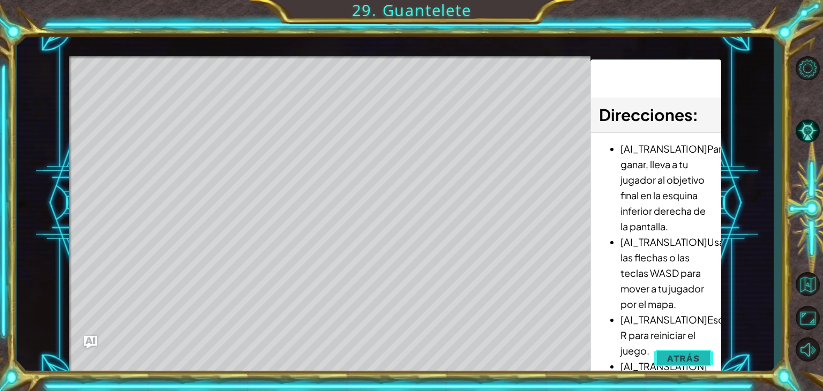
click at [667, 355] on button "Atrás" at bounding box center [683, 358] width 59 height 21
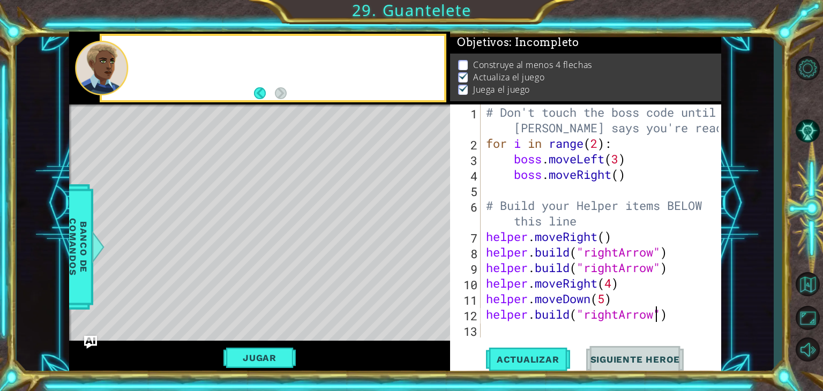
scroll to position [4, 0]
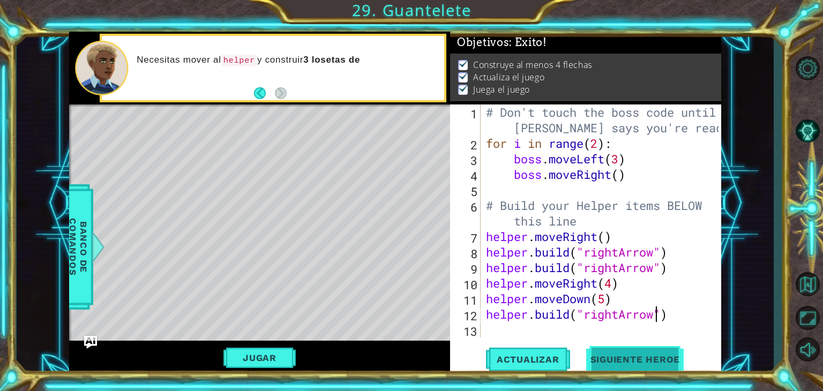
click at [624, 353] on span "Siguiente Heroe" at bounding box center [635, 358] width 111 height 11
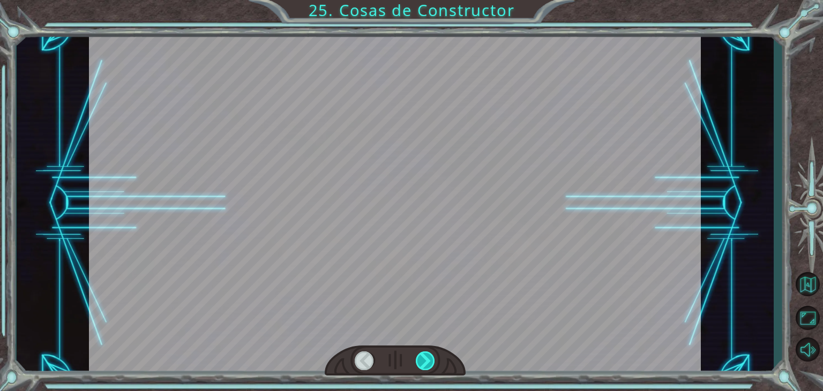
click at [423, 363] on div at bounding box center [425, 361] width 19 height 19
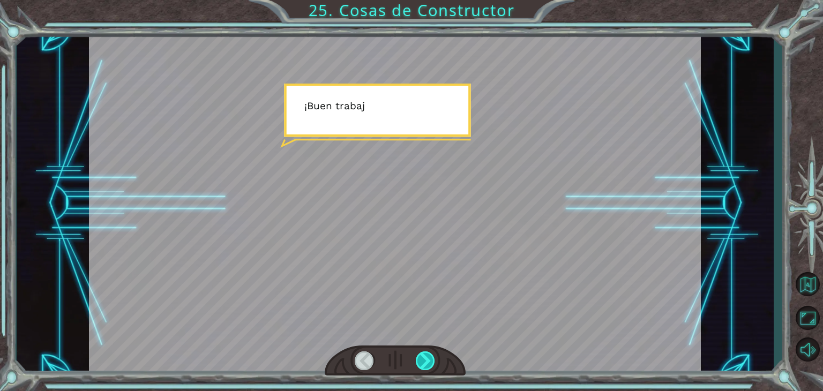
click at [423, 363] on div at bounding box center [425, 361] width 19 height 19
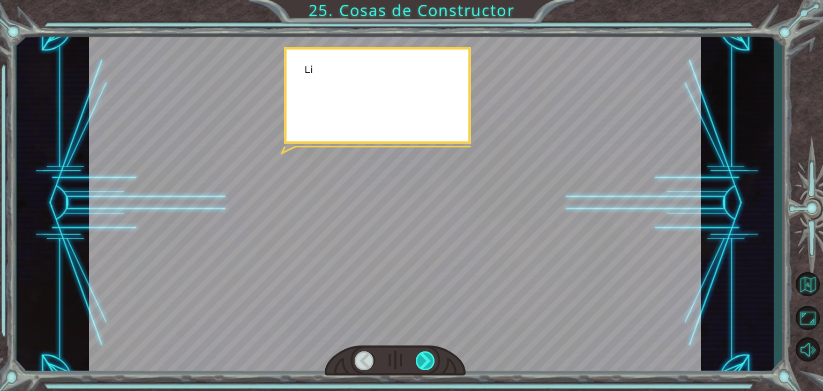
click at [423, 363] on div at bounding box center [425, 361] width 19 height 19
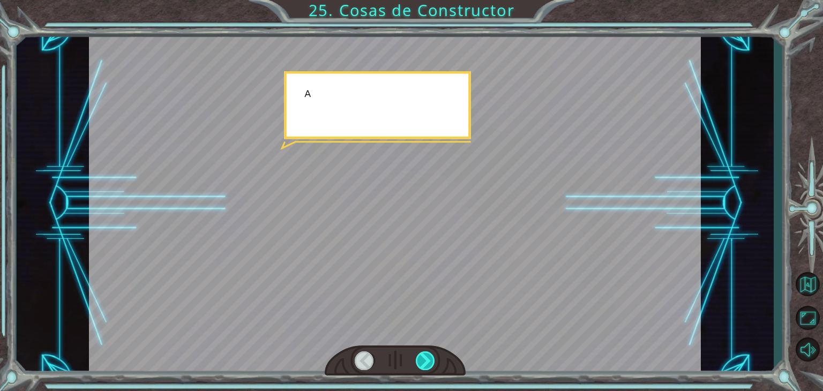
click at [423, 363] on div at bounding box center [425, 361] width 19 height 19
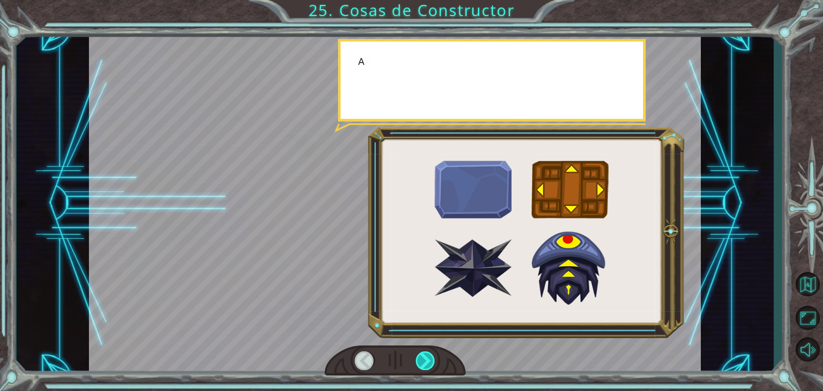
click at [423, 363] on div at bounding box center [425, 361] width 19 height 19
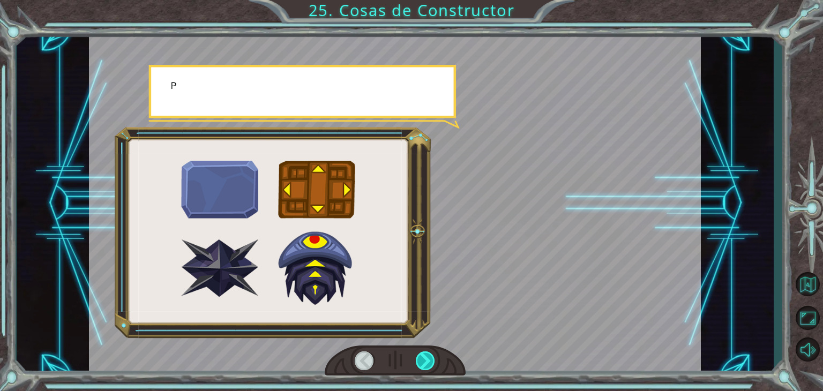
click at [423, 363] on div at bounding box center [425, 361] width 19 height 19
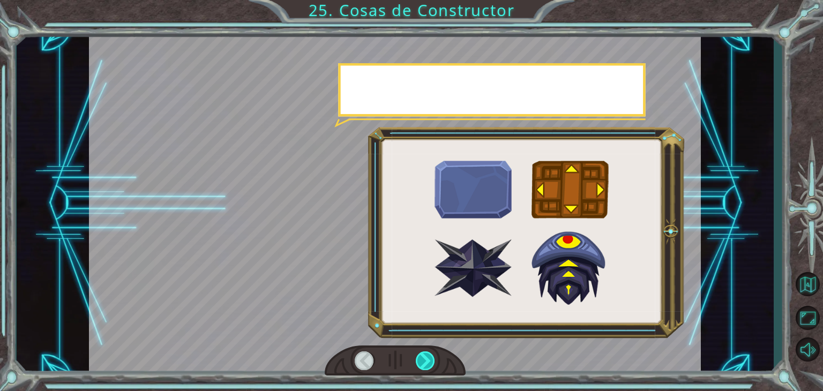
click at [423, 363] on div at bounding box center [425, 361] width 19 height 19
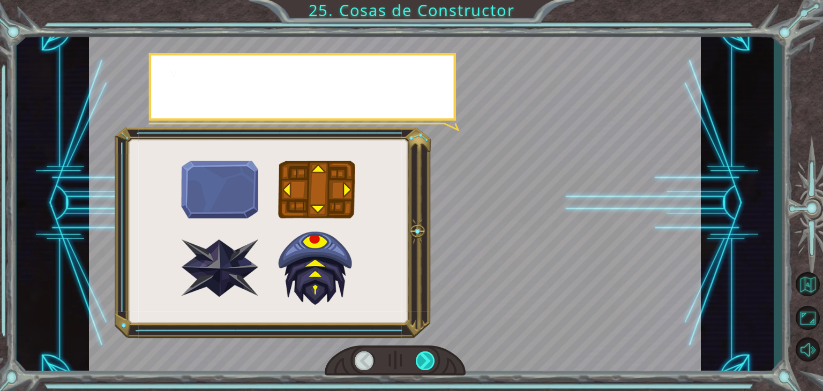
click at [423, 363] on div at bounding box center [425, 361] width 19 height 19
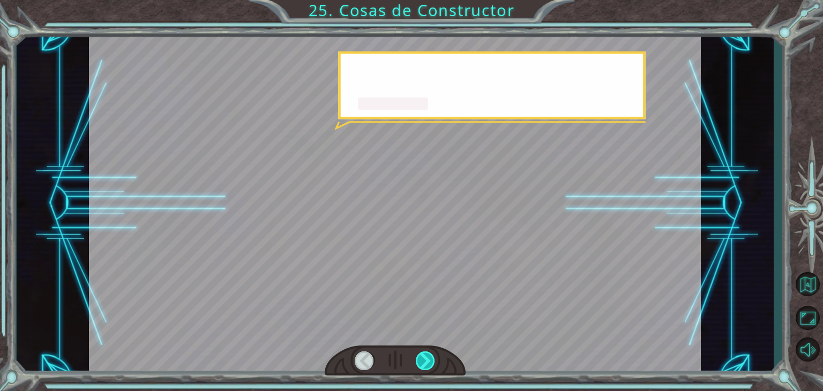
click at [423, 363] on div at bounding box center [425, 361] width 19 height 19
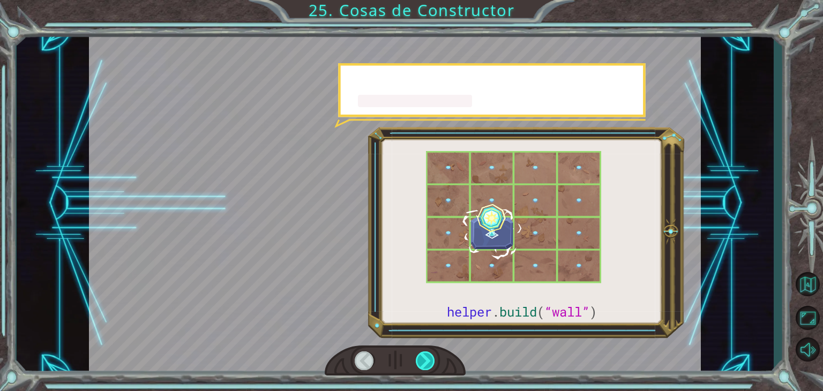
click at [423, 363] on div at bounding box center [425, 361] width 19 height 19
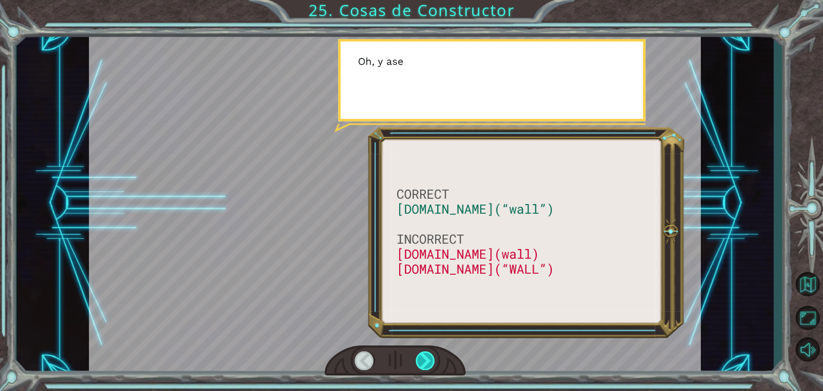
click at [423, 363] on div at bounding box center [425, 361] width 19 height 19
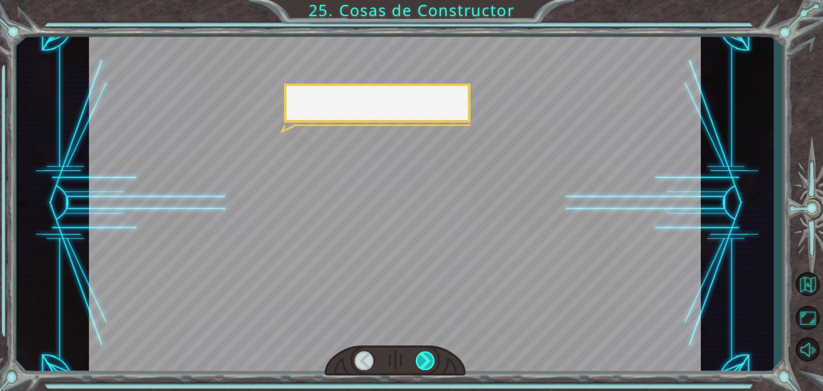
click at [423, 363] on div at bounding box center [425, 361] width 19 height 19
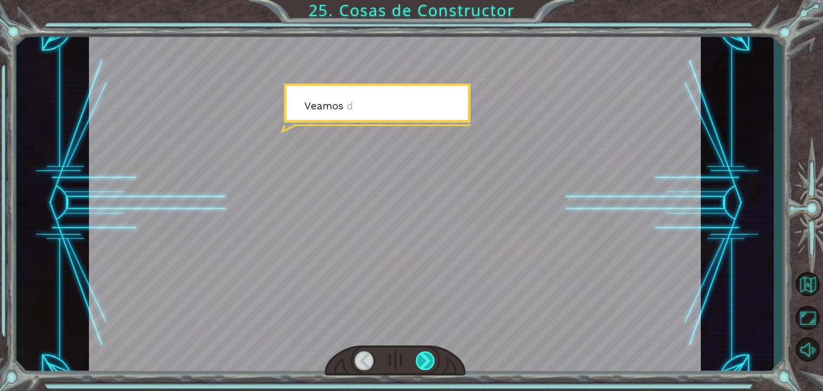
click at [423, 363] on div at bounding box center [425, 361] width 19 height 19
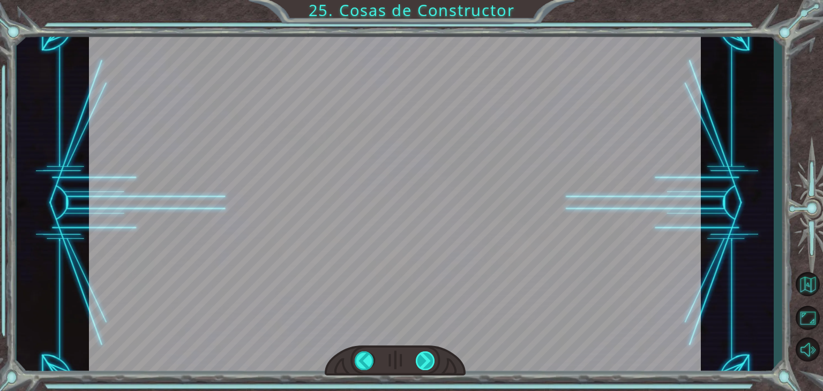
click at [423, 0] on div "CORRECT [DOMAIN_NAME](“wall”) INCORRECT [DOMAIN_NAME](wall) [DOMAIN_NAME](“WALL…" at bounding box center [411, 0] width 823 height 0
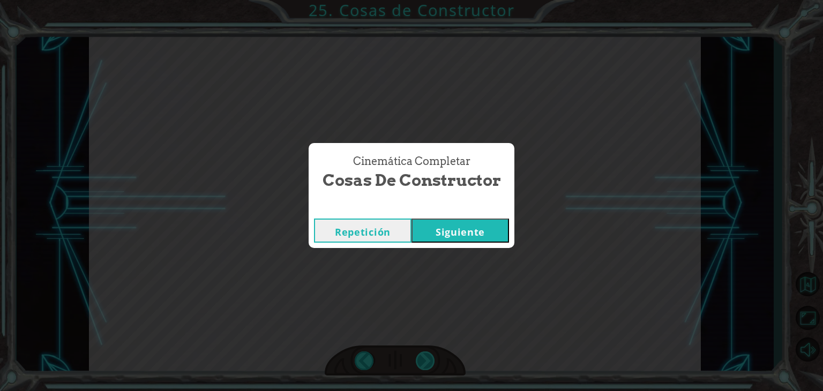
click at [423, 363] on div "Cinemática Completar Cosas de Constructor Repetición [GEOGRAPHIC_DATA]" at bounding box center [411, 195] width 823 height 391
click at [496, 230] on button "Siguiente" at bounding box center [461, 231] width 98 height 24
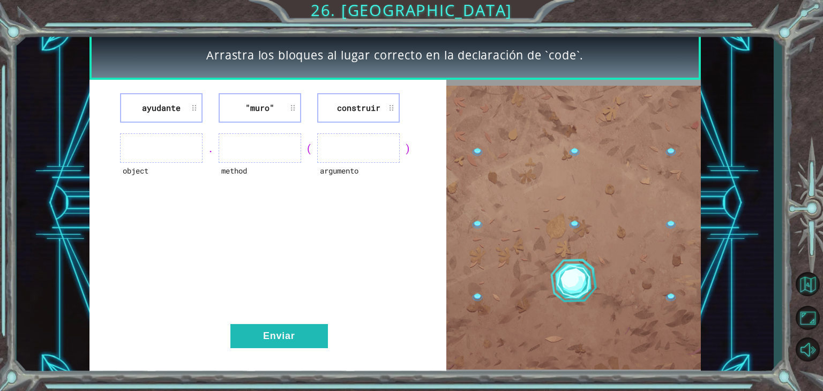
click at [257, 111] on li ""muro"" at bounding box center [260, 107] width 83 height 29
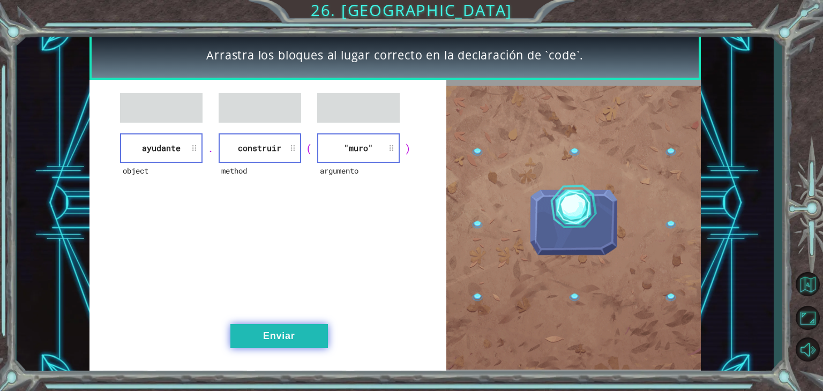
click at [269, 336] on button "Enviar" at bounding box center [279, 336] width 98 height 24
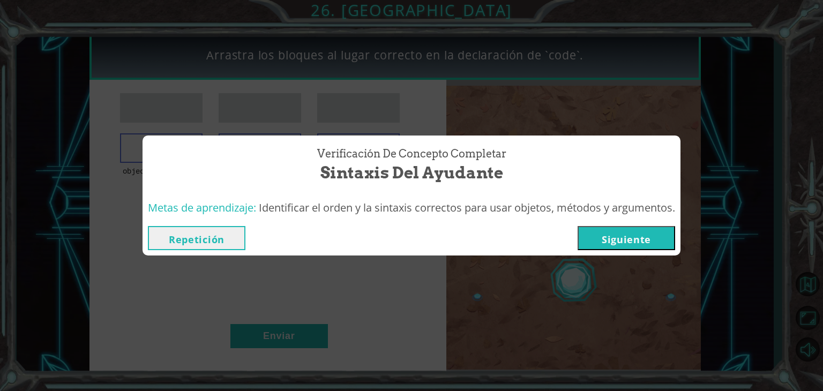
click at [631, 234] on button "Siguiente" at bounding box center [627, 238] width 98 height 24
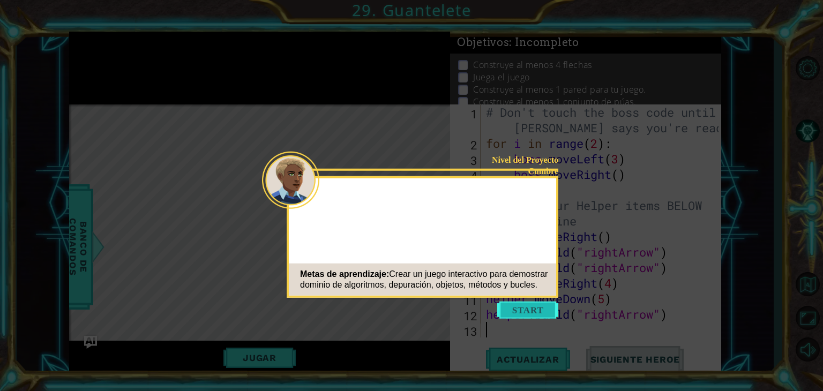
click at [533, 314] on button "Start" at bounding box center [527, 310] width 61 height 17
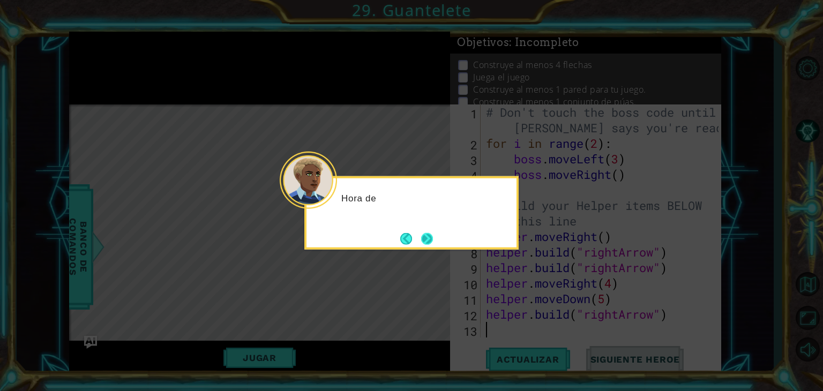
click at [430, 238] on button "Next" at bounding box center [427, 239] width 12 height 12
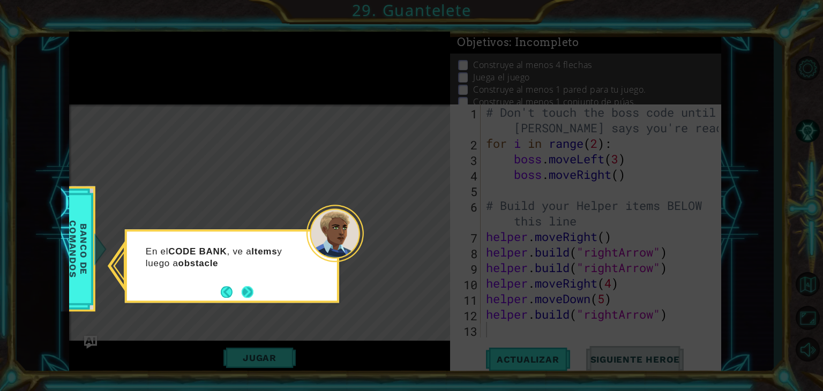
click at [250, 293] on button "Next" at bounding box center [248, 292] width 17 height 17
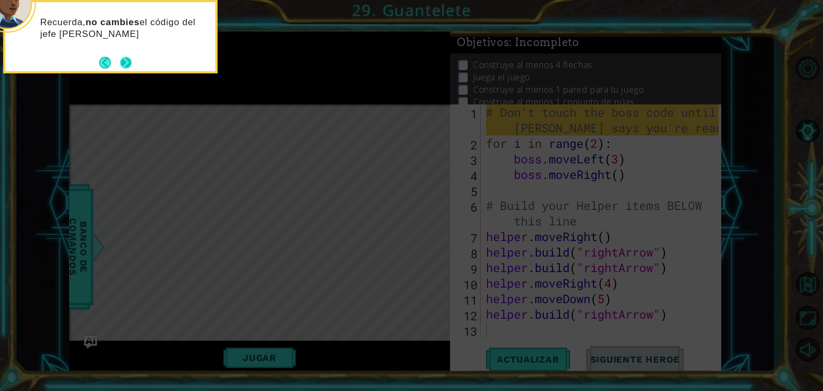
click at [126, 69] on button "Next" at bounding box center [126, 62] width 12 height 12
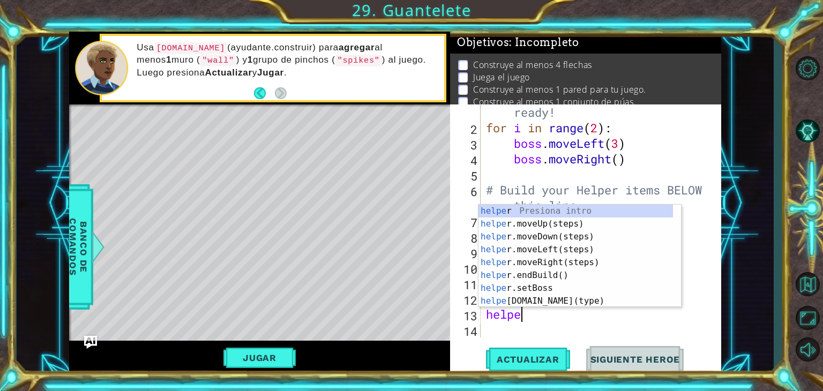
scroll to position [0, 1]
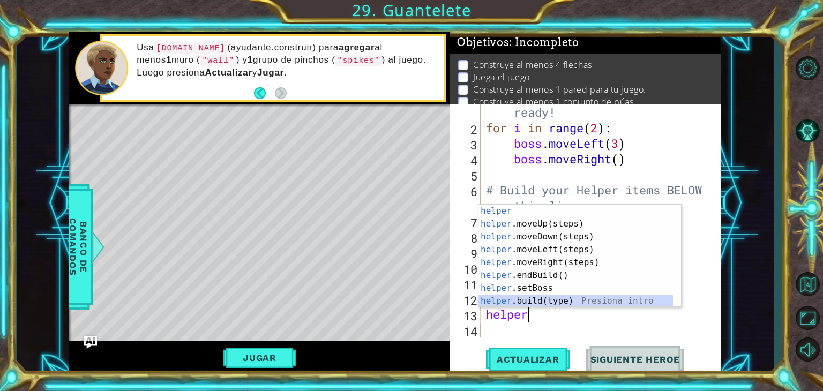
click at [545, 301] on div "helper Presiona intro helper .moveUp(steps) Presiona intro helper .moveDown(ste…" at bounding box center [576, 269] width 195 height 129
type textarea "[DOMAIN_NAME]("wall")"
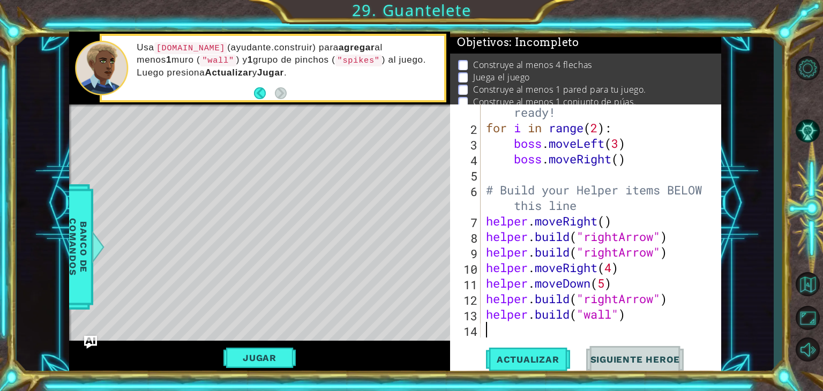
click at [536, 334] on div "# Don't touch the boss code until [PERSON_NAME] says you're ready! for i in ran…" at bounding box center [600, 220] width 232 height 295
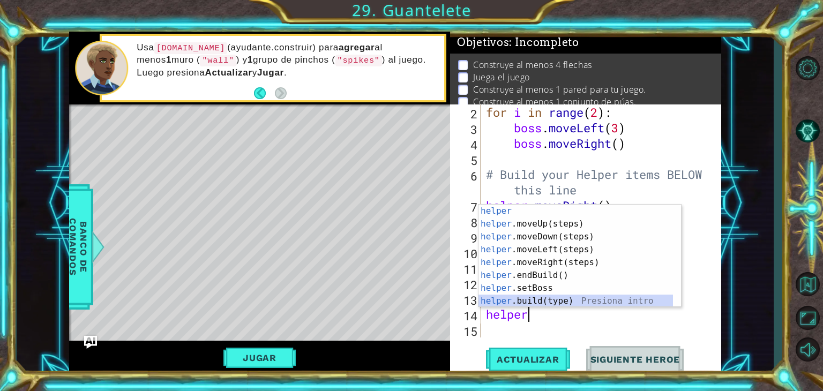
click at [538, 301] on div "helper Presiona intro helper .moveUp(steps) Presiona intro helper .moveDown(ste…" at bounding box center [576, 269] width 195 height 129
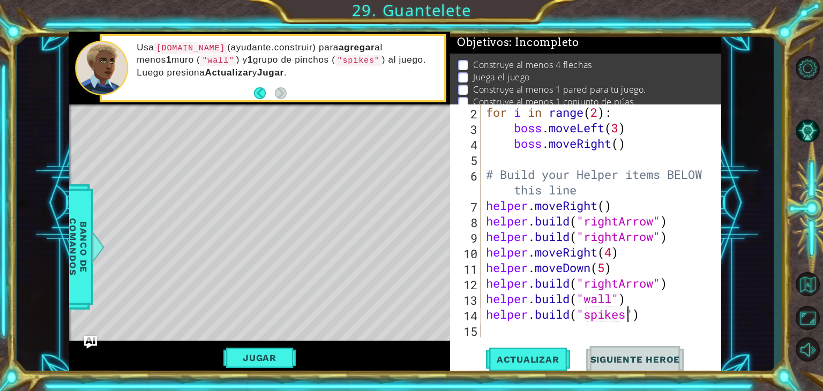
scroll to position [0, 6]
type textarea "[DOMAIN_NAME]("spikes")"
click at [534, 355] on span "Actualizar" at bounding box center [528, 359] width 84 height 11
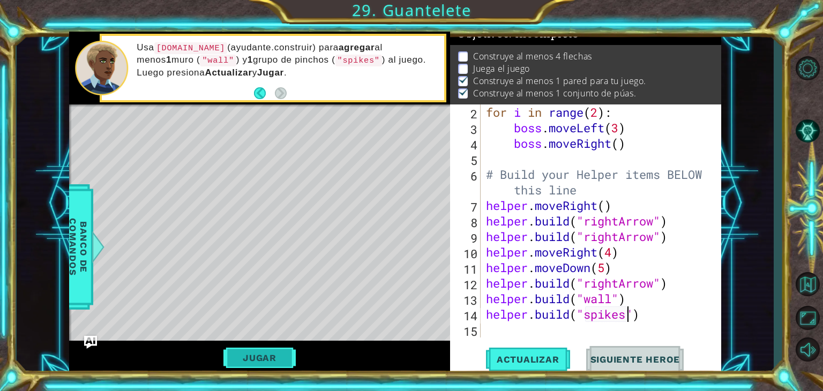
scroll to position [11, 0]
click at [255, 360] on button "Jugar" at bounding box center [260, 358] width 72 height 20
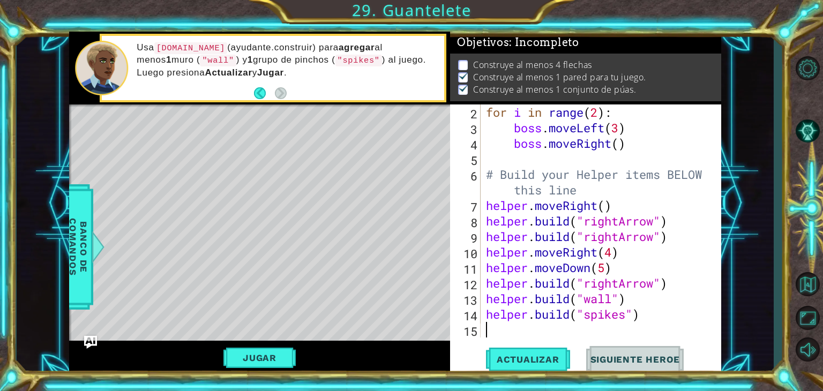
scroll to position [0, 0]
click at [501, 331] on div "for i in range ( 2 ) : boss . moveLeft ( 3 ) boss . moveRight ( ) # Build your …" at bounding box center [600, 237] width 232 height 264
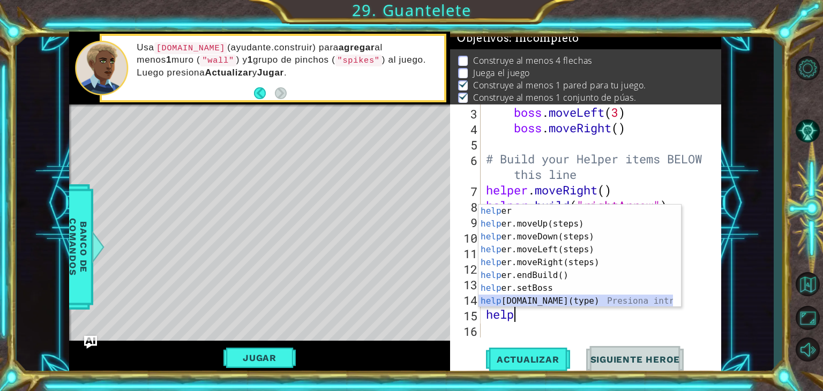
click at [534, 301] on div "help er Presiona intro help er.moveUp(steps) Presiona intro help er.moveDown(st…" at bounding box center [576, 269] width 195 height 129
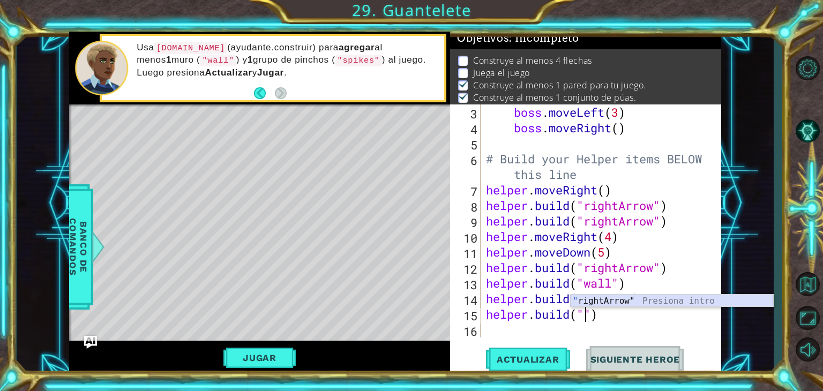
click at [607, 297] on div "" rightArrow" Presiona intro" at bounding box center [672, 314] width 203 height 39
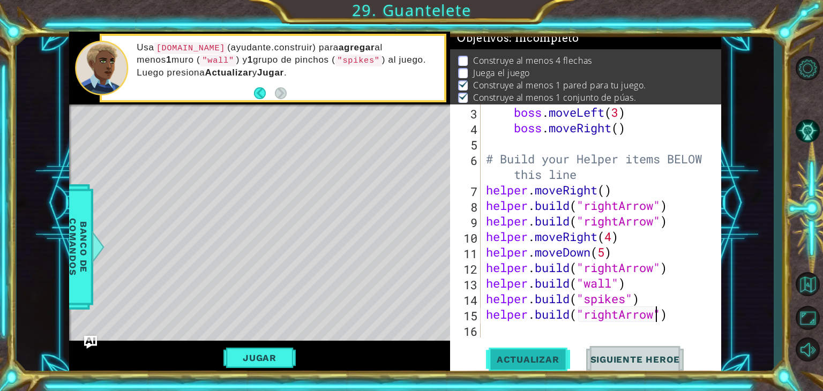
type textarea "[DOMAIN_NAME]("rightArrow")"
click at [539, 353] on button "Actualizar" at bounding box center [528, 359] width 84 height 27
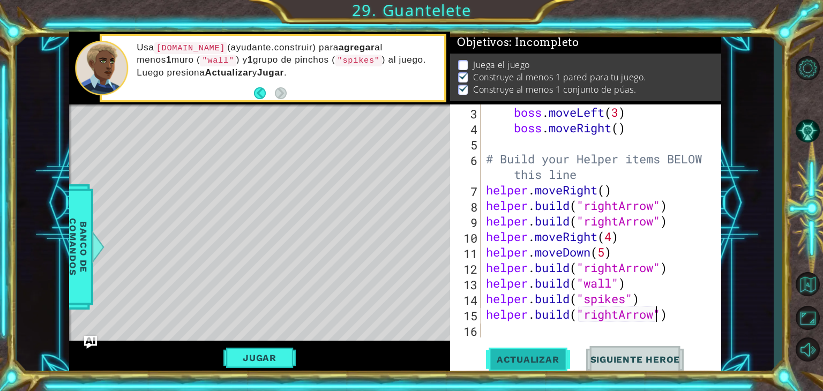
scroll to position [10, 0]
click at [539, 354] on button "Actualizar" at bounding box center [528, 359] width 84 height 27
click at [549, 356] on span "Actualizar" at bounding box center [528, 359] width 84 height 11
click at [521, 355] on span "Actualizar" at bounding box center [528, 359] width 84 height 11
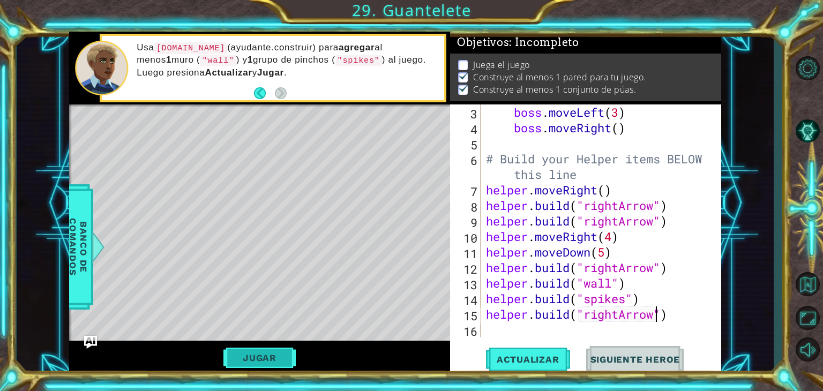
click at [281, 361] on button "Jugar" at bounding box center [260, 358] width 72 height 20
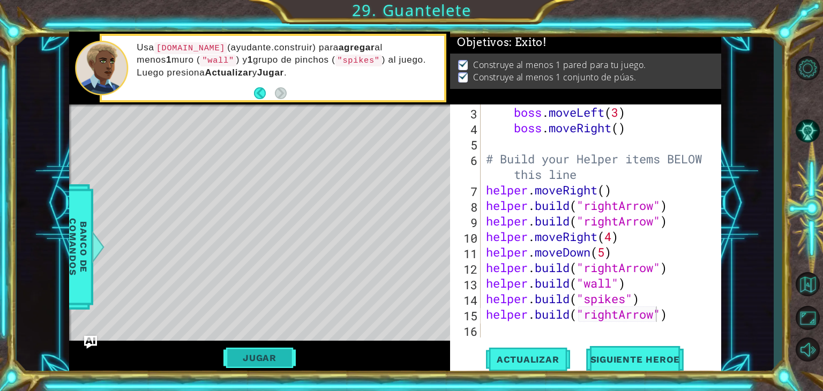
scroll to position [0, 0]
click at [641, 354] on button "Siguiente Heroe" at bounding box center [635, 362] width 111 height 27
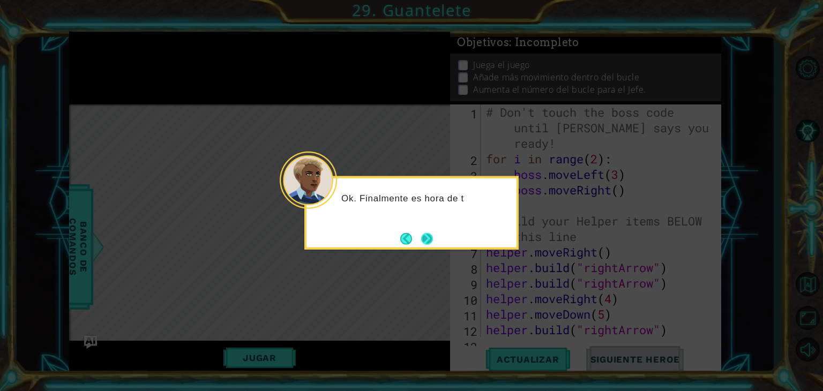
click at [425, 240] on button "Next" at bounding box center [427, 239] width 12 height 12
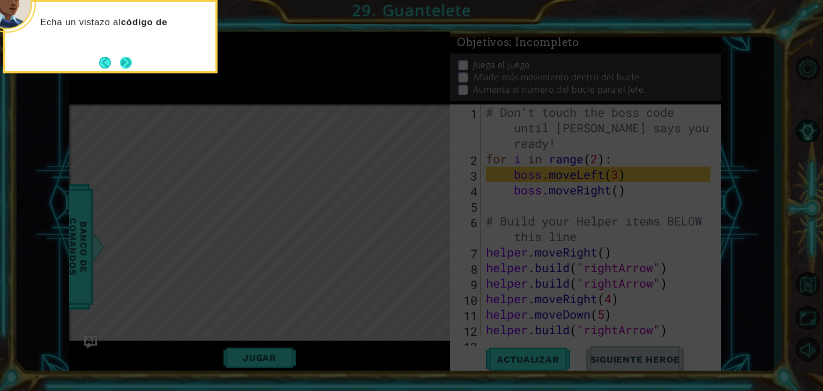
click at [124, 63] on button "Next" at bounding box center [126, 62] width 13 height 13
